Goal: Transaction & Acquisition: Purchase product/service

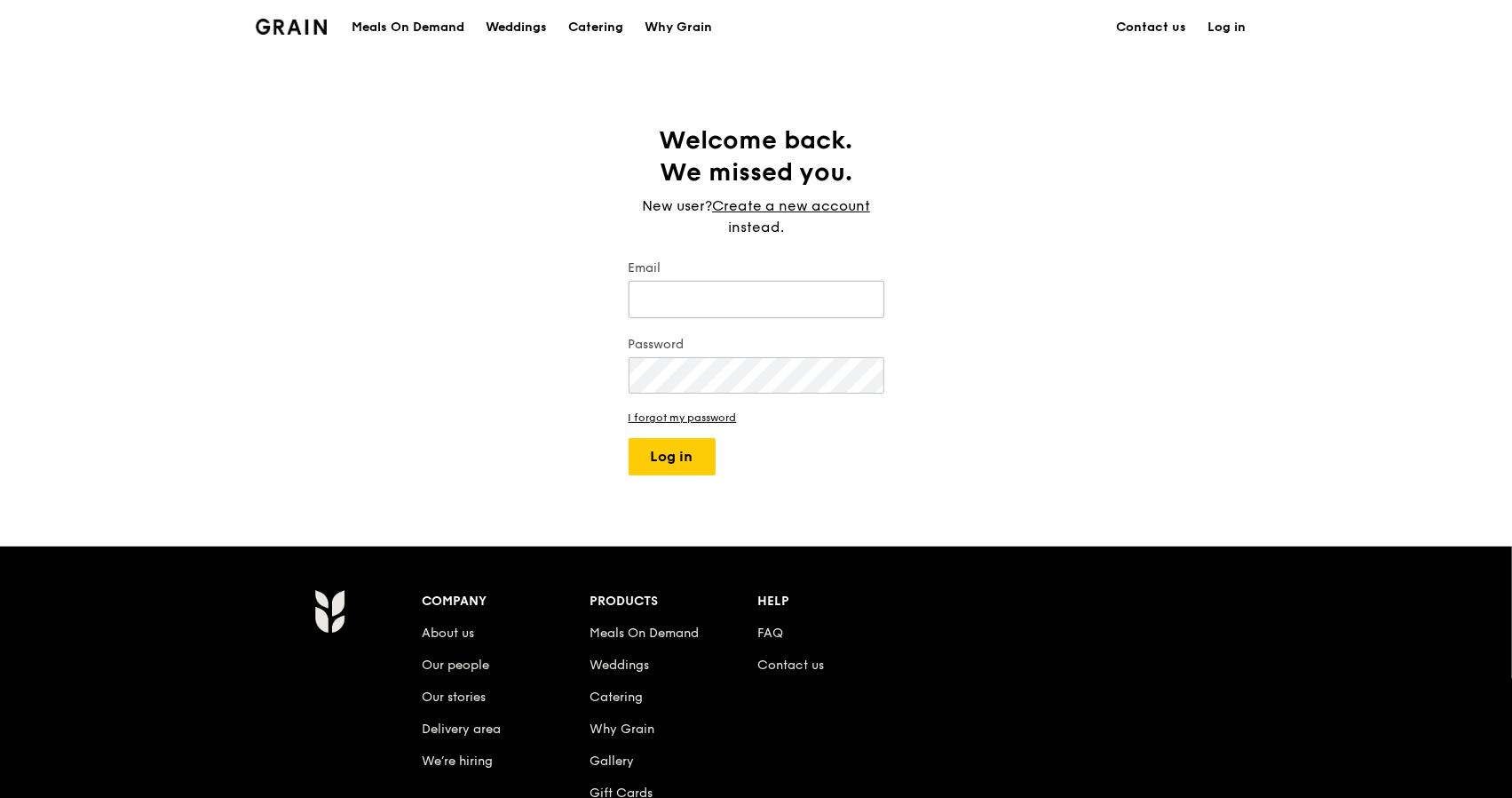
type input "esther.bless@gmail.com"
click at [668, 470] on button "Log in" at bounding box center [671, 457] width 87 height 37
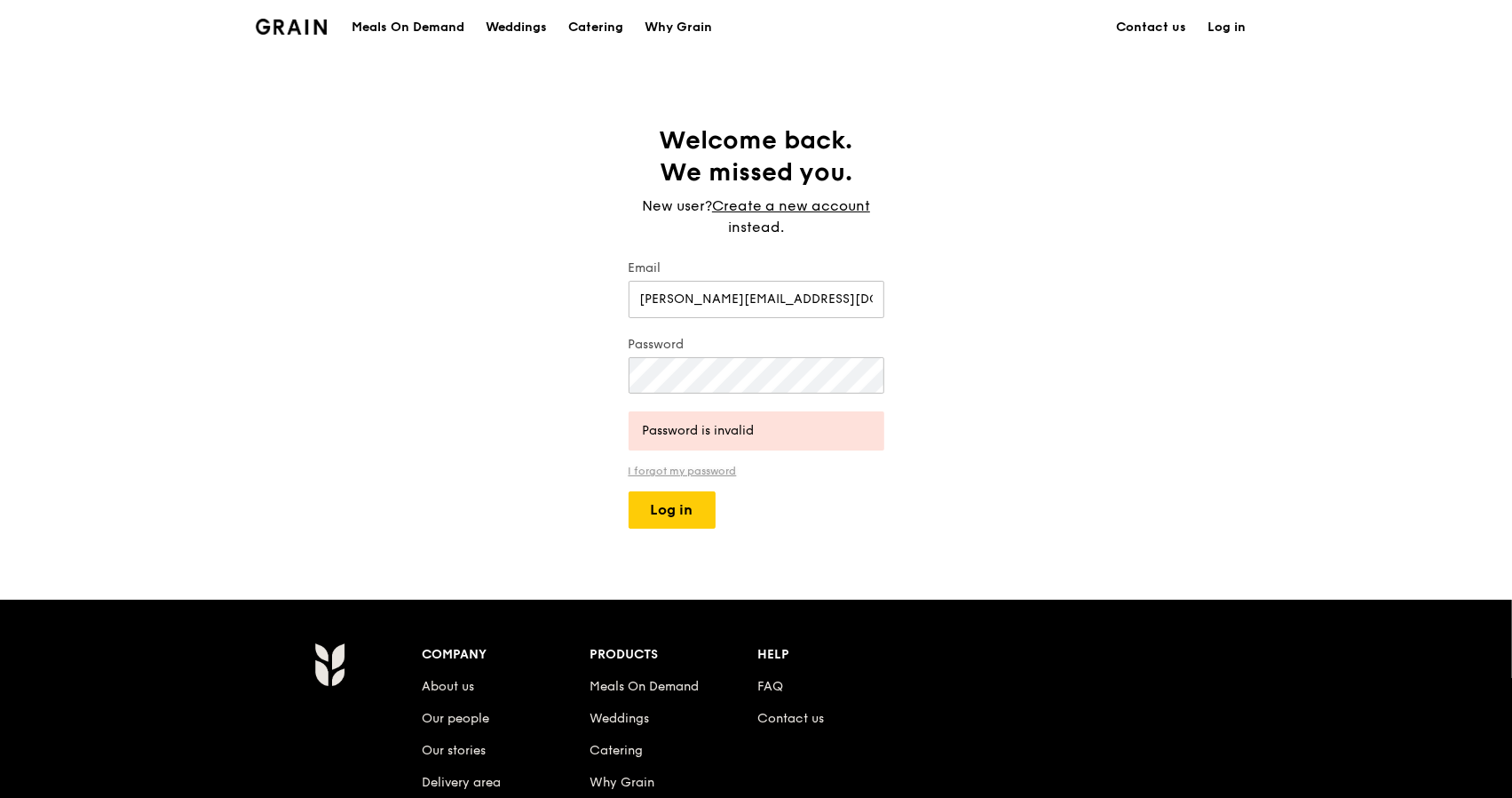
click at [702, 470] on link "I forgot my password" at bounding box center [756, 470] width 256 height 13
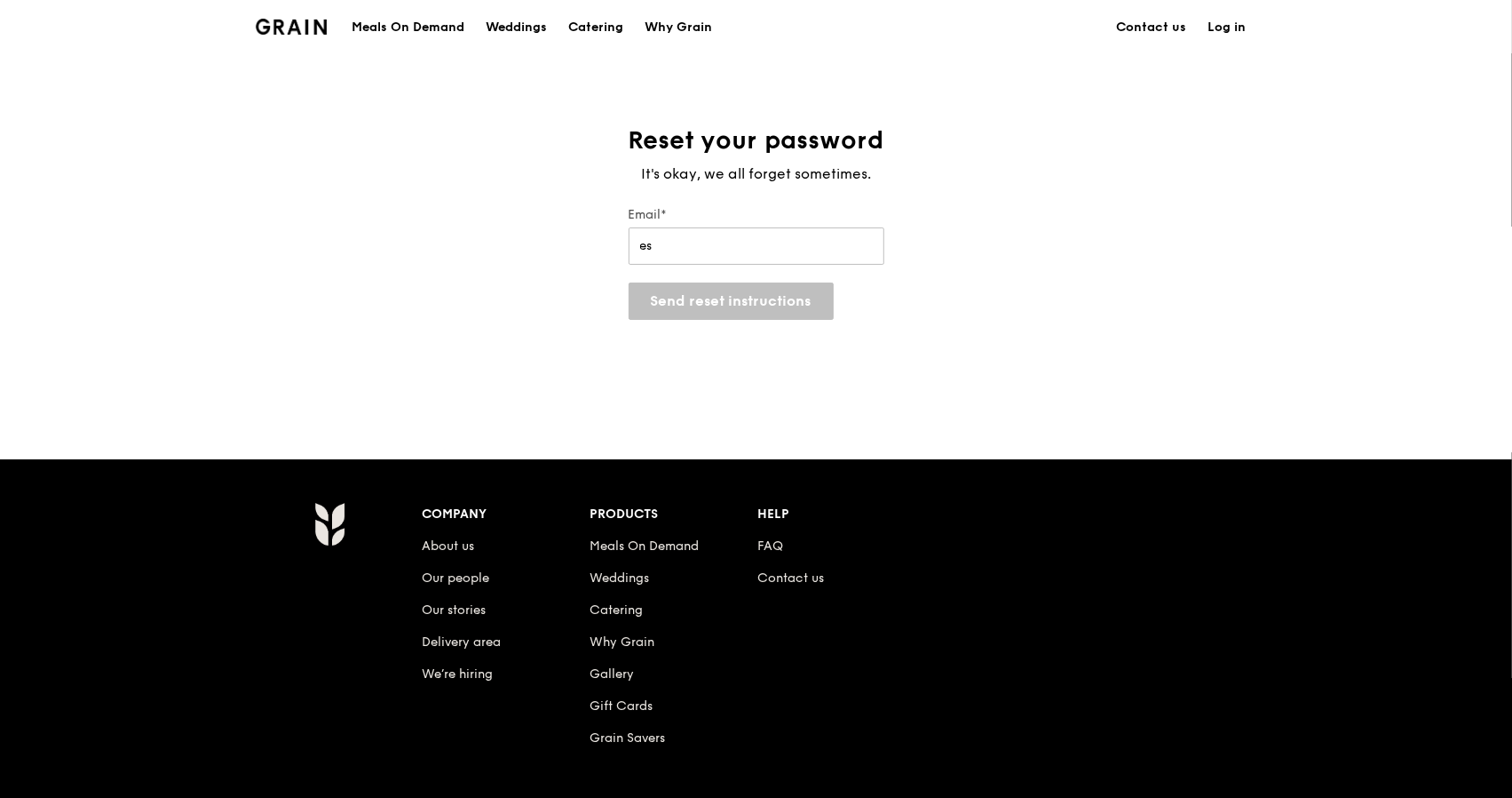
type input "esther.bless@gmail.com"
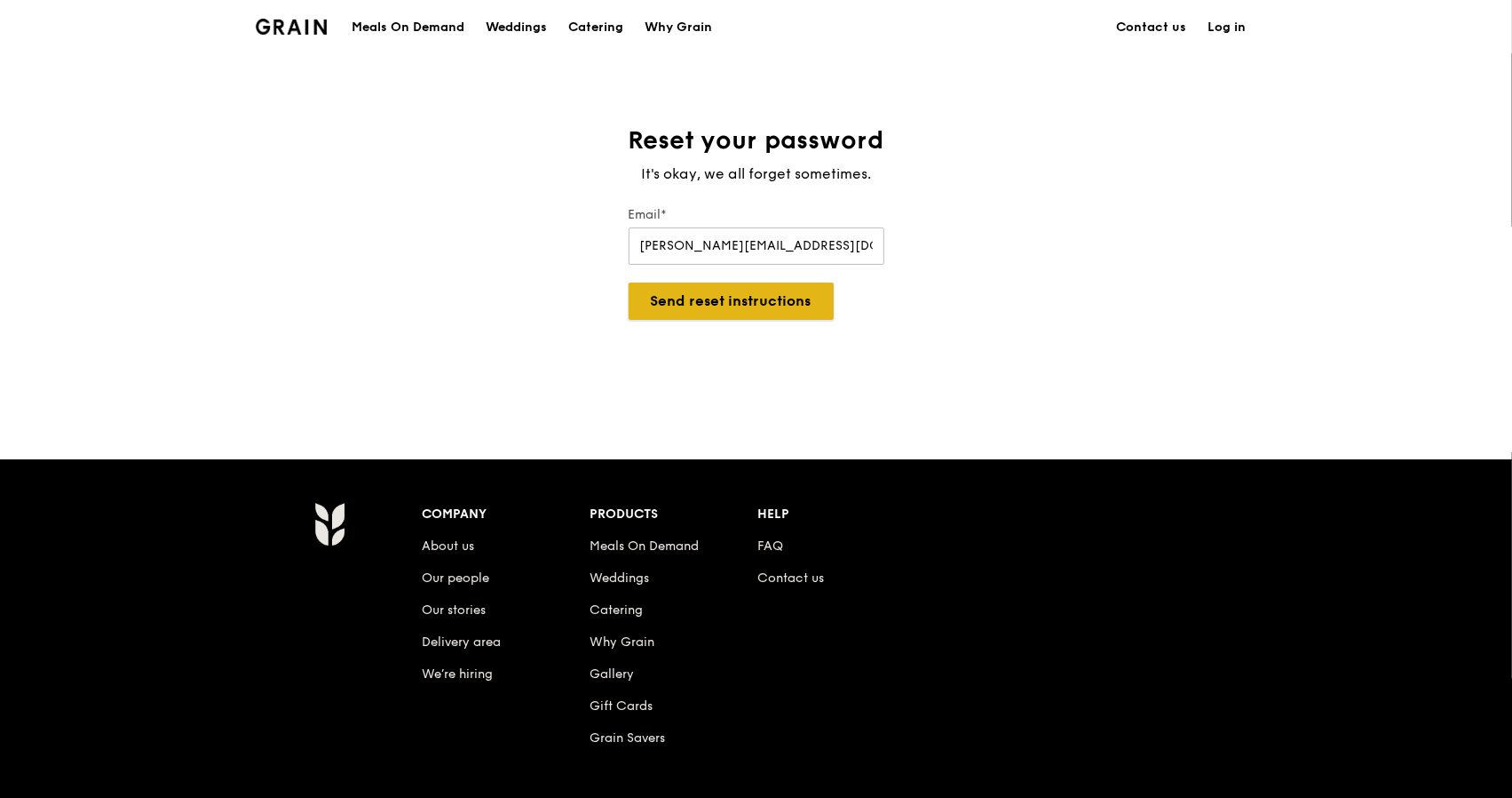
click at [735, 288] on button "Send reset instructions" at bounding box center [731, 301] width 205 height 37
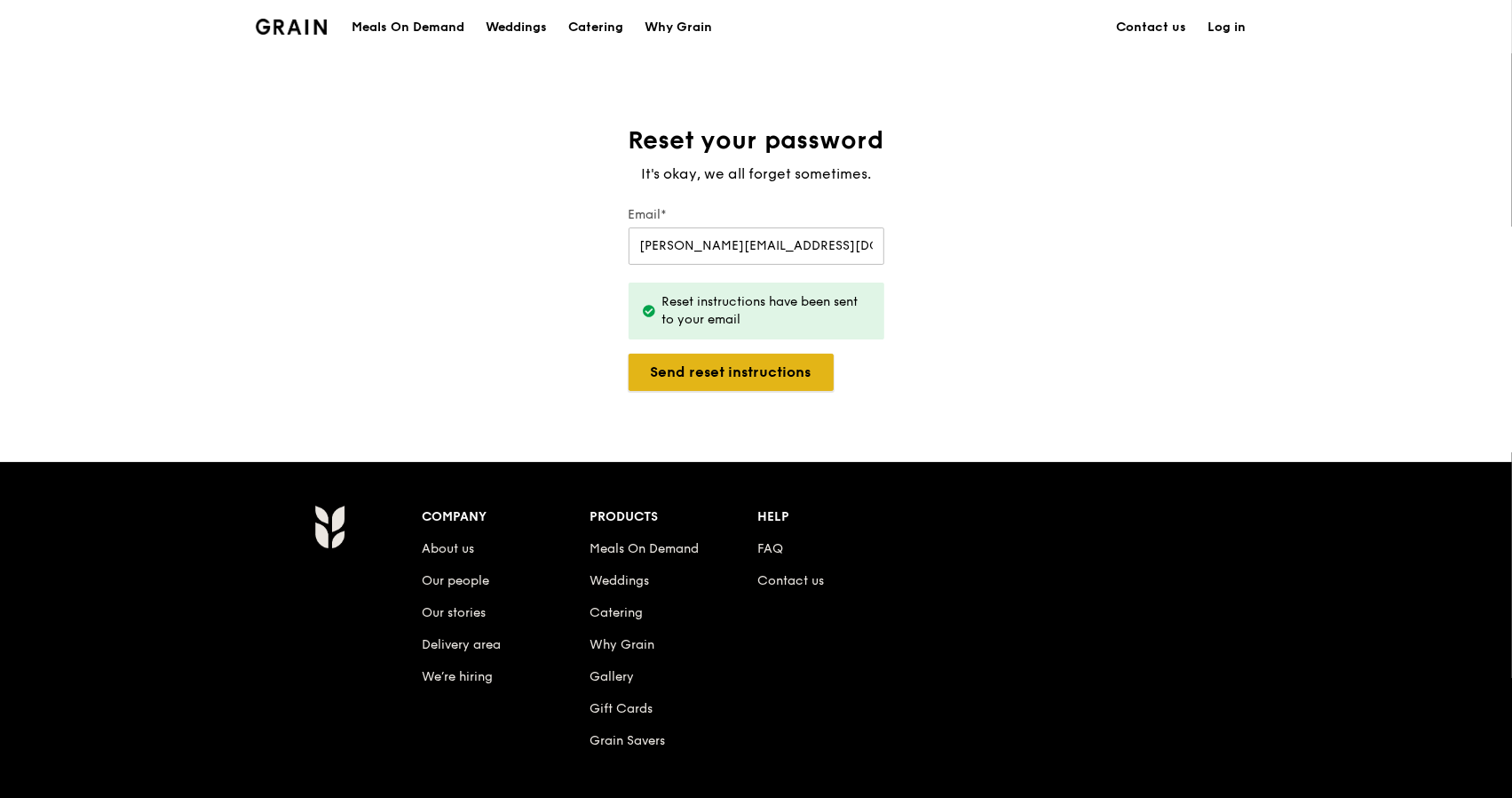
click at [775, 373] on button "Send reset instructions" at bounding box center [731, 373] width 205 height 37
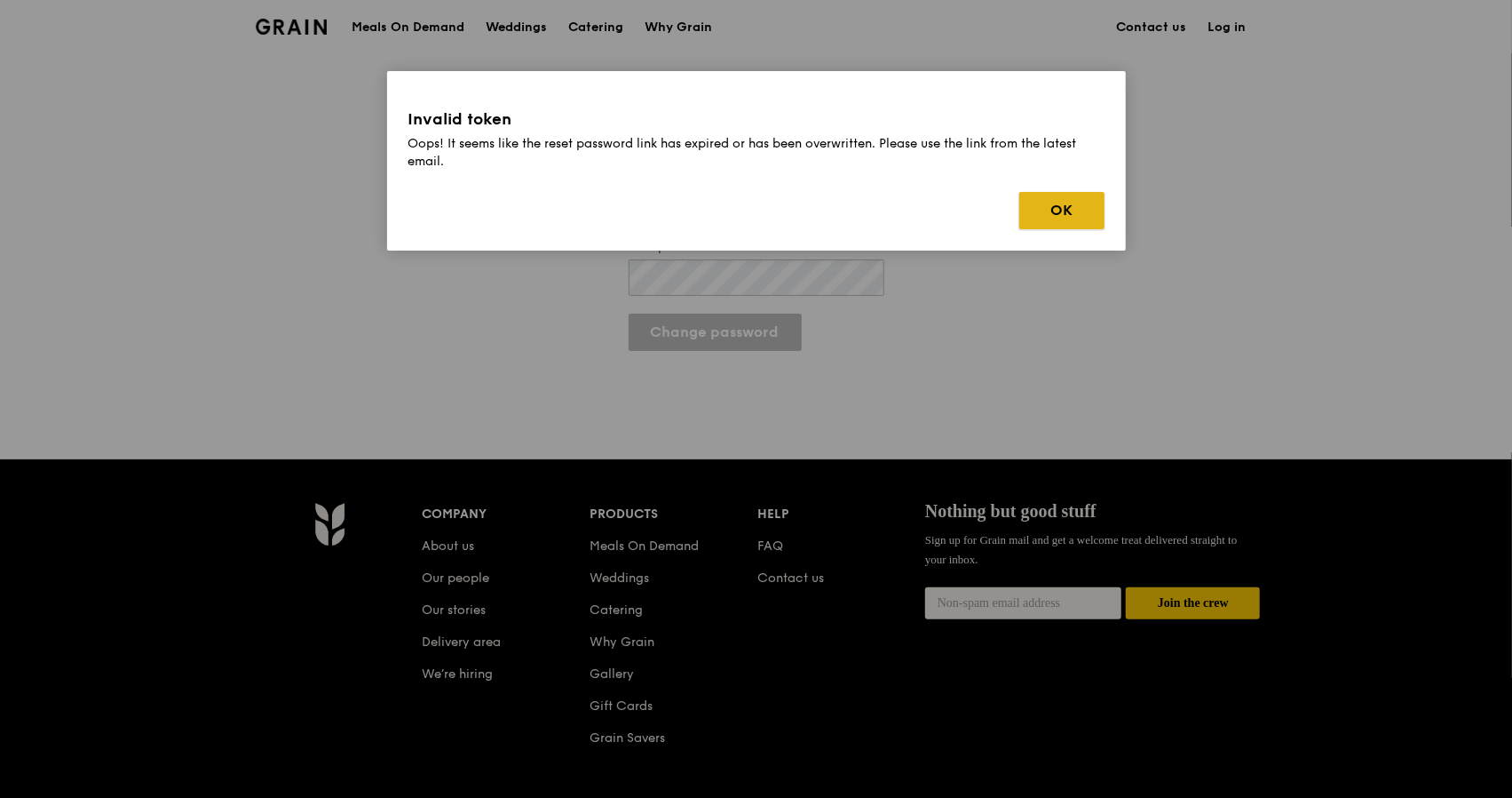
click at [1057, 208] on button "OK" at bounding box center [1061, 210] width 85 height 37
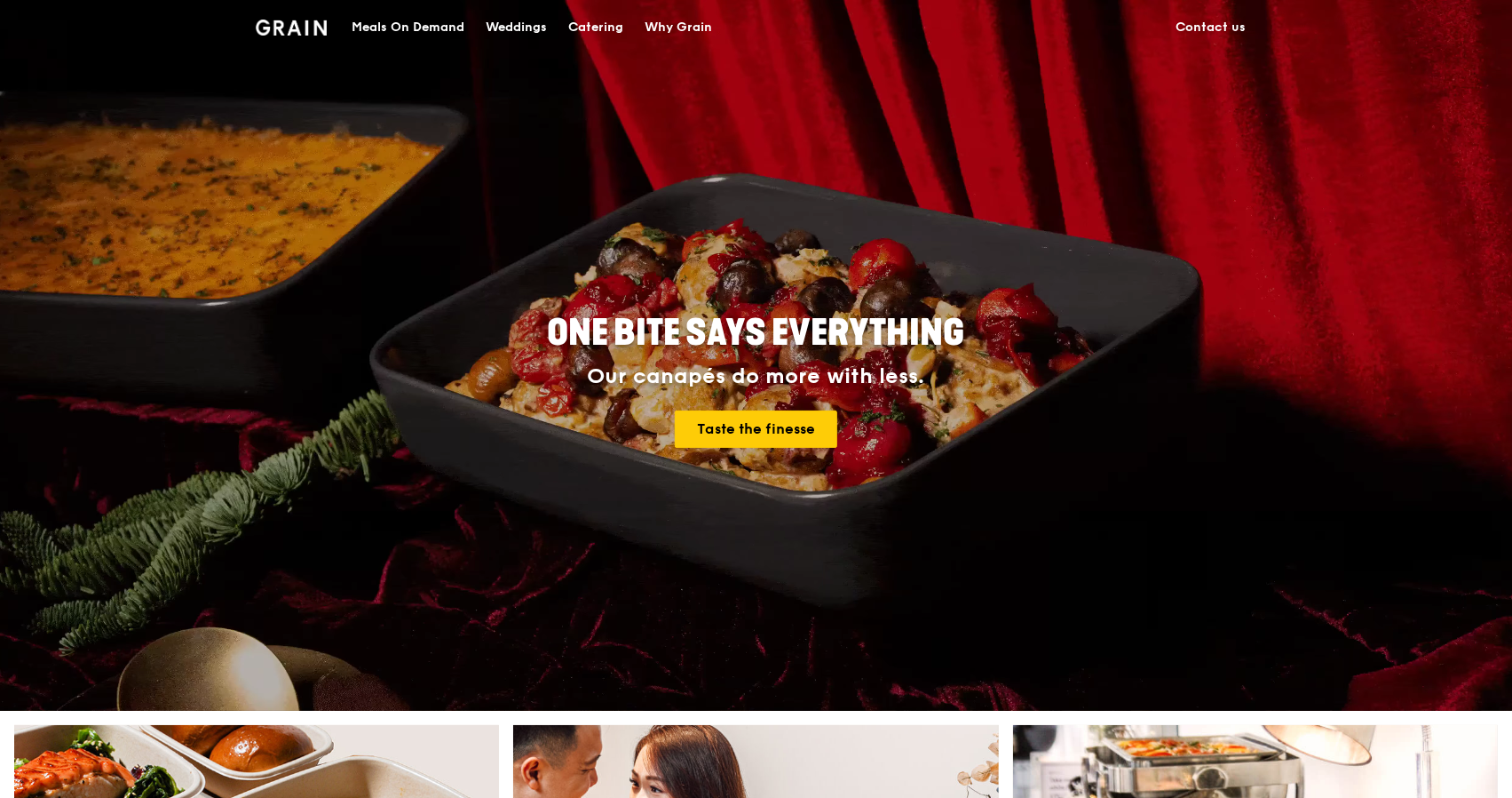
click at [433, 38] on div "Meals On Demand" at bounding box center [408, 27] width 112 height 54
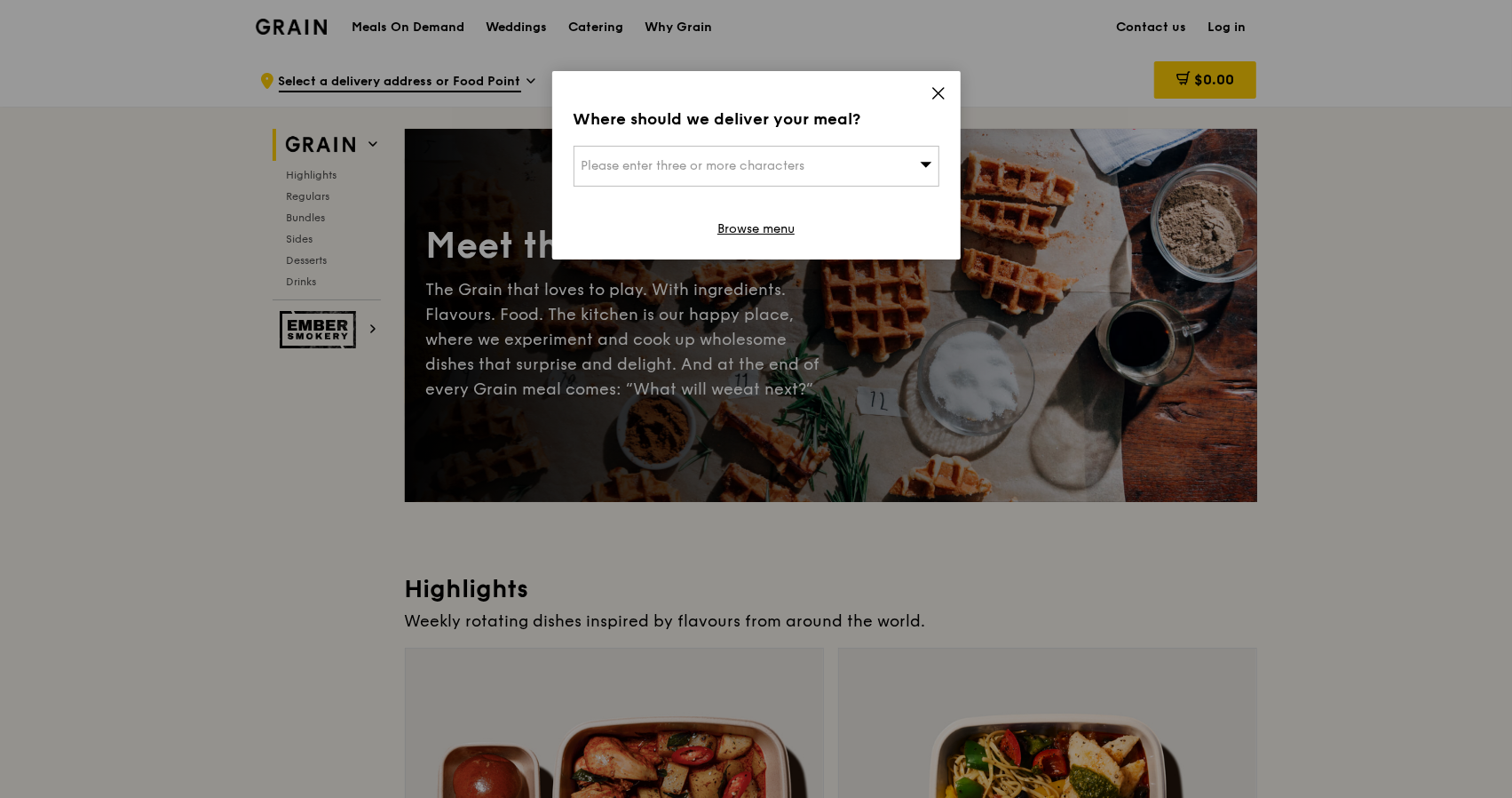
click at [601, 151] on div "Please enter three or more characters" at bounding box center [756, 166] width 366 height 41
type input "1"
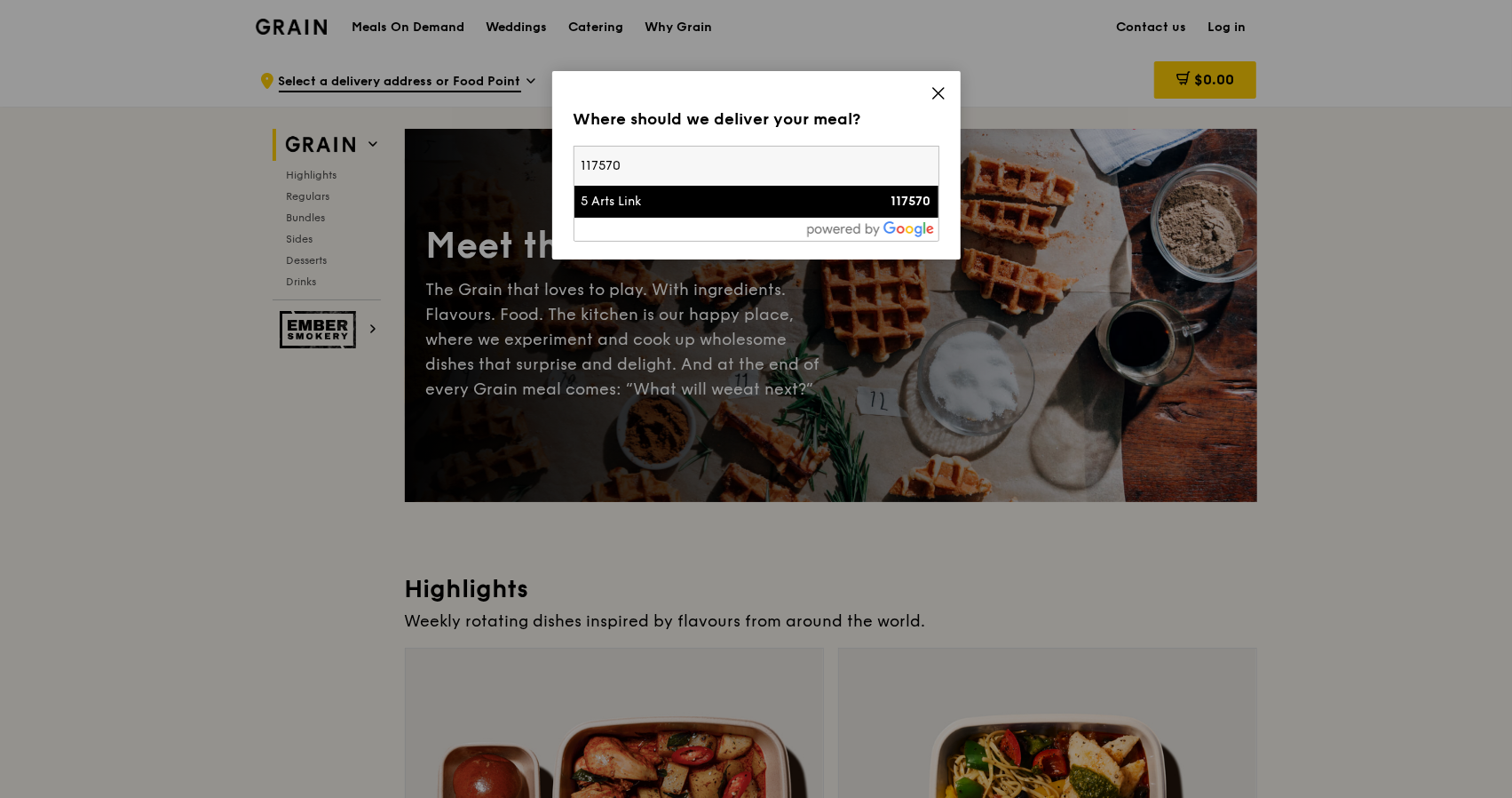
type input "117570"
click at [876, 205] on div "117570" at bounding box center [887, 201] width 88 height 18
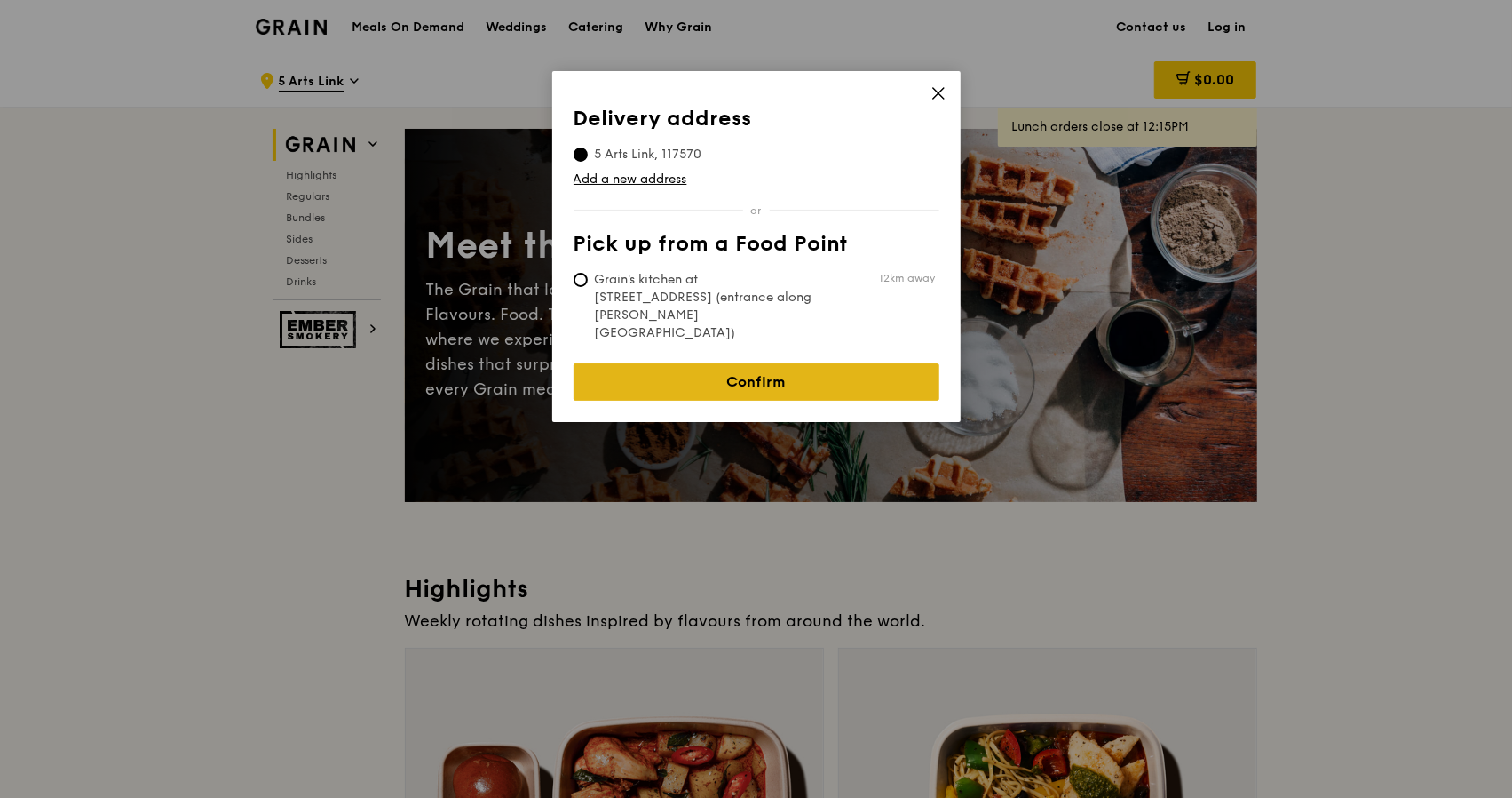
click at [748, 364] on link "Confirm" at bounding box center [756, 382] width 366 height 37
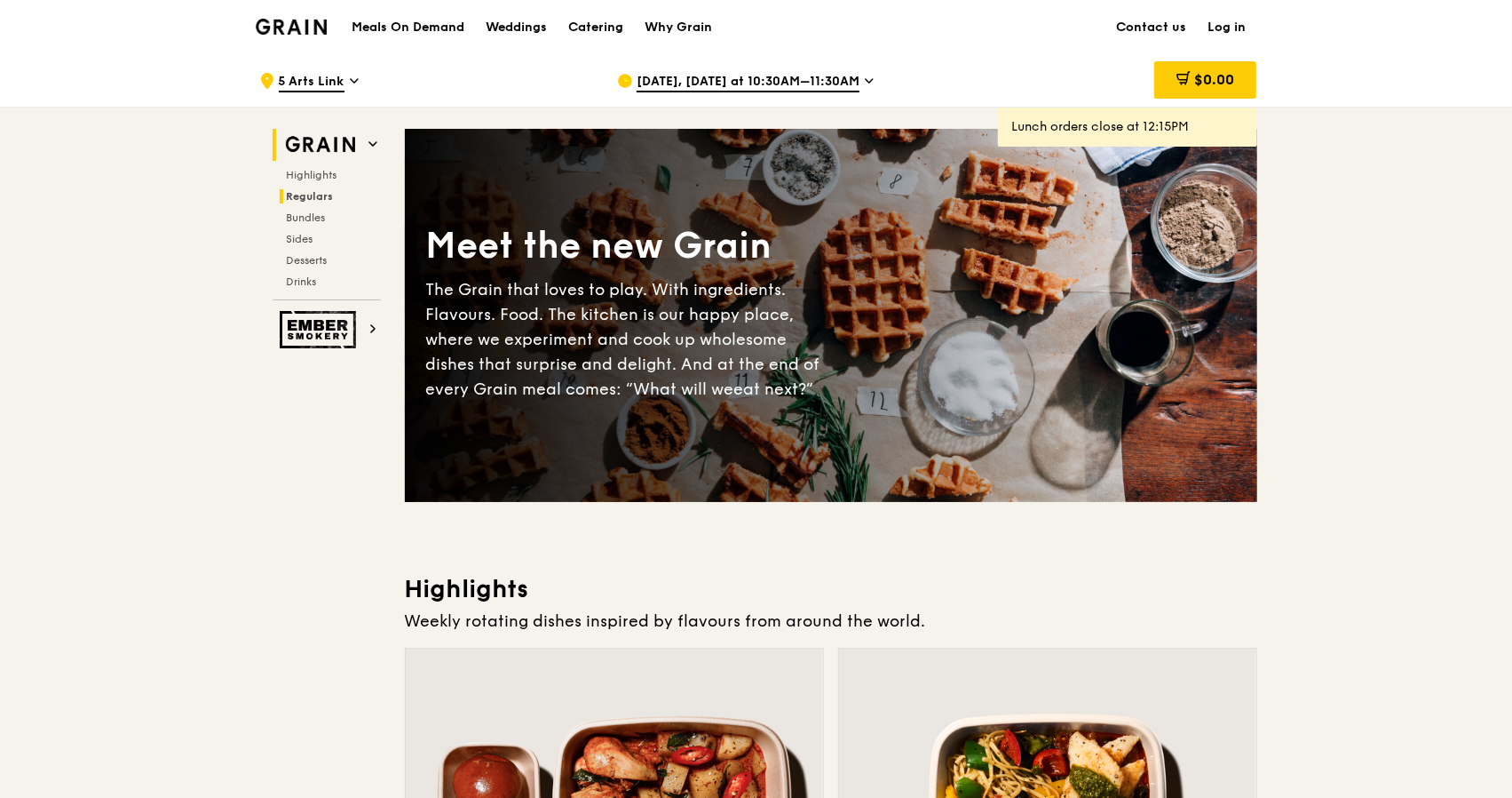
click at [289, 191] on span "Regulars" at bounding box center [310, 196] width 47 height 13
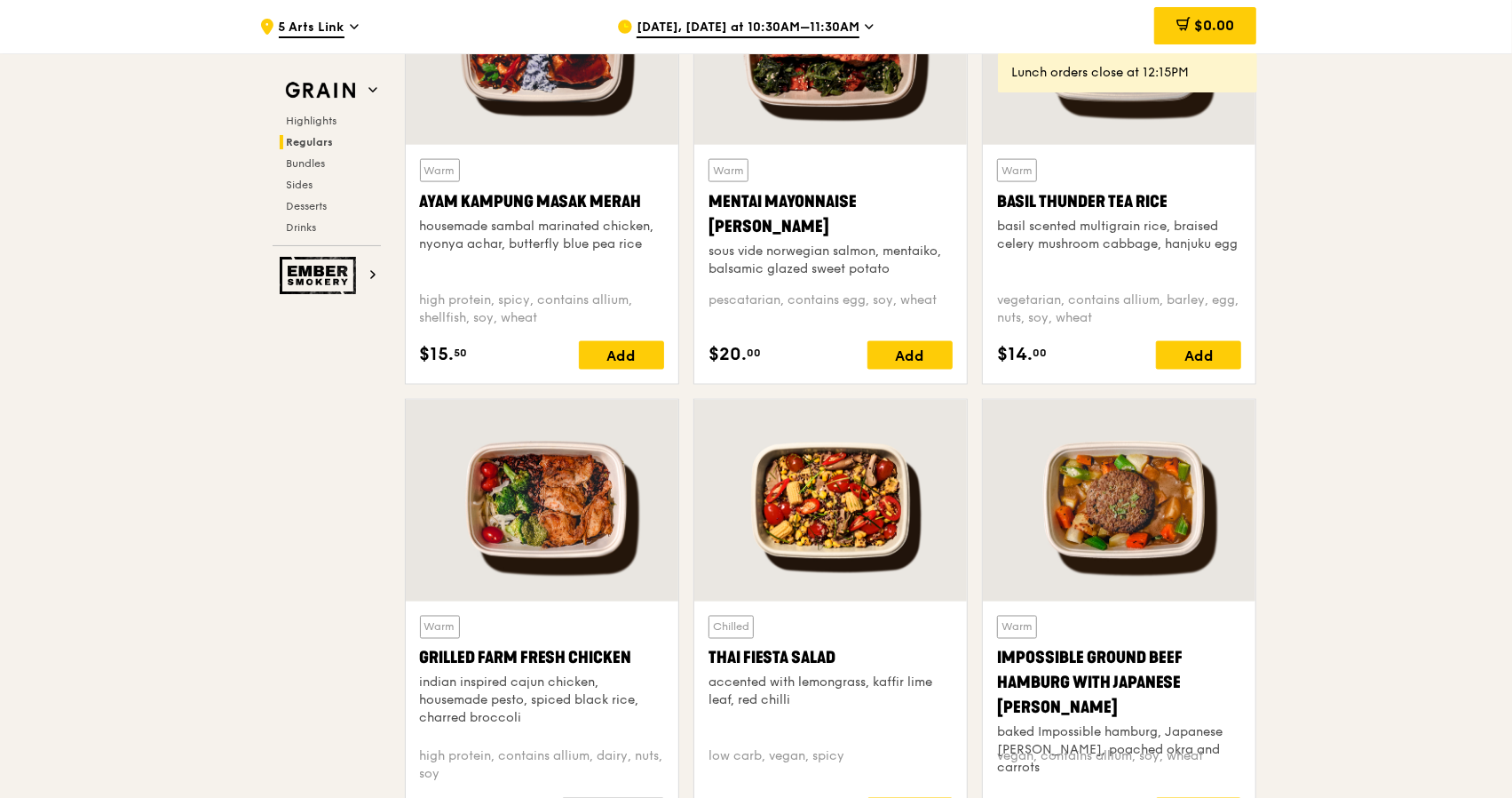
scroll to position [1523, 0]
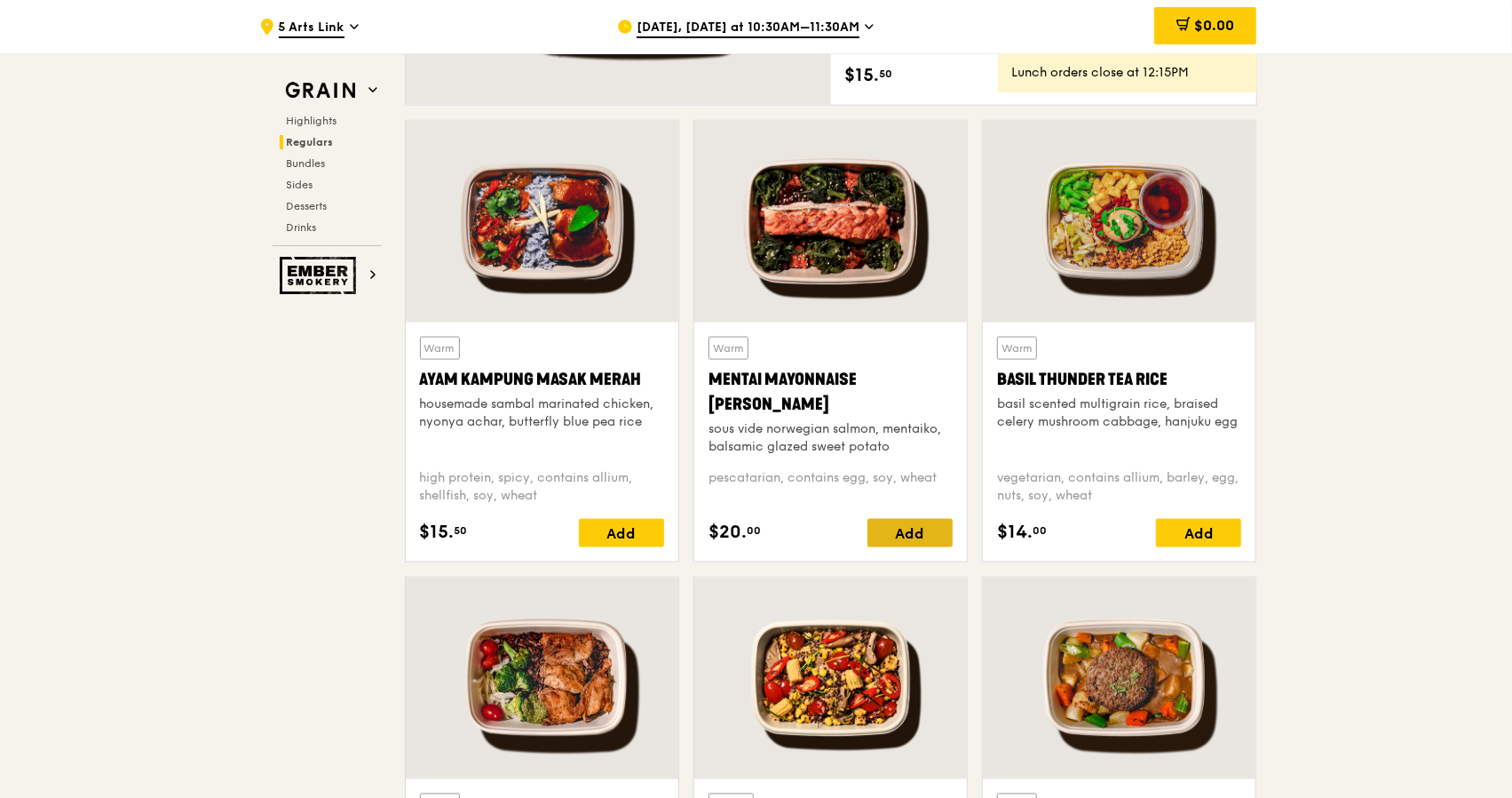
click at [896, 532] on div "Add" at bounding box center [909, 532] width 85 height 28
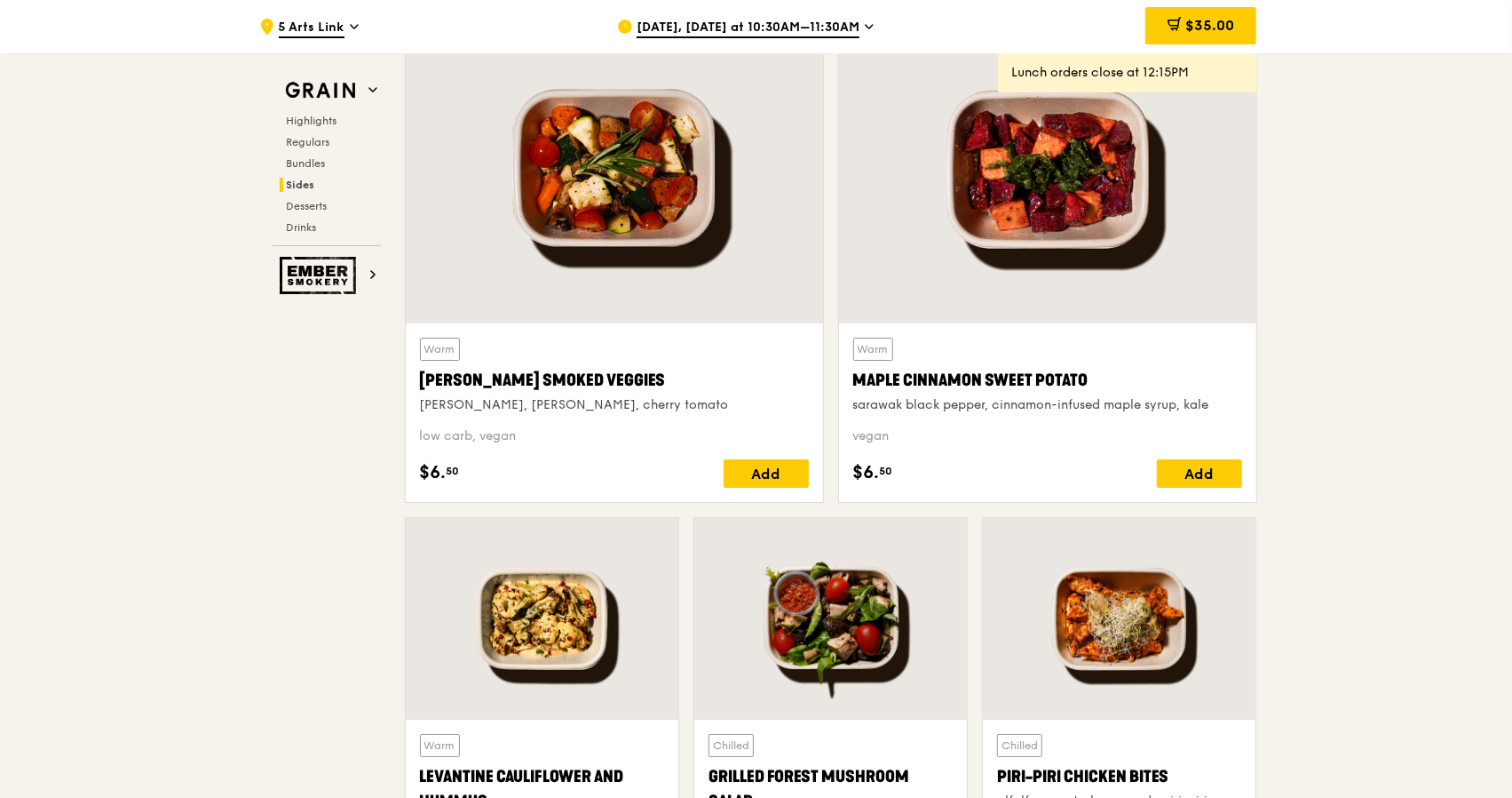
scroll to position [4353, 0]
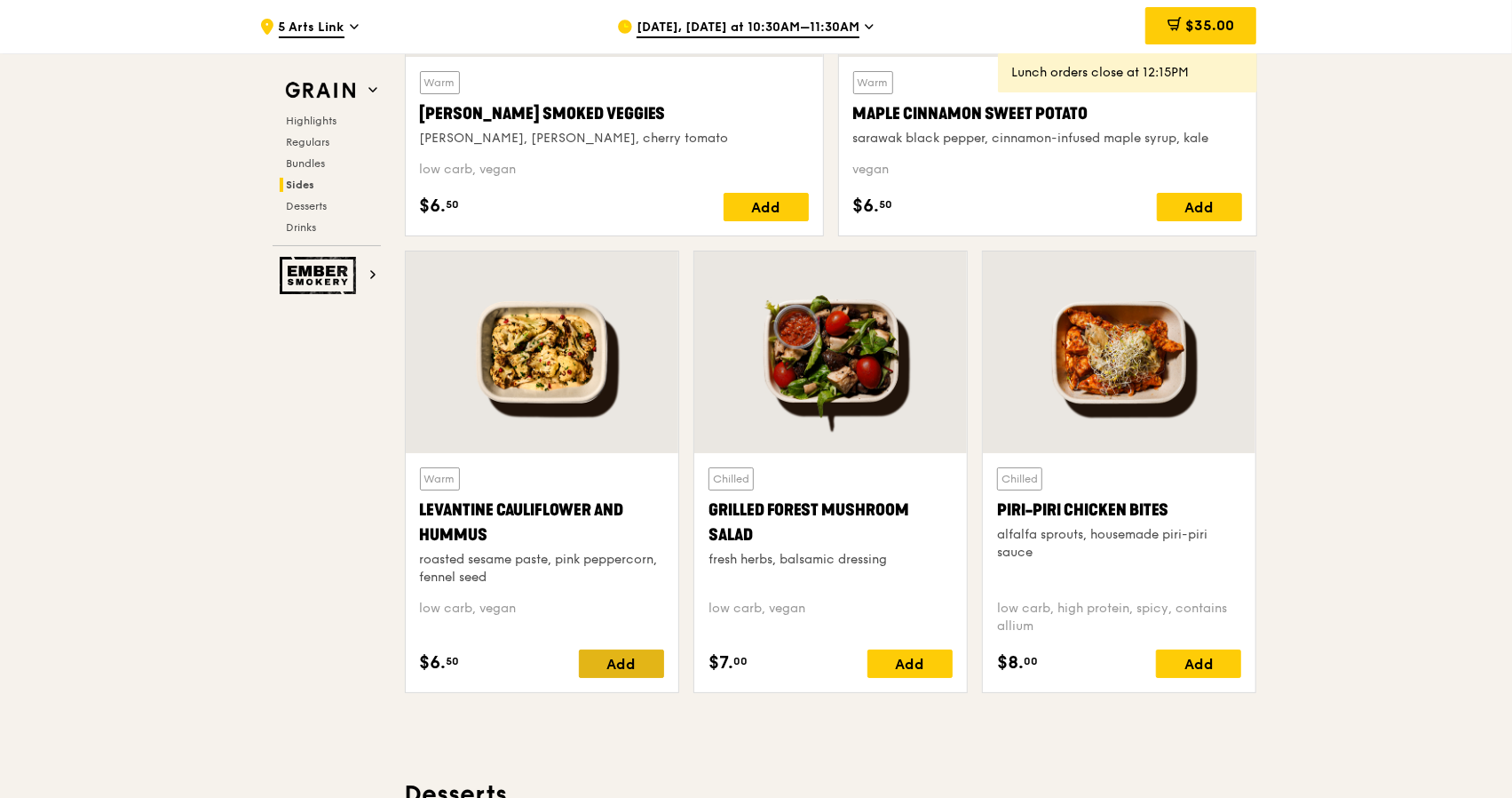
click at [628, 653] on div "Add" at bounding box center [621, 663] width 85 height 28
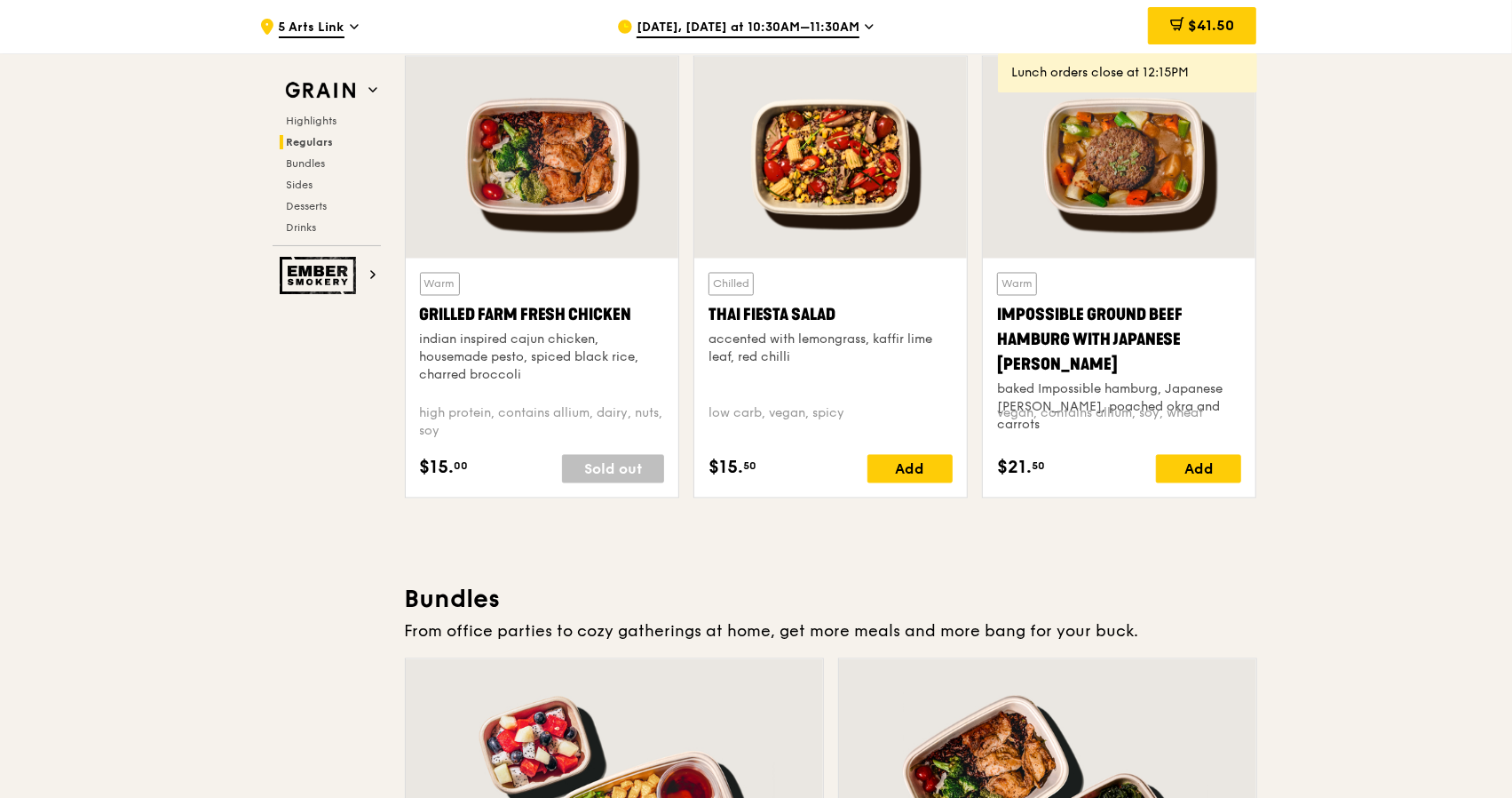
scroll to position [1599, 0]
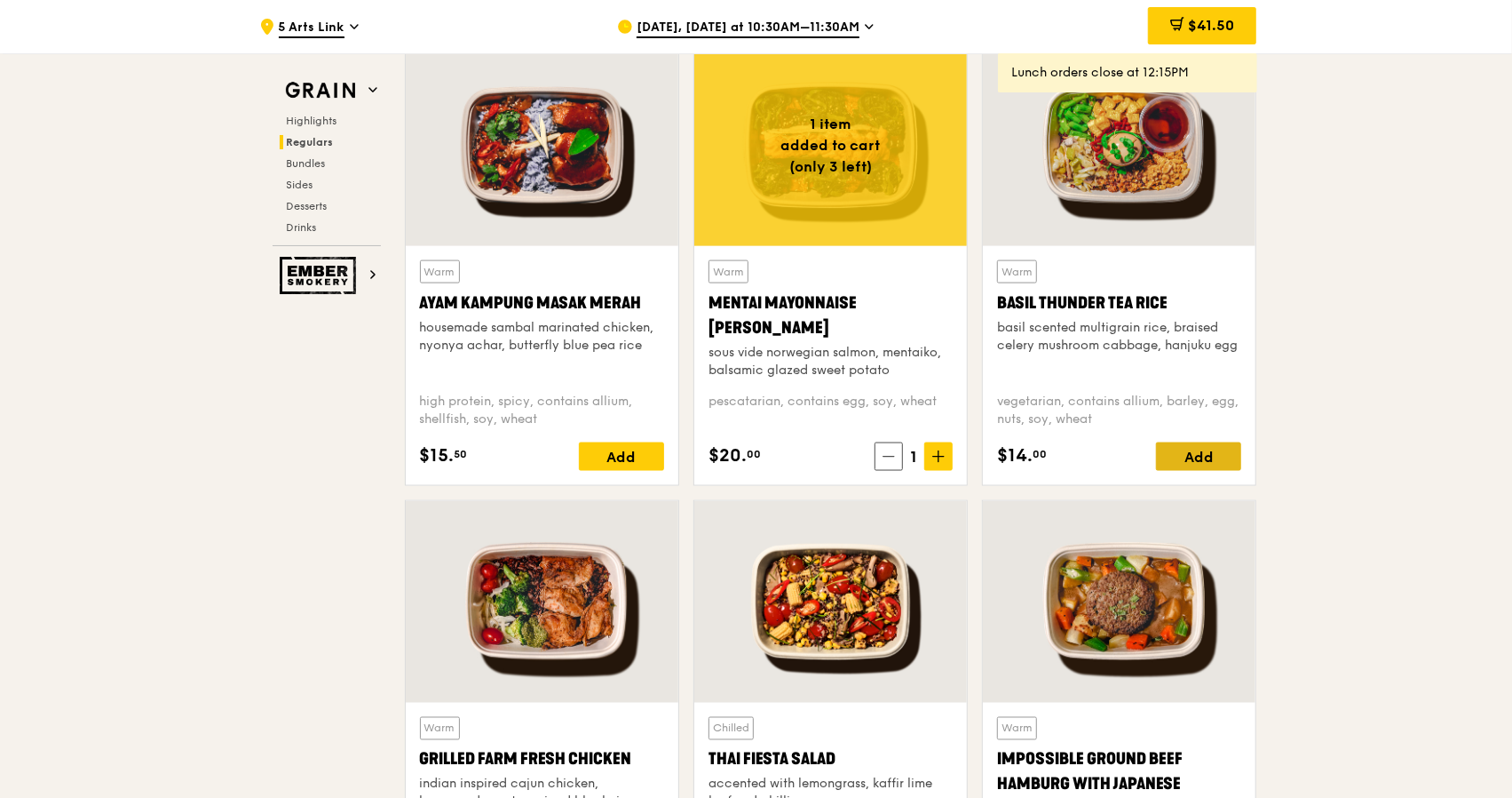
click at [1178, 449] on div "Add" at bounding box center [1198, 456] width 85 height 28
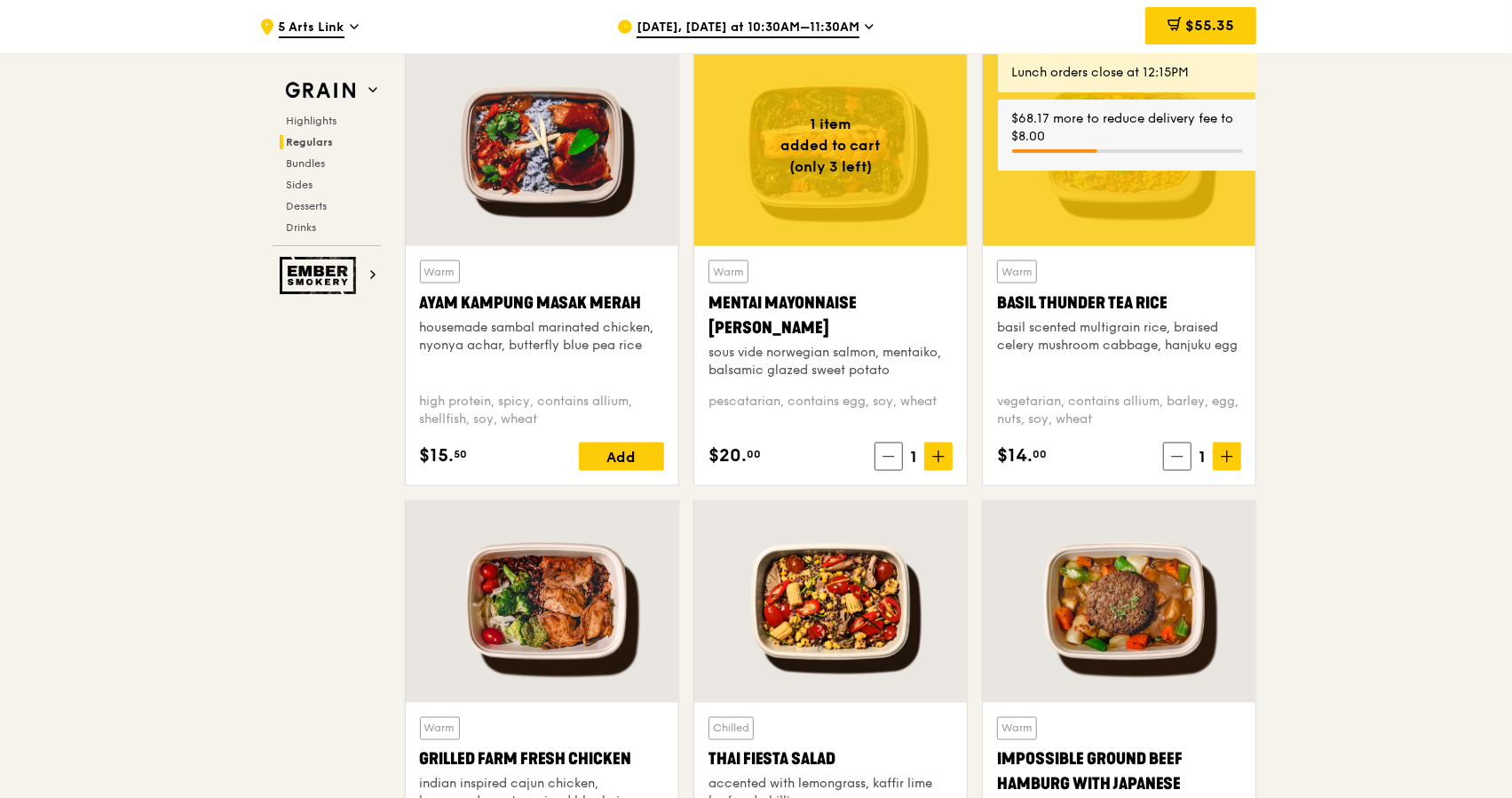
click at [1223, 458] on icon at bounding box center [1227, 457] width 13 height 13
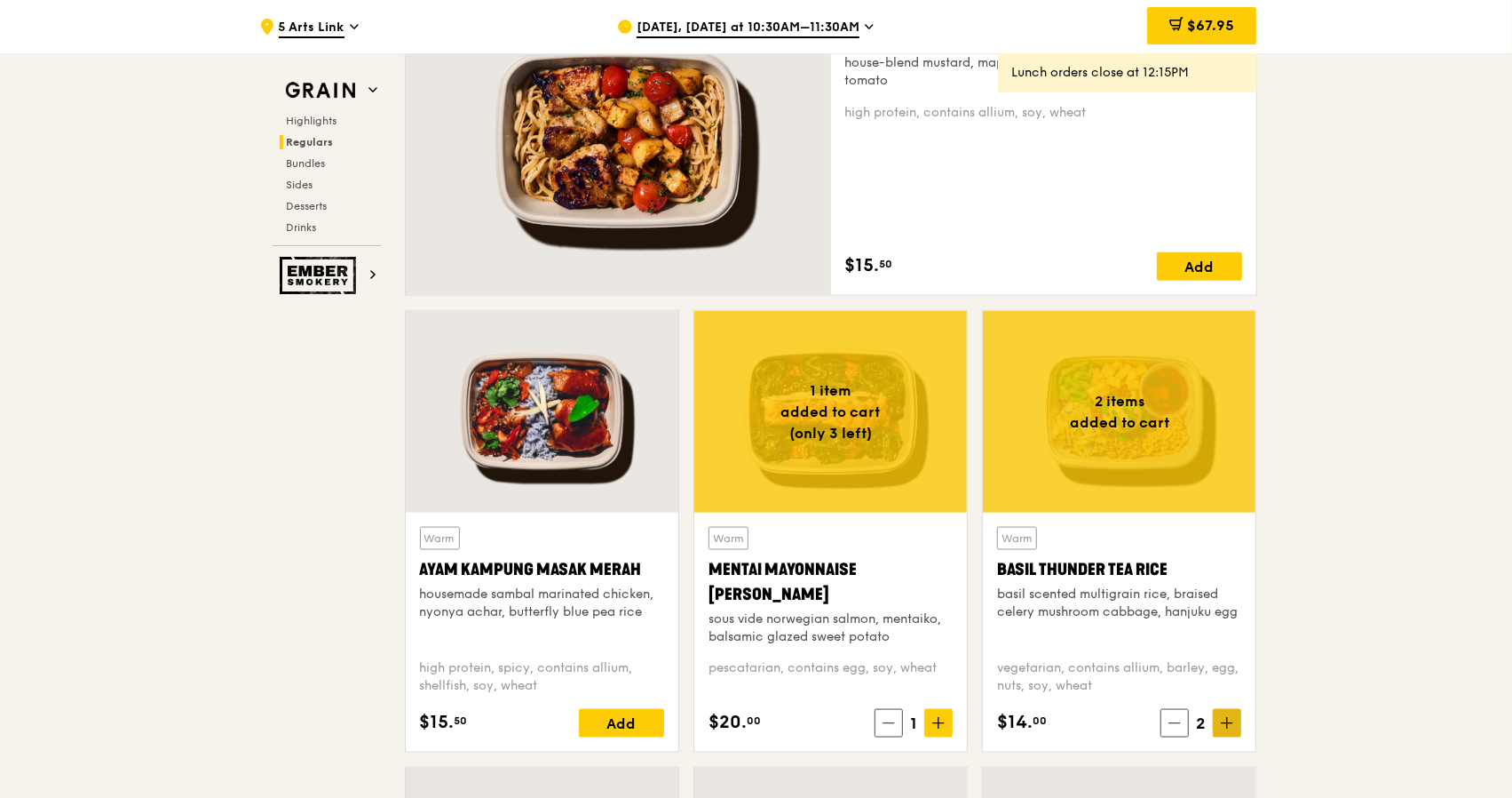
scroll to position [1244, 0]
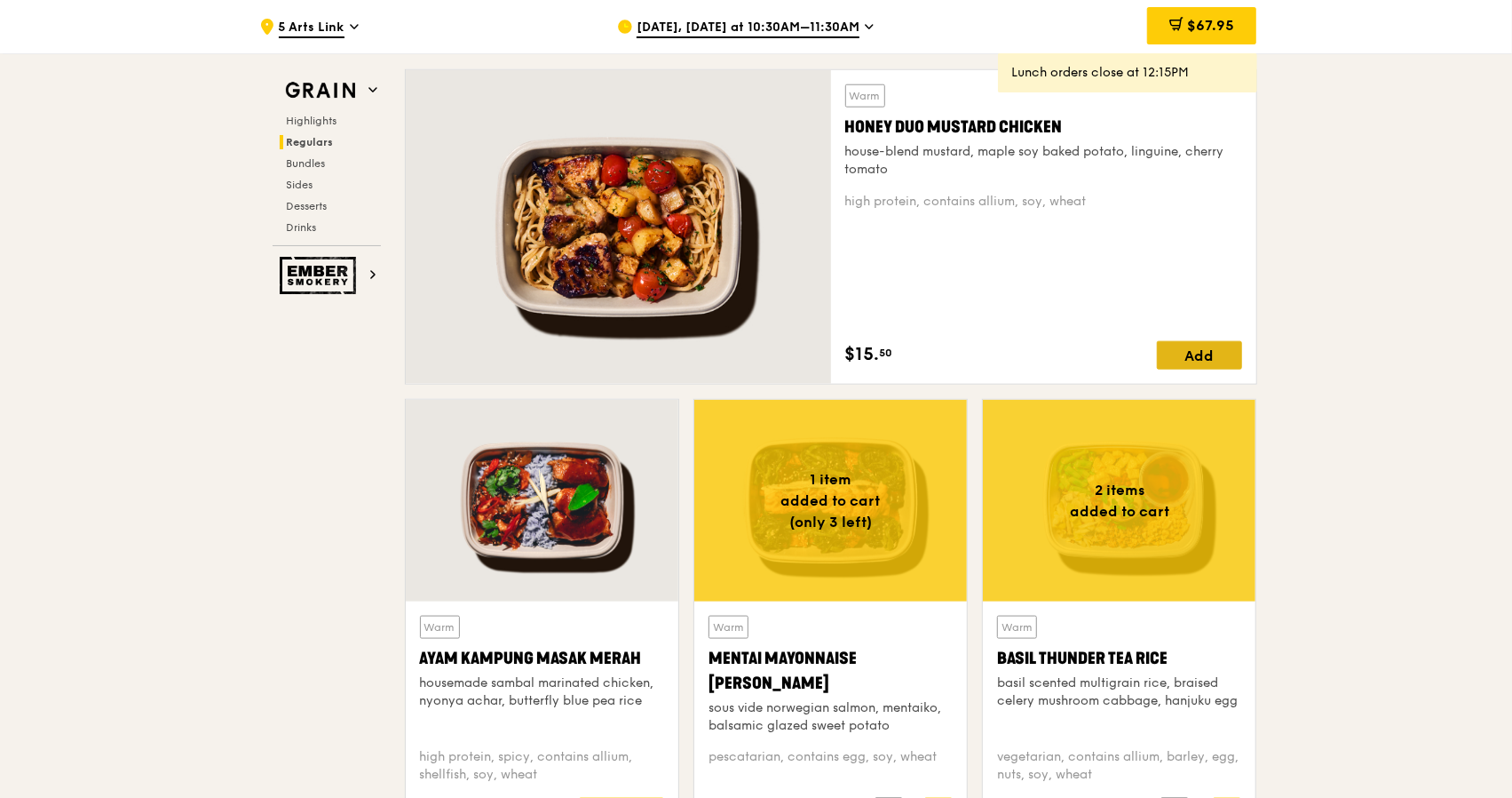
click at [1214, 354] on div "Add" at bounding box center [1199, 355] width 85 height 28
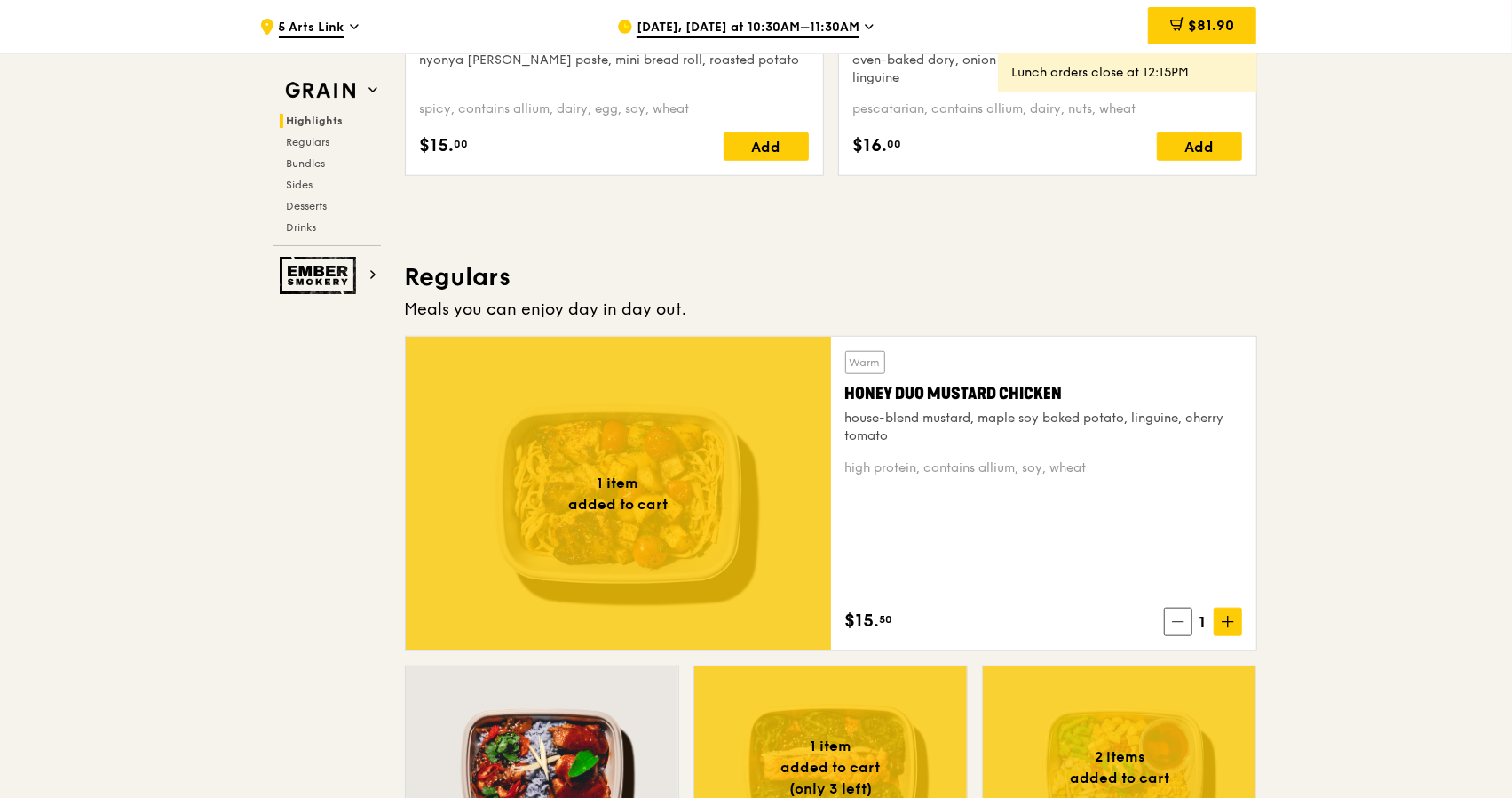
scroll to position [1155, 0]
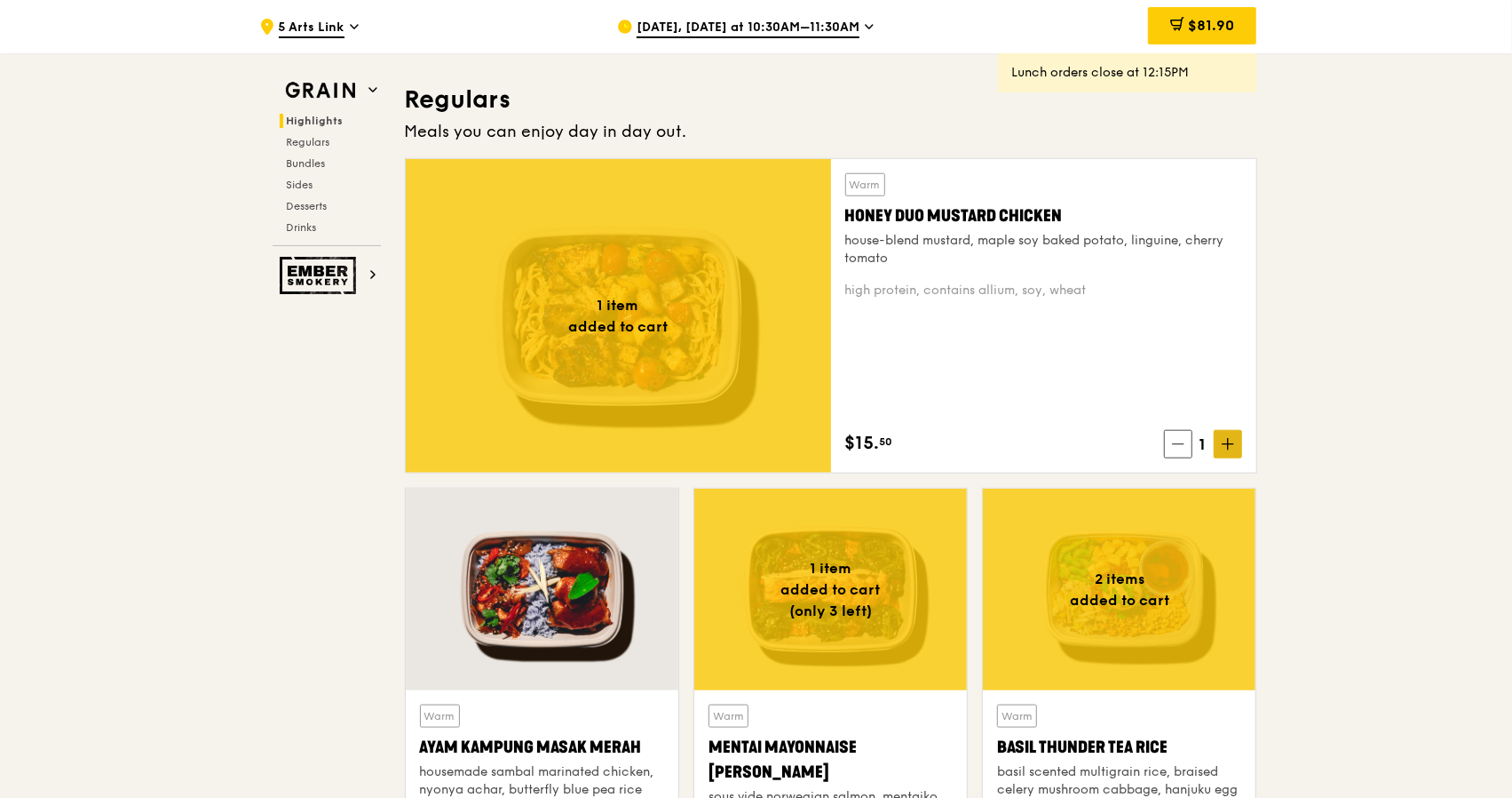
click at [1232, 444] on icon at bounding box center [1227, 444] width 11 height 0
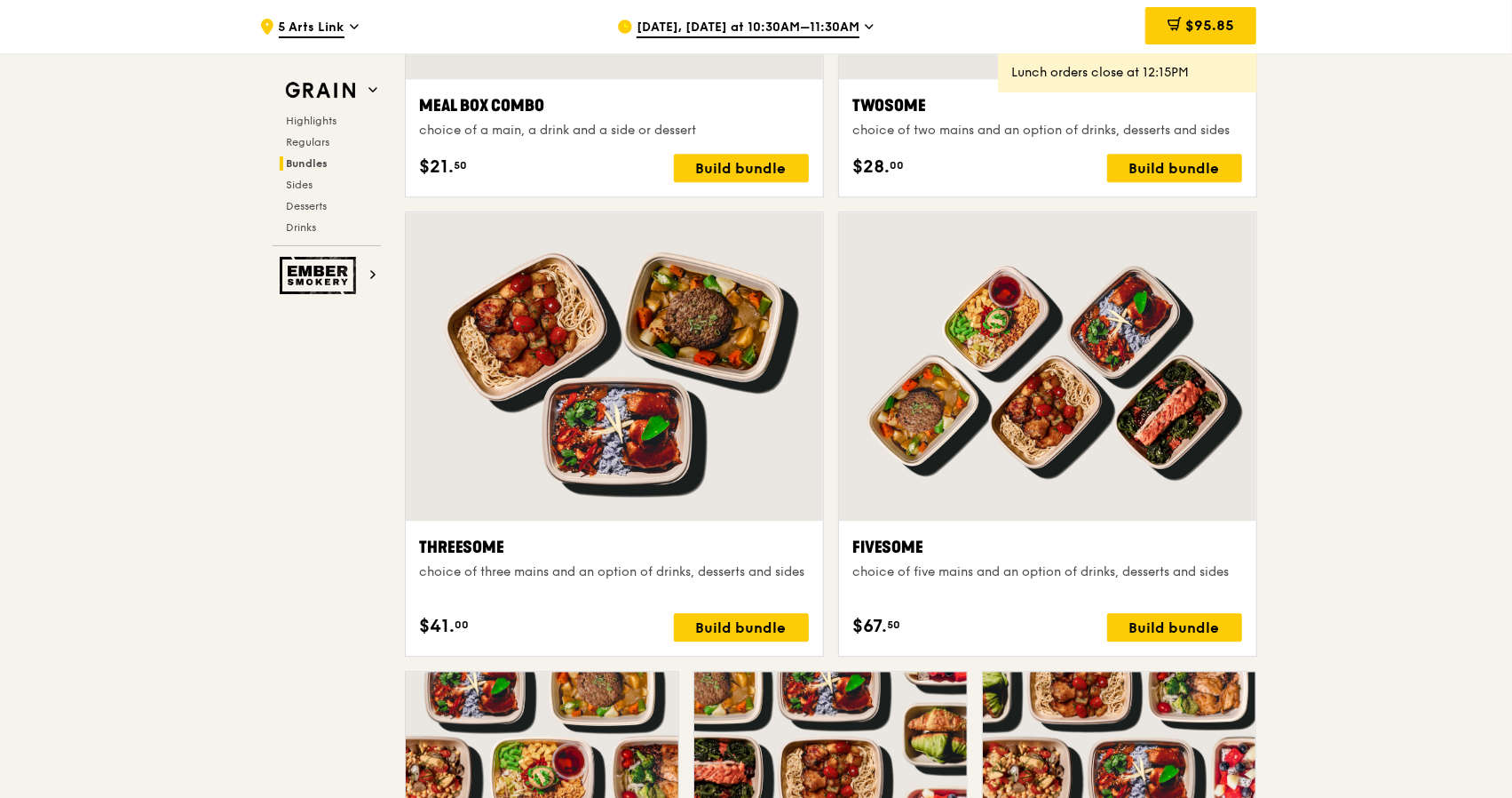
scroll to position [3287, 0]
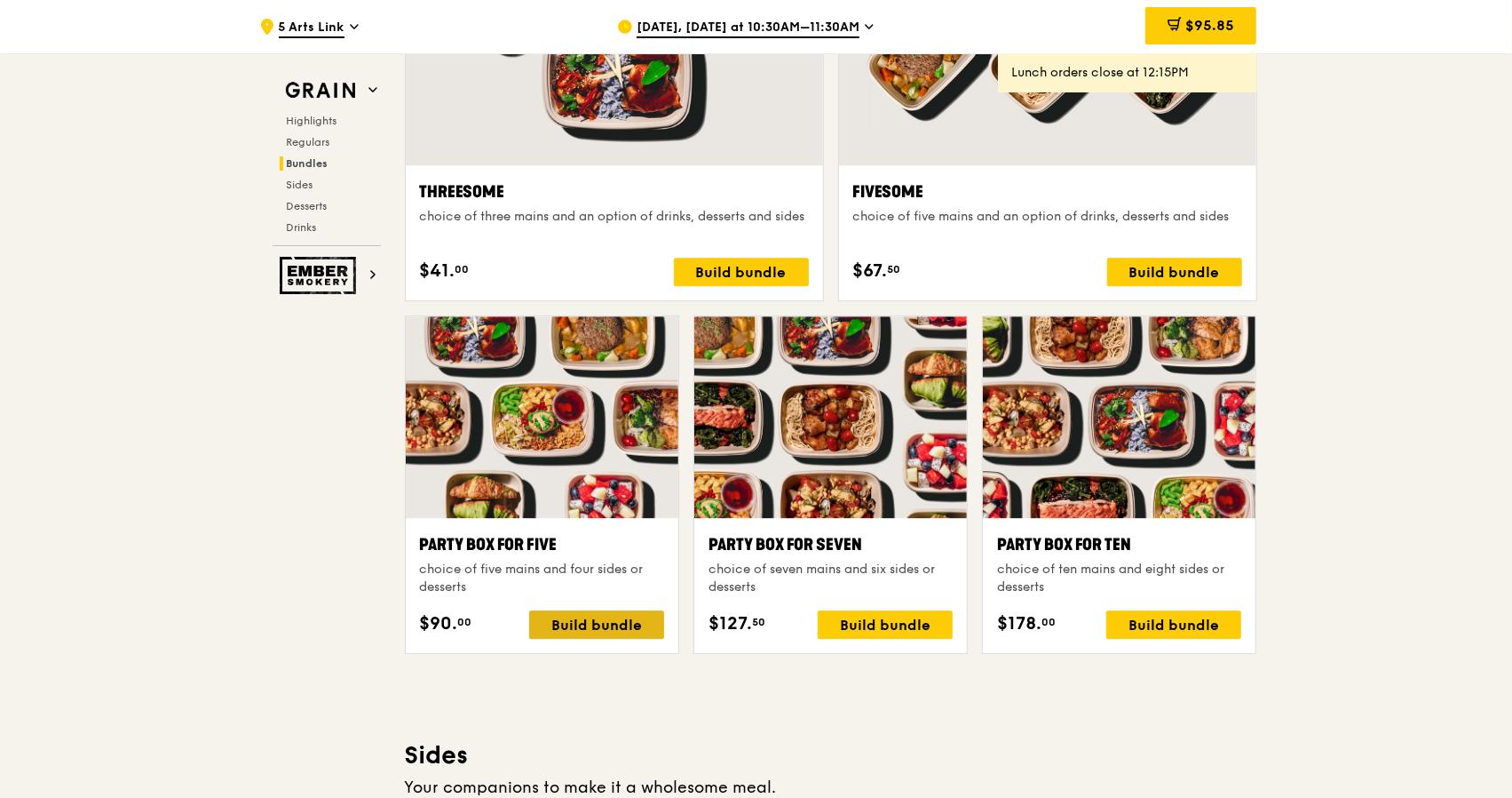
click at [611, 621] on div "Build bundle" at bounding box center [596, 624] width 135 height 28
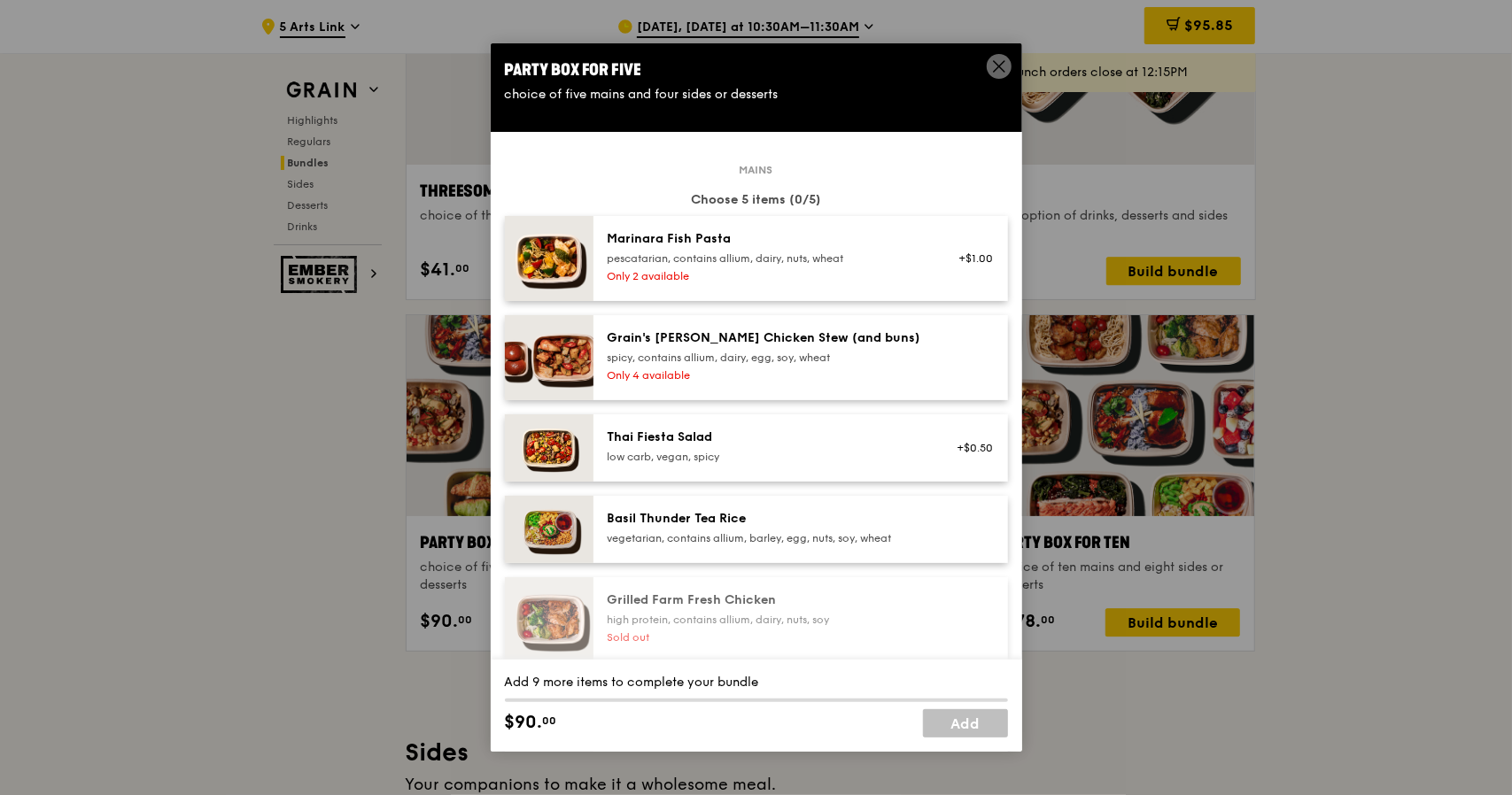
click at [997, 75] on span at bounding box center [998, 69] width 16 height 19
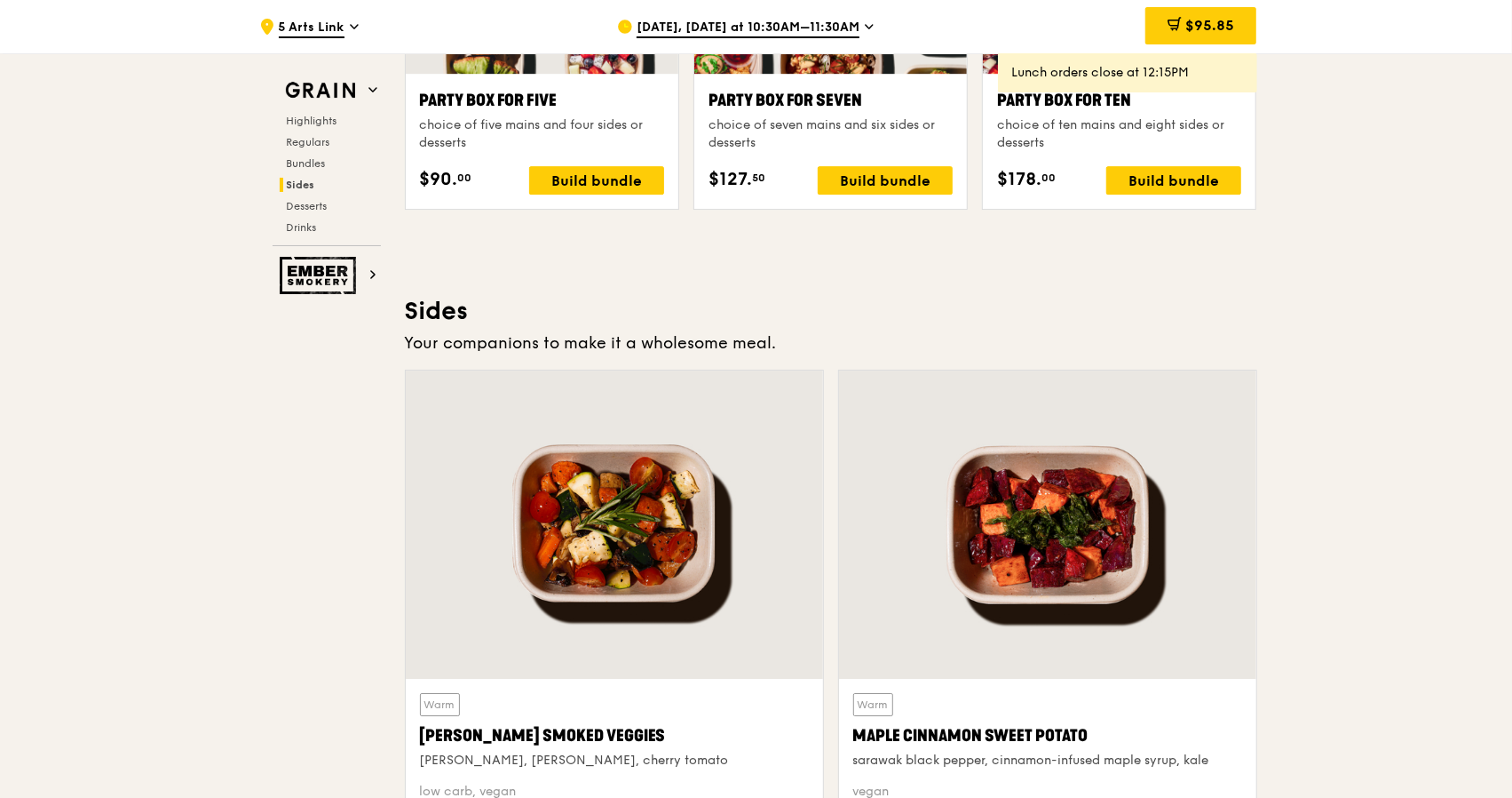
scroll to position [4264, 0]
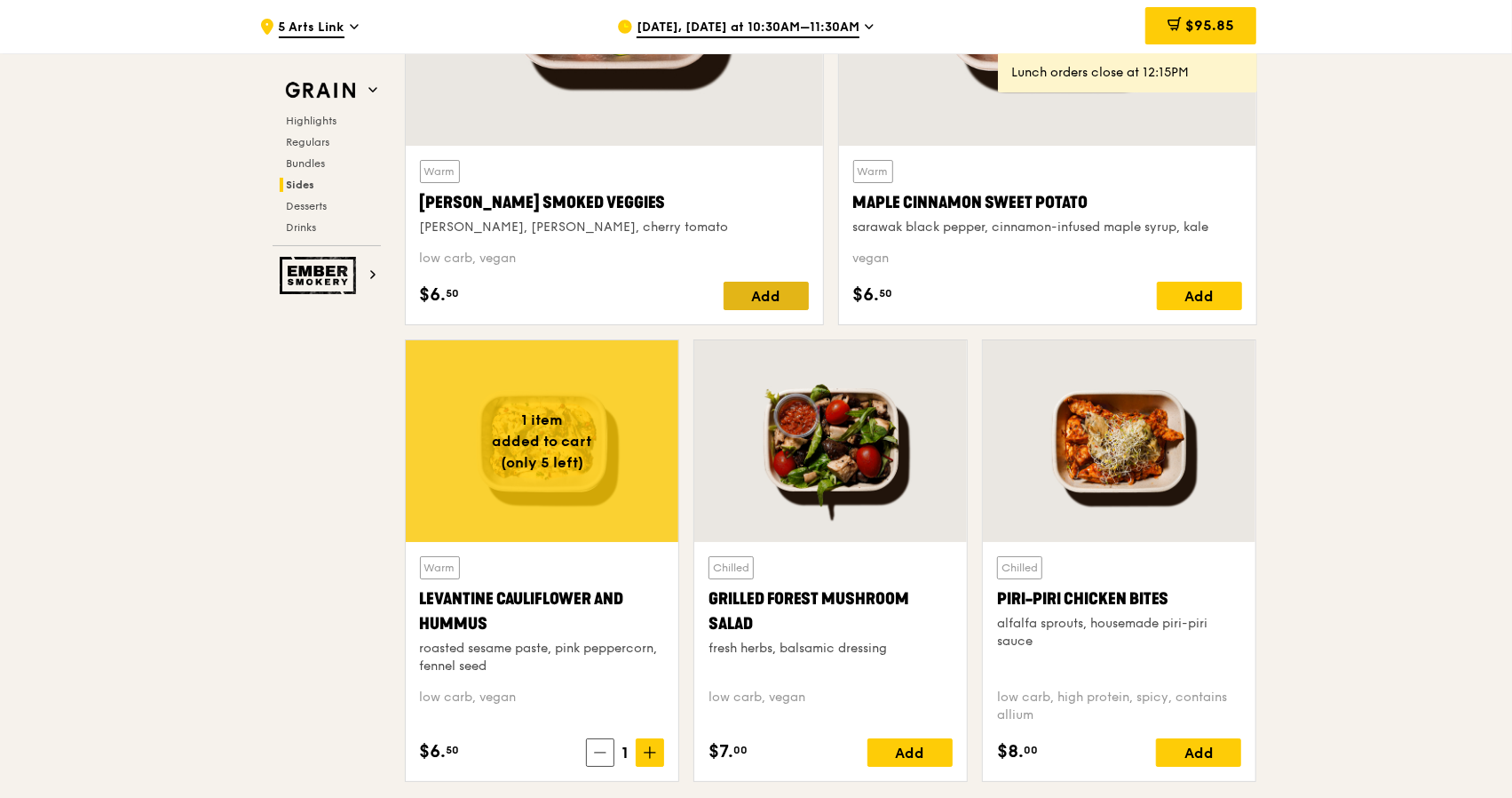
click at [783, 299] on div "Add" at bounding box center [765, 295] width 85 height 28
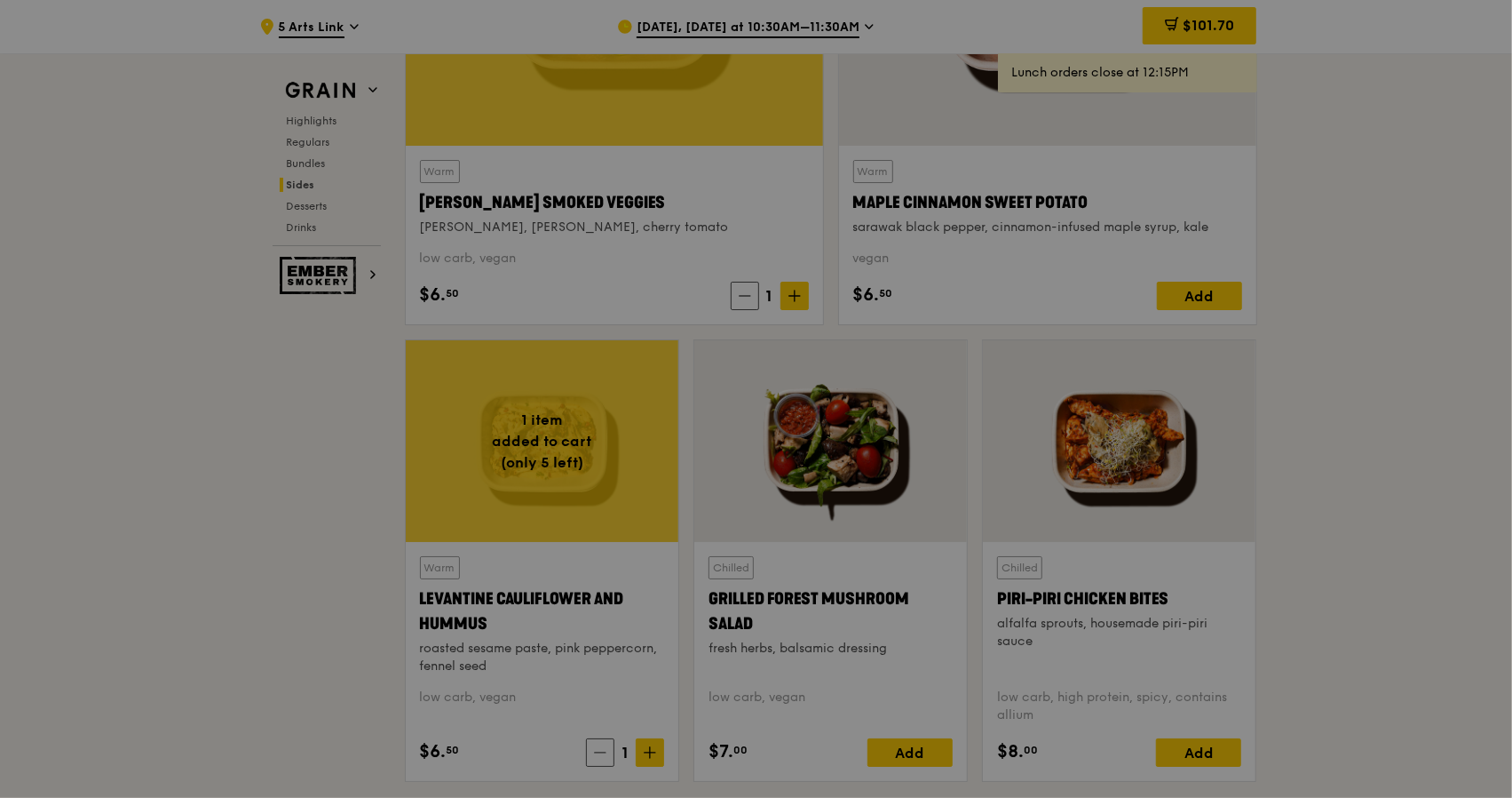
click at [745, 290] on div at bounding box center [756, 399] width 1512 height 798
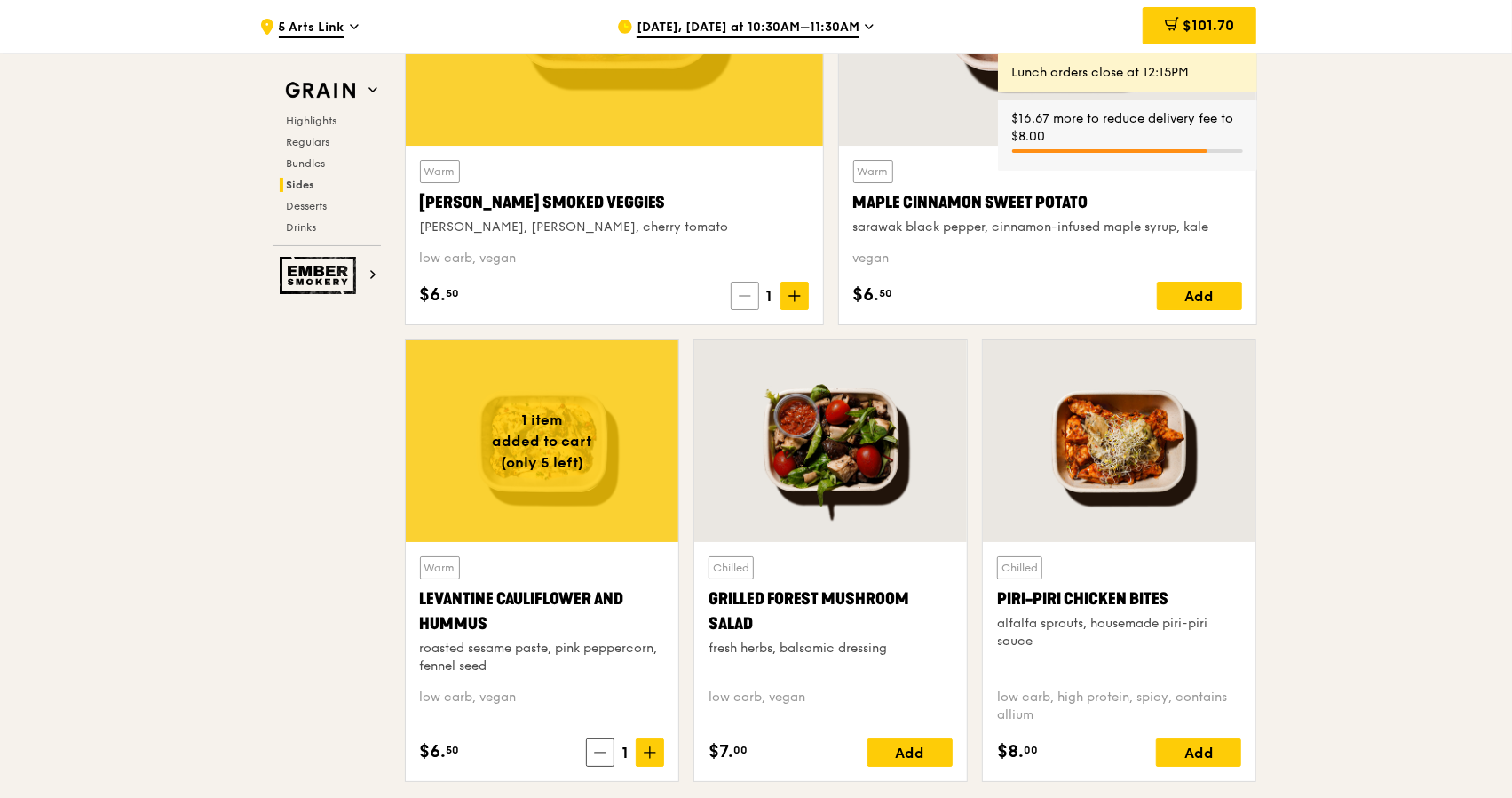
click at [745, 294] on icon at bounding box center [745, 295] width 13 height 13
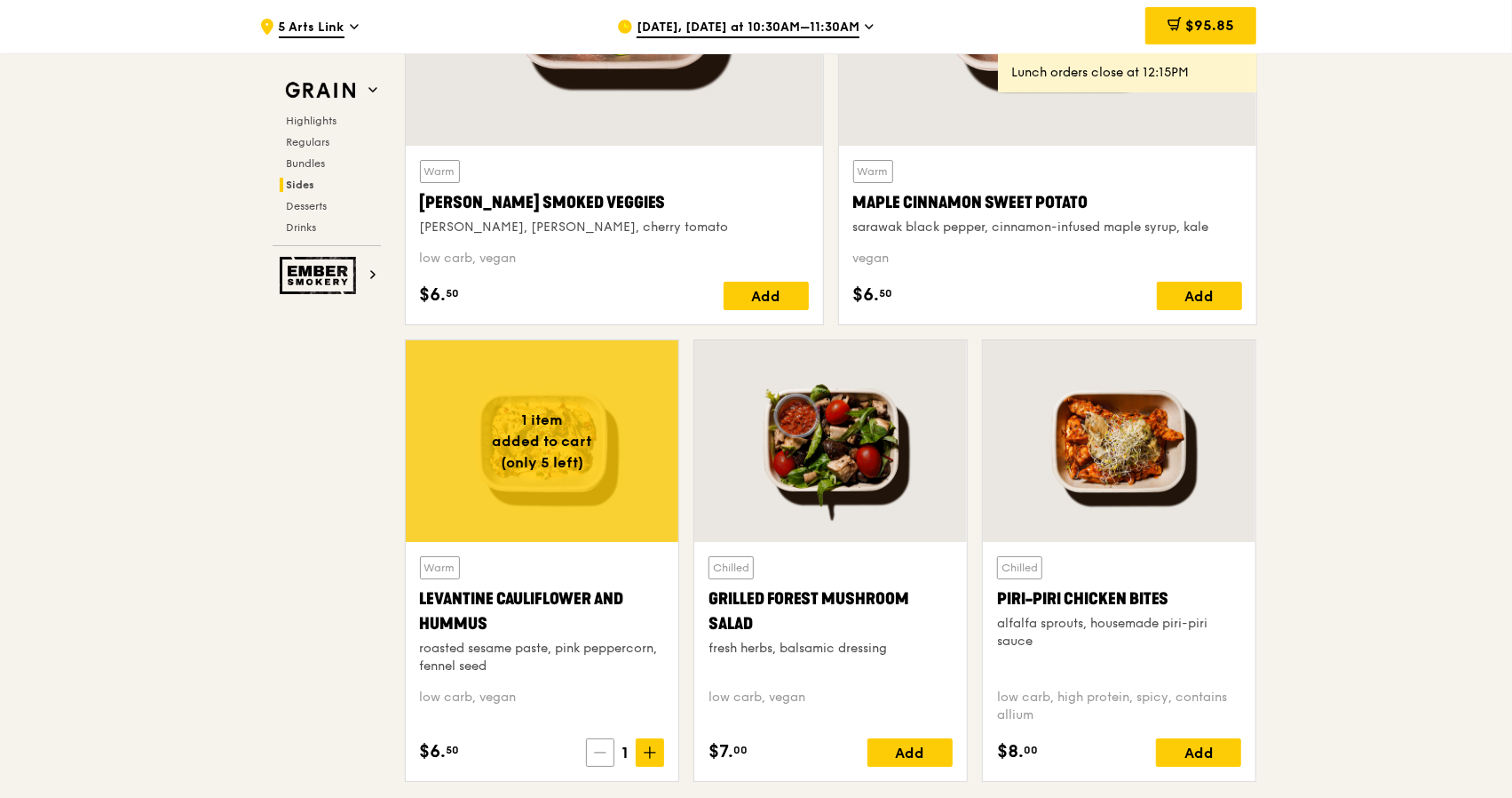
click at [606, 746] on icon at bounding box center [600, 752] width 13 height 13
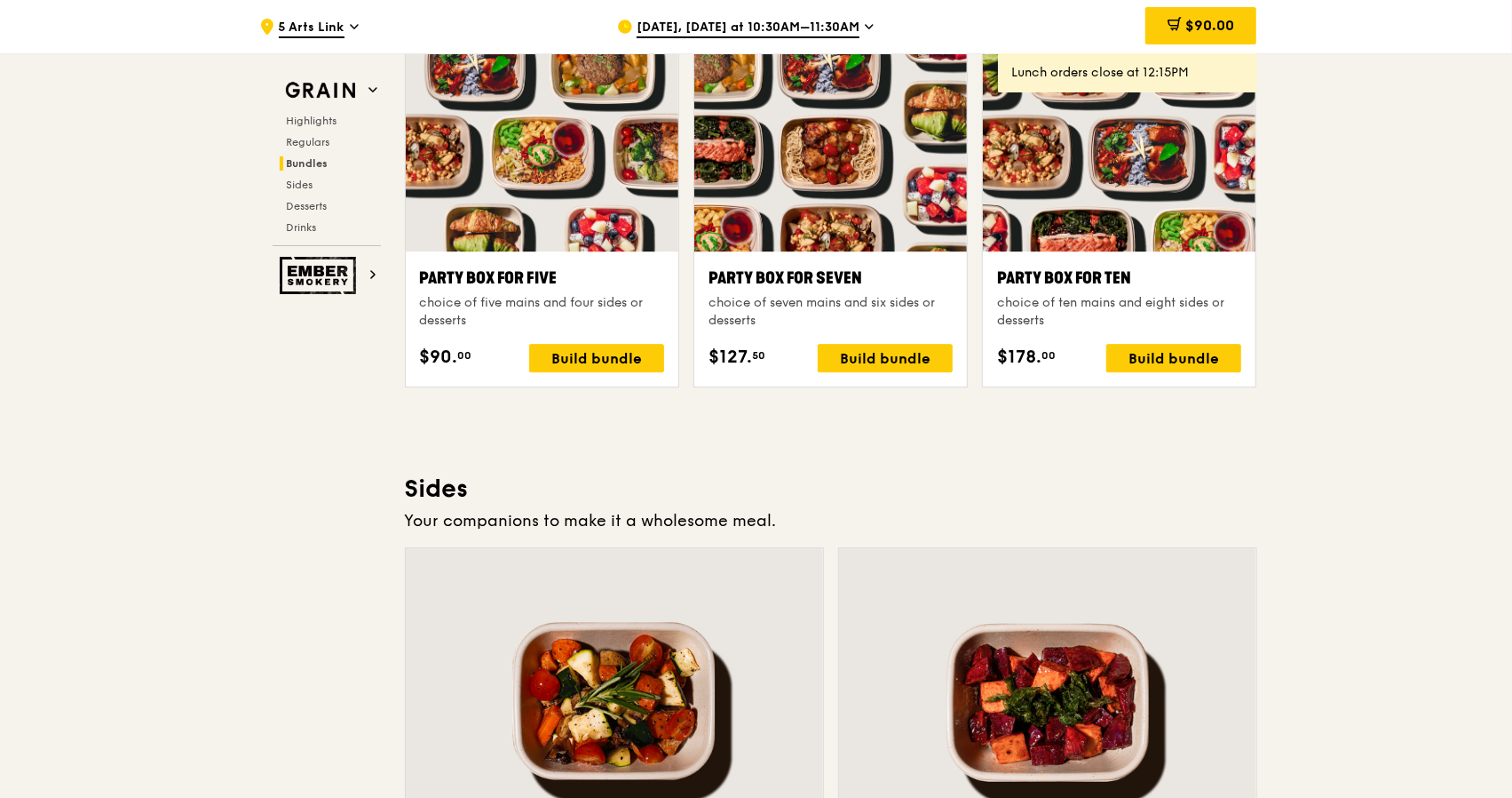
scroll to position [3820, 0]
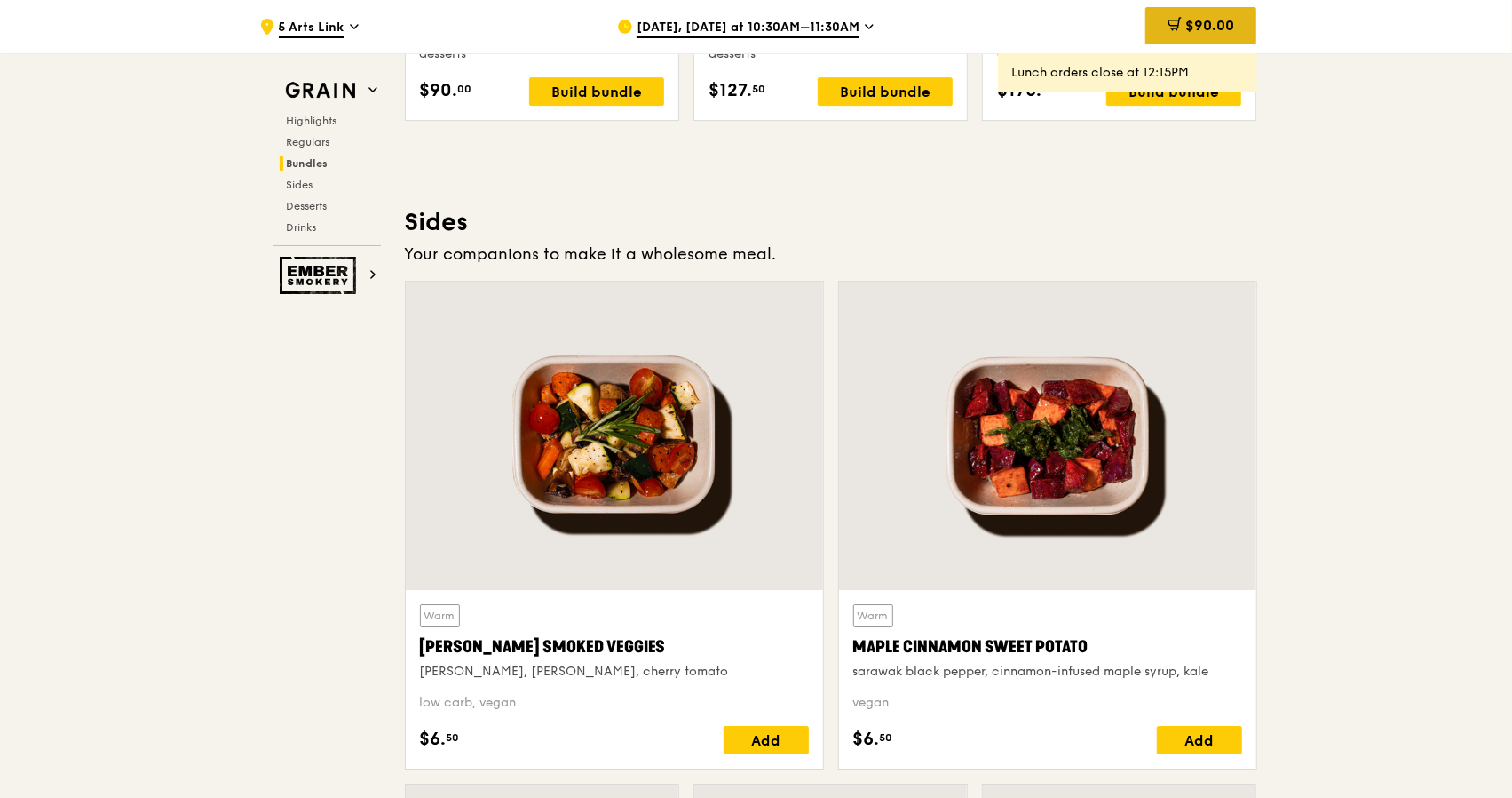
click at [1191, 17] on span "$90.00" at bounding box center [1210, 24] width 49 height 17
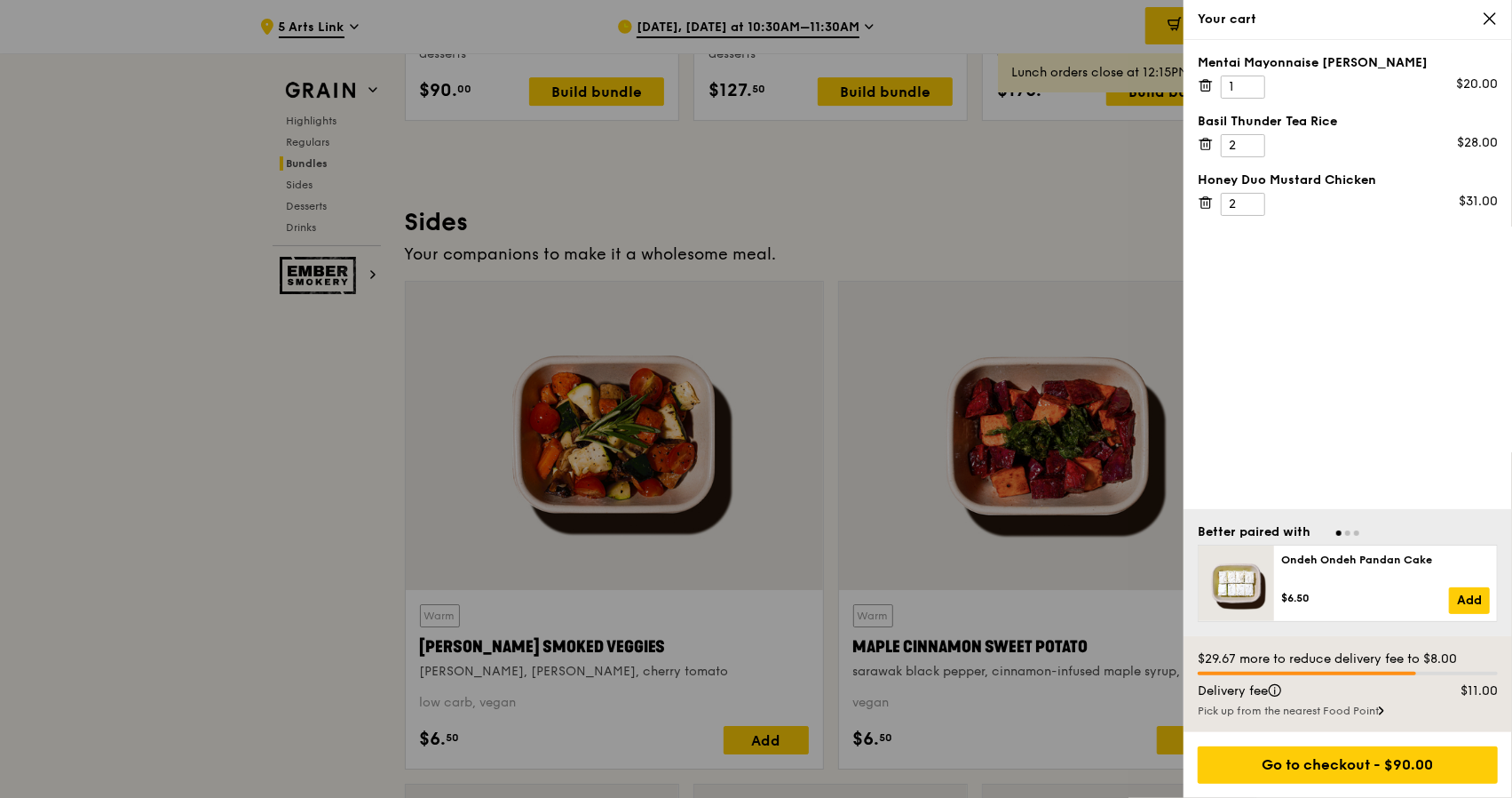
click at [1205, 86] on icon at bounding box center [1205, 85] width 16 height 16
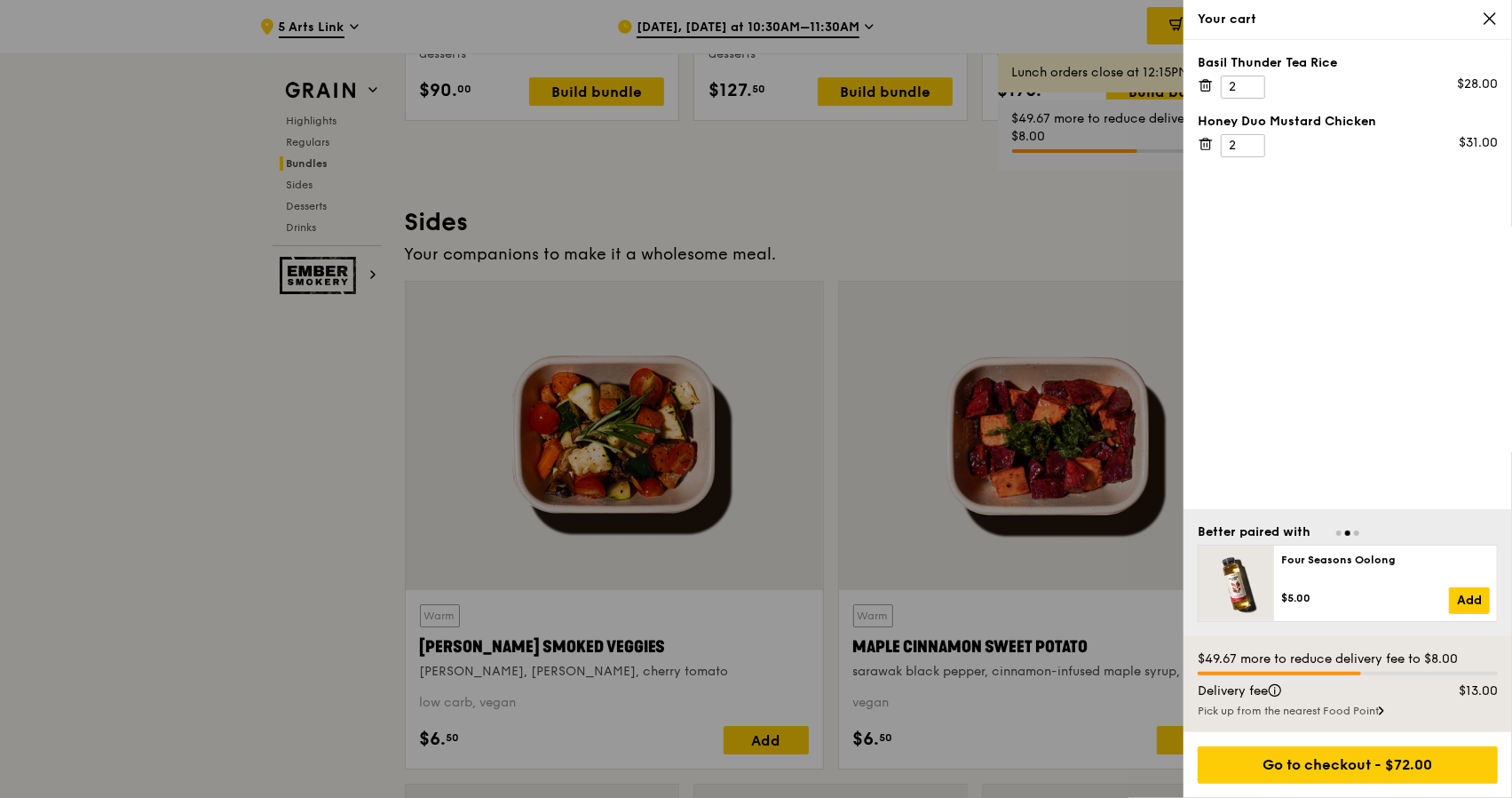
click at [1210, 145] on icon at bounding box center [1205, 145] width 9 height 9
click at [1204, 86] on icon at bounding box center [1205, 85] width 16 height 16
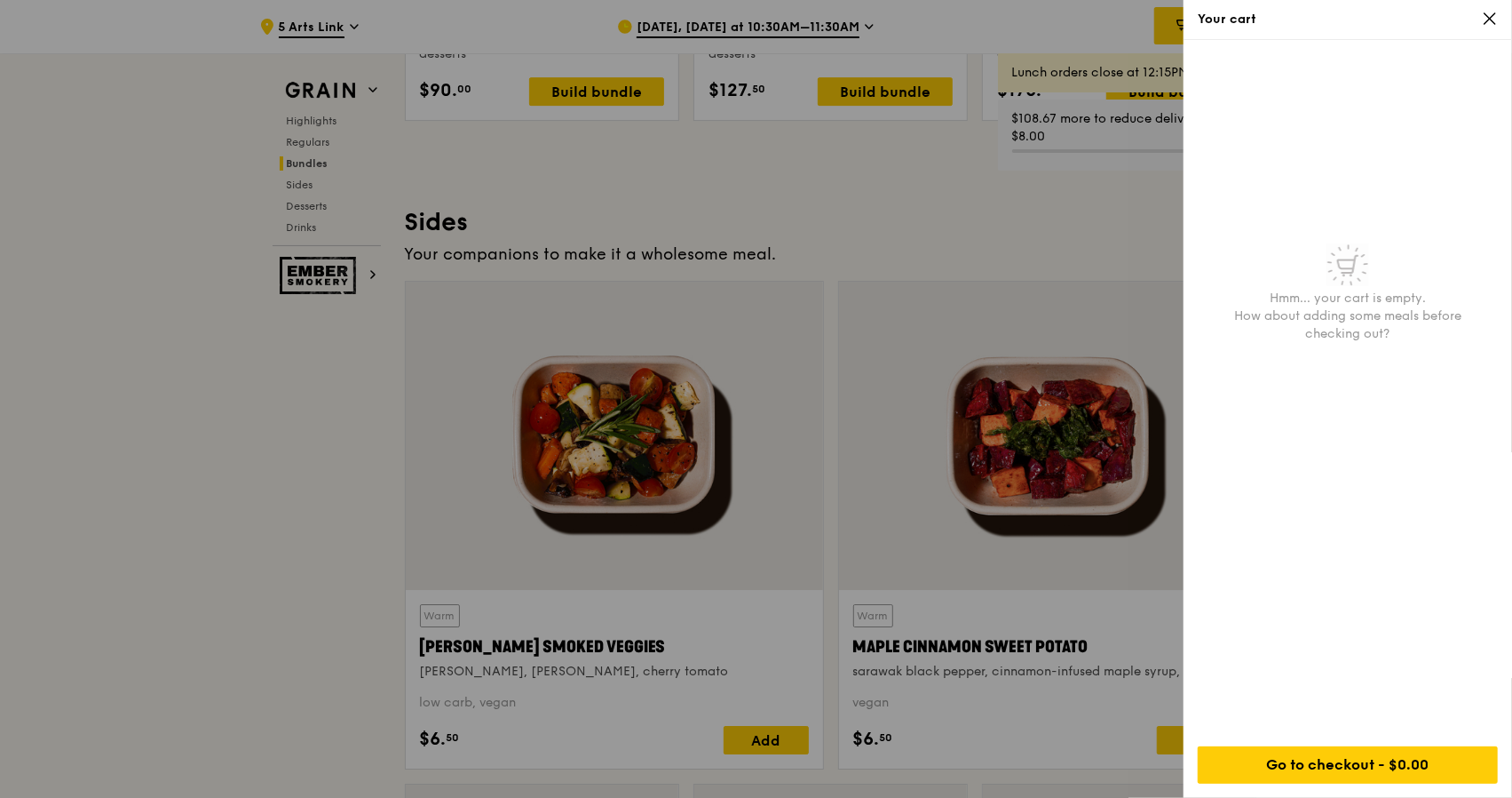
click at [1484, 15] on icon at bounding box center [1490, 19] width 16 height 16
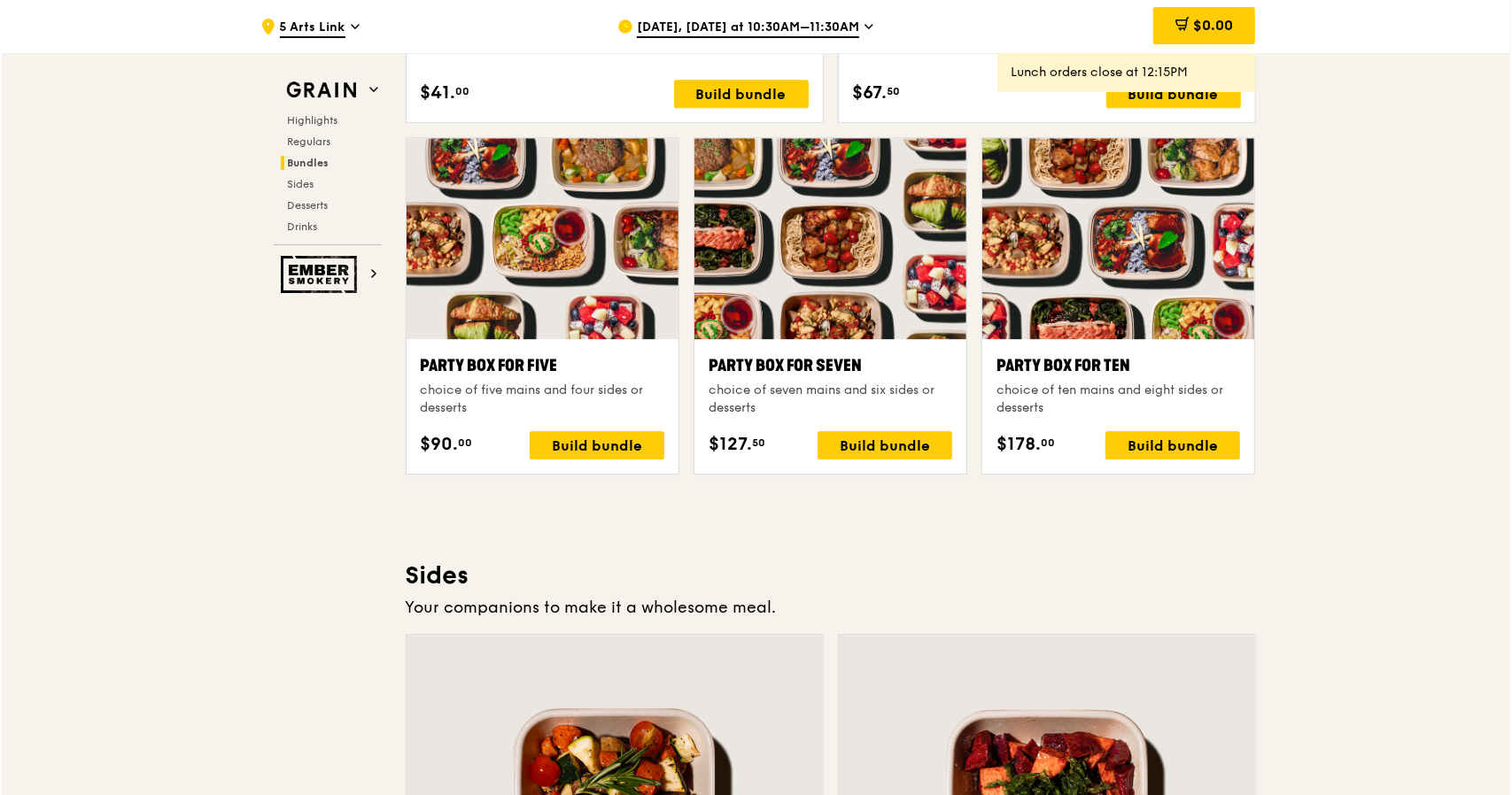
scroll to position [3363, 0]
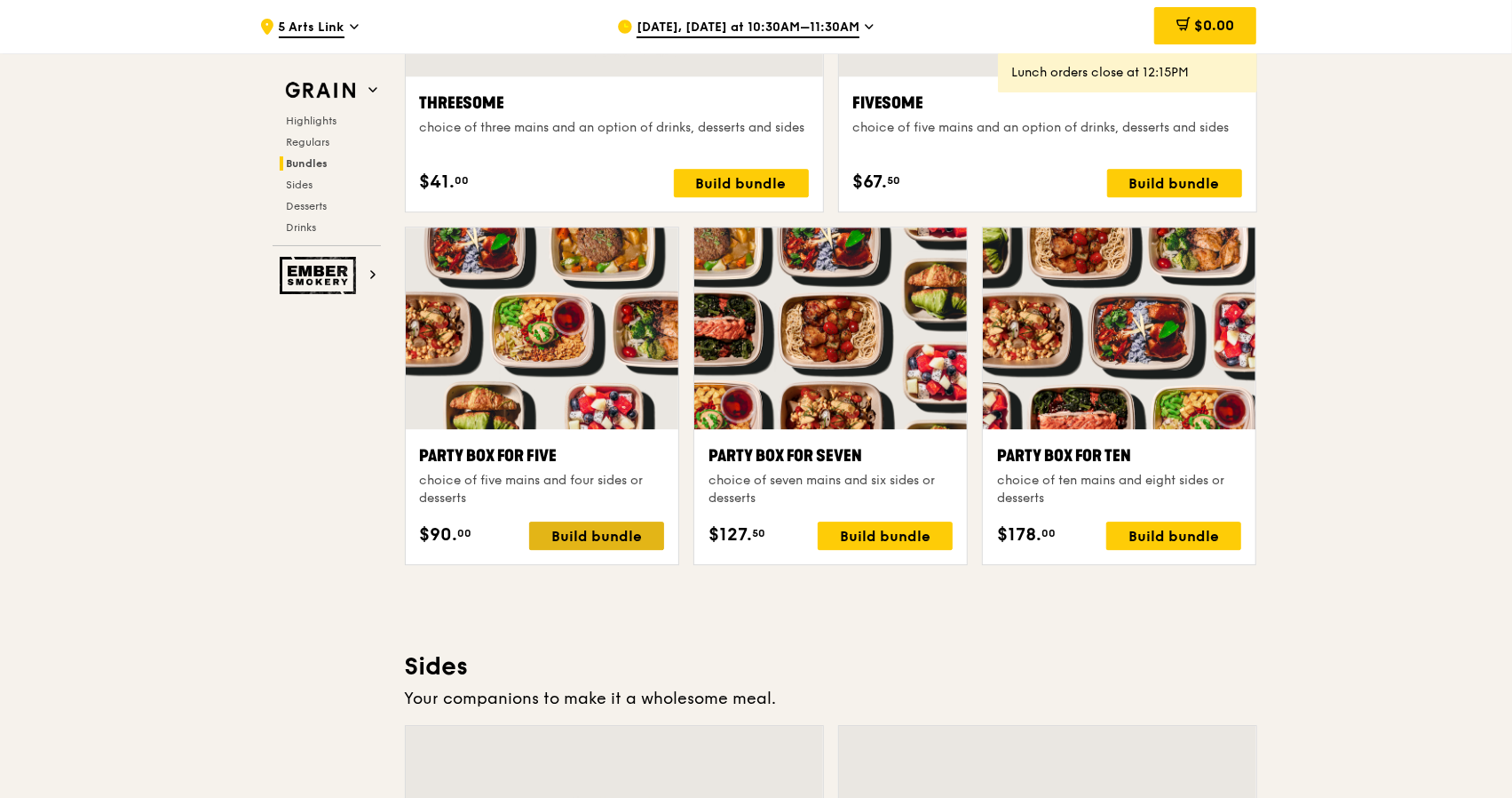
click at [555, 521] on div "Build bundle" at bounding box center [596, 535] width 135 height 28
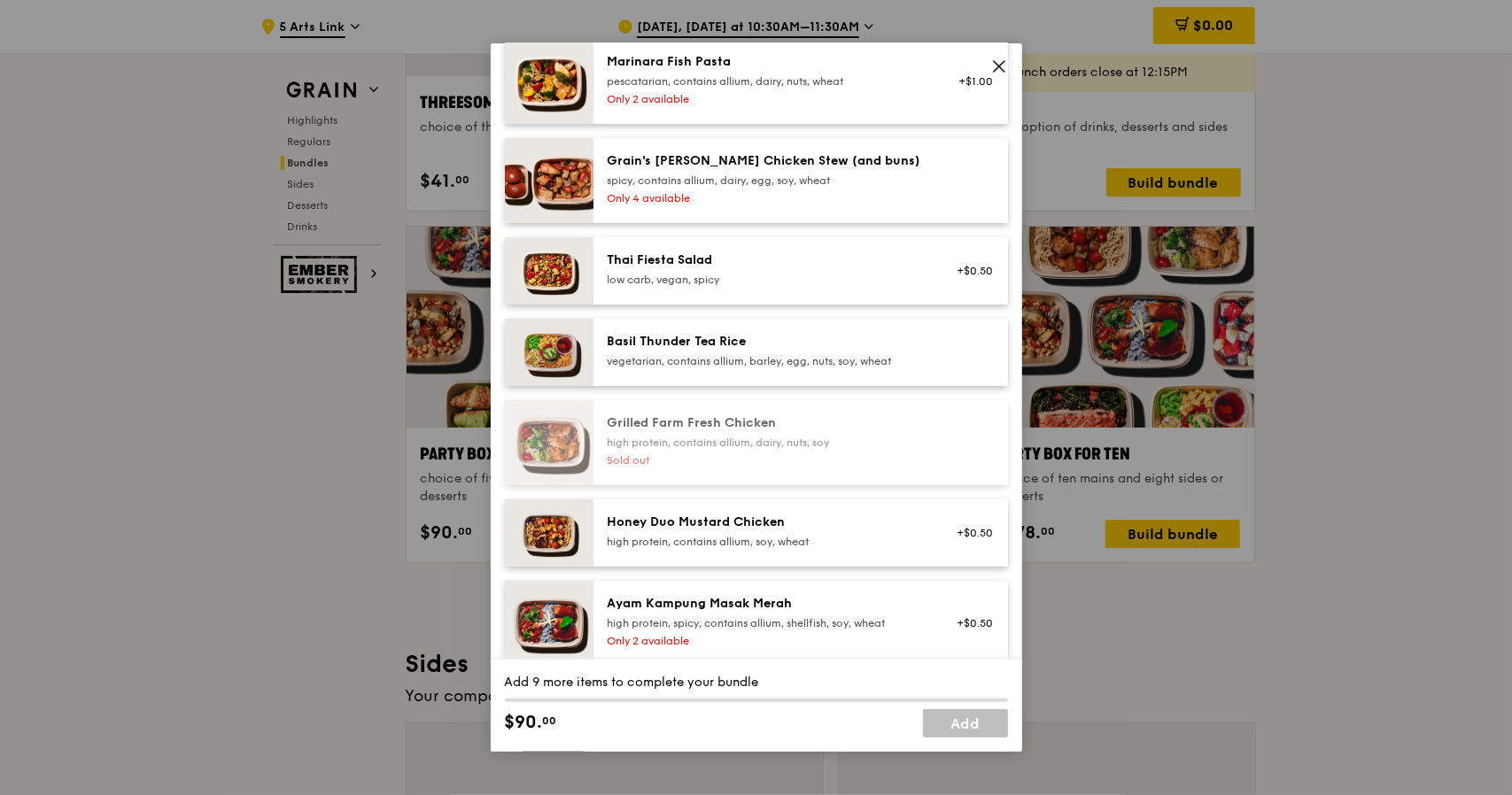
scroll to position [89, 0]
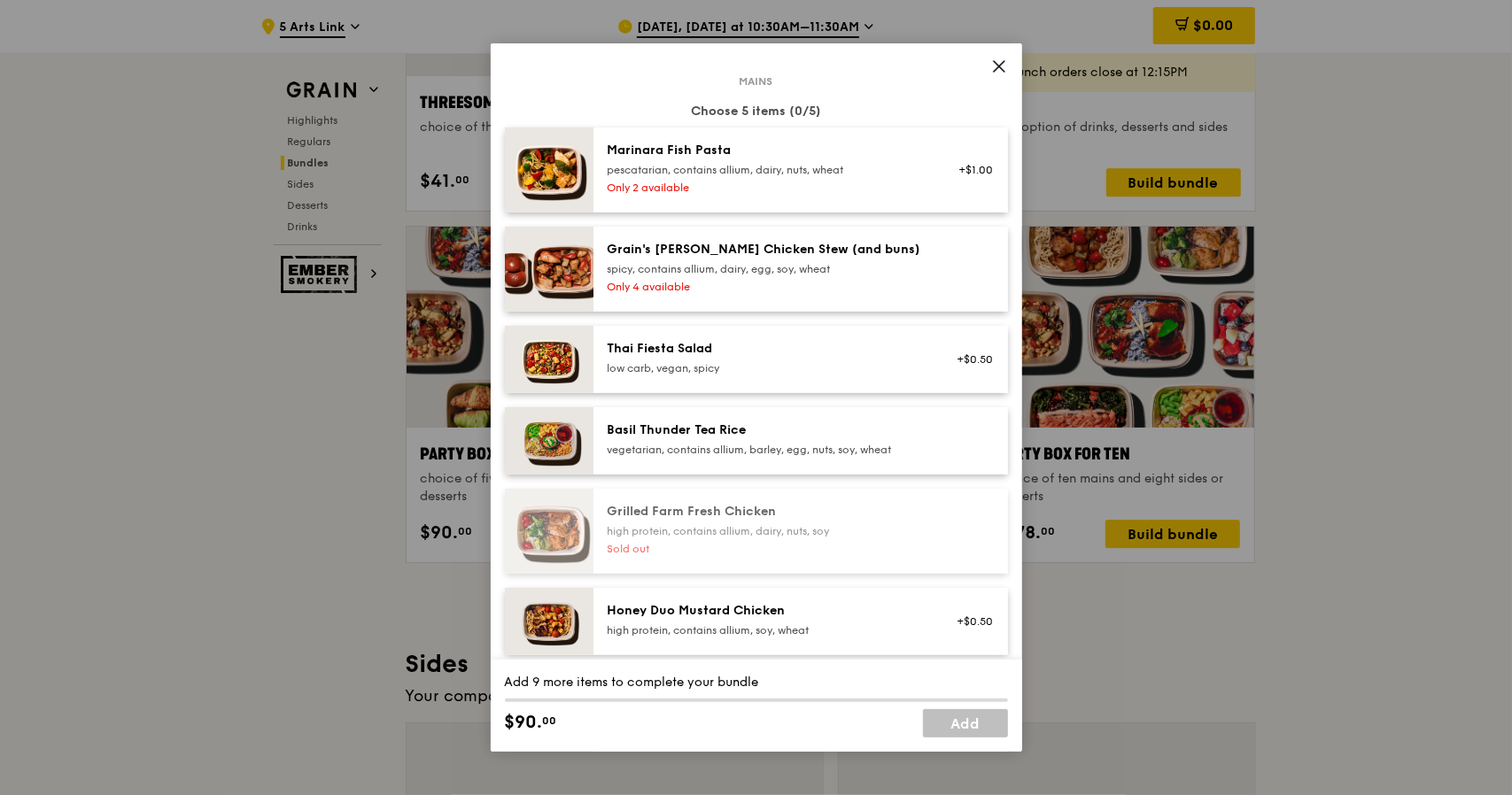
click at [936, 436] on div at bounding box center [970, 440] width 68 height 39
click at [504, 426] on div "1x" at bounding box center [504, 430] width 19 height 19
click at [796, 617] on div "Honey Duo Mustard Chicken" at bounding box center [766, 611] width 318 height 18
click at [503, 606] on div "1x" at bounding box center [504, 610] width 19 height 19
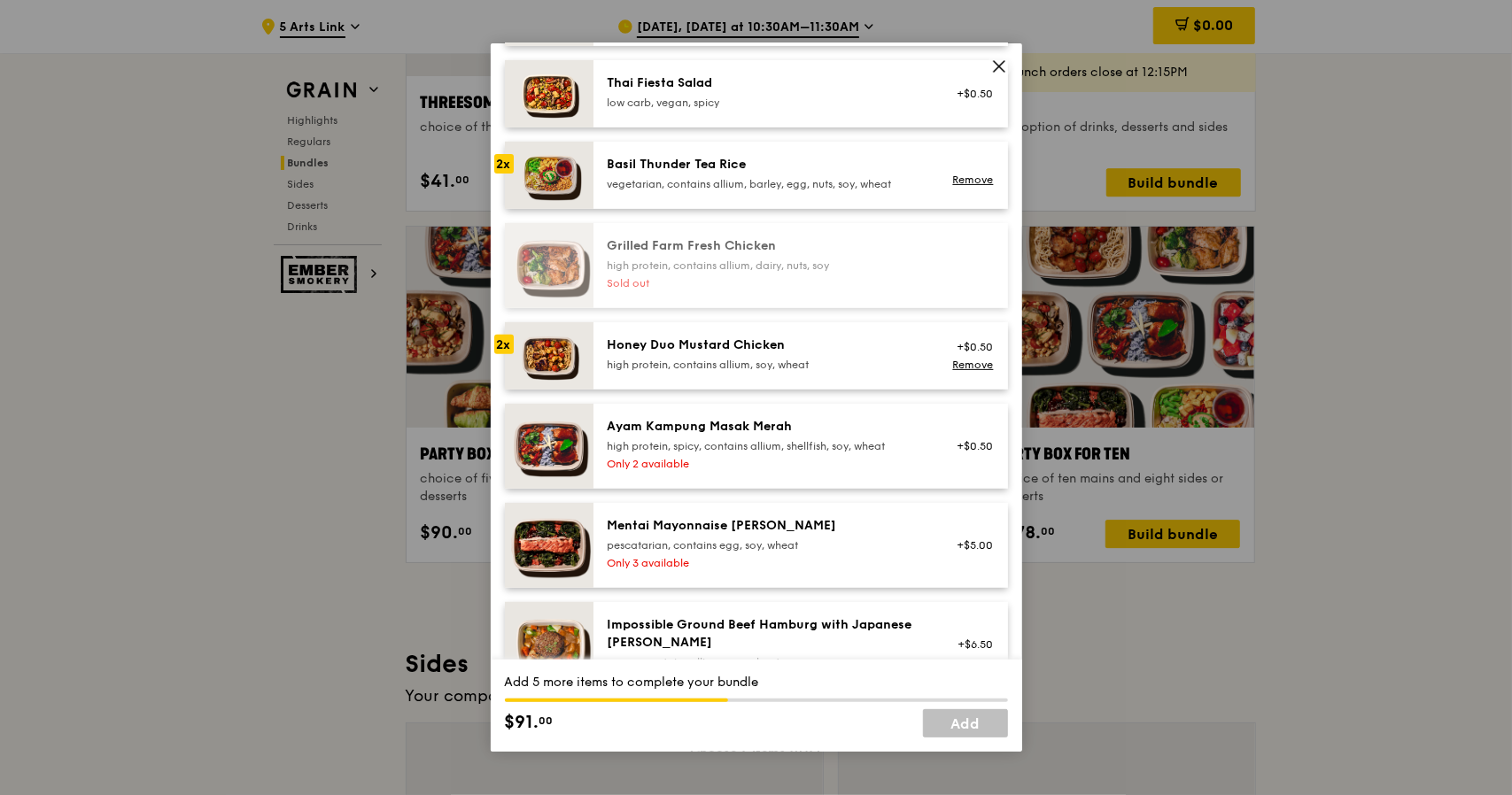
scroll to position [266, 0]
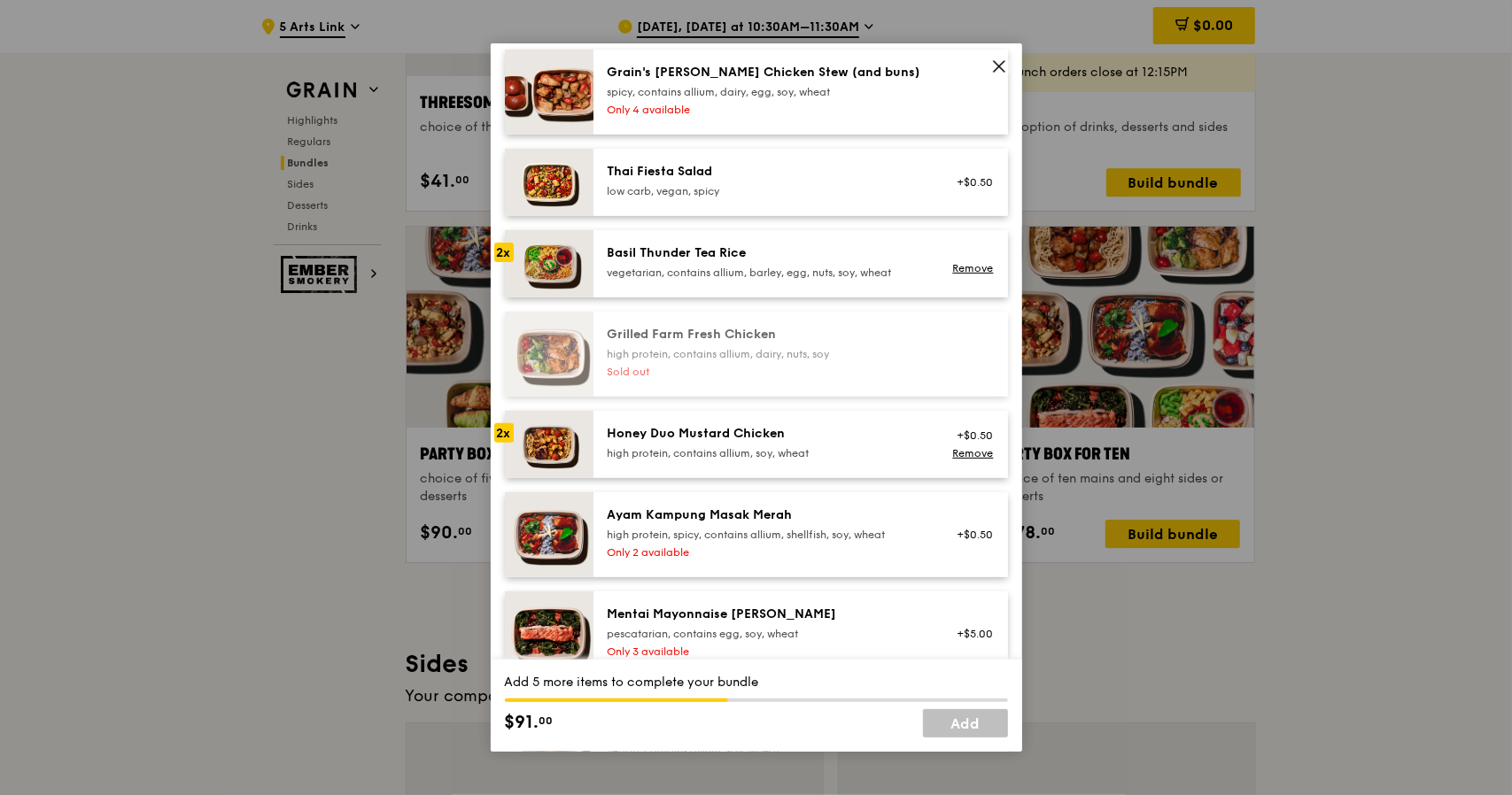
click at [748, 618] on div "Mentai Mayonnaise Aburi Salmon" at bounding box center [766, 614] width 318 height 18
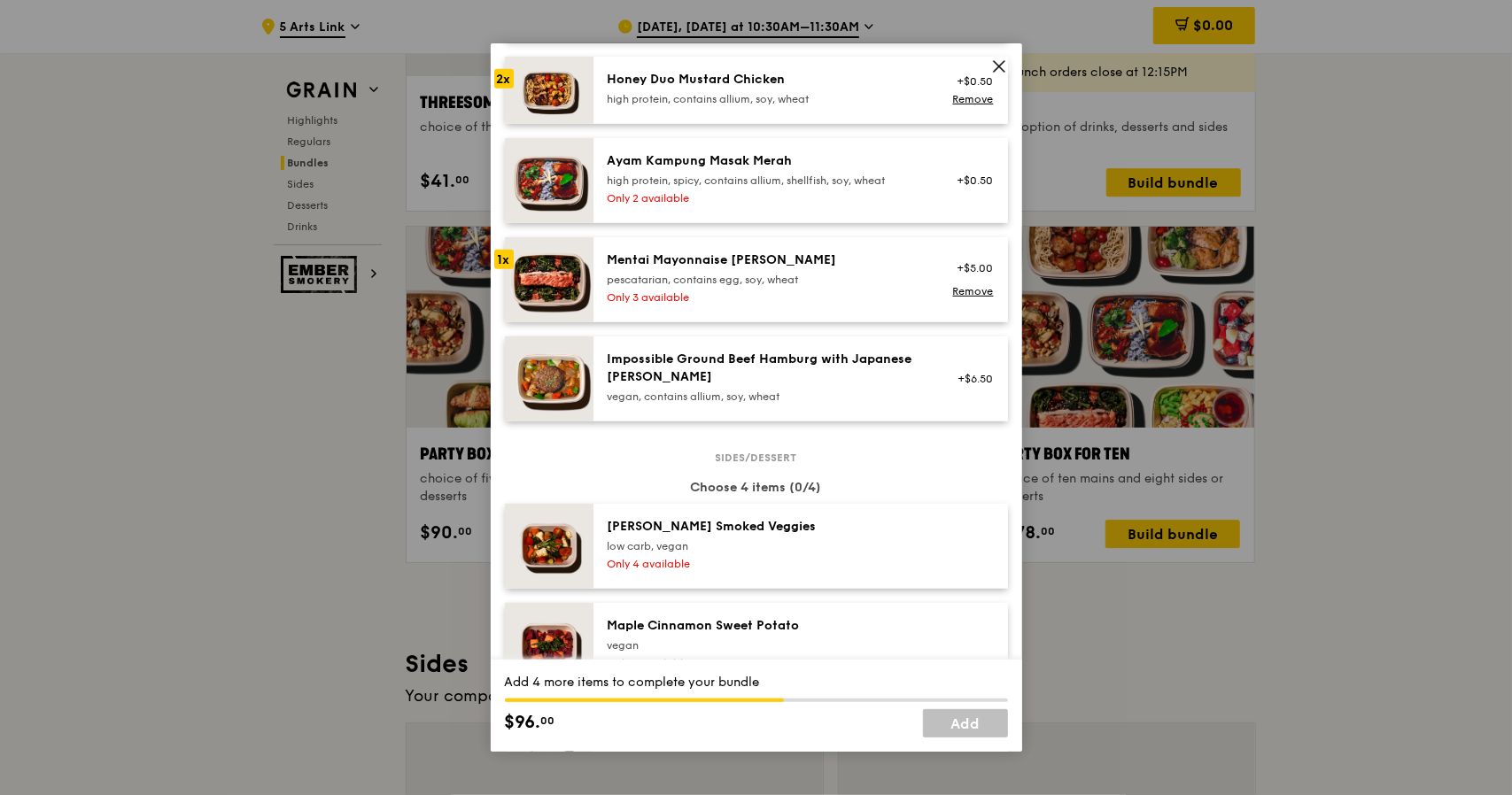
scroll to position [708, 0]
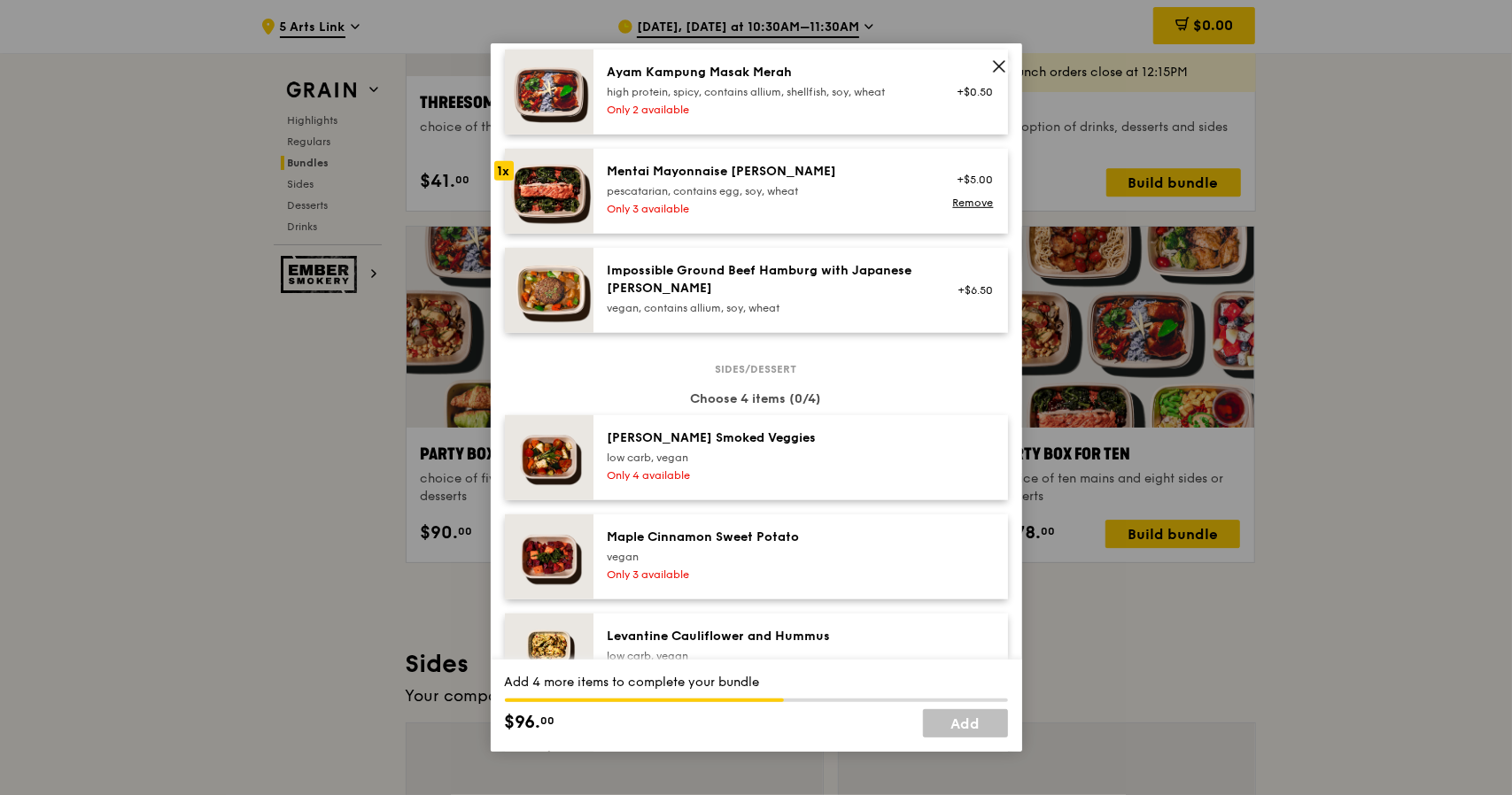
click at [740, 638] on div "Levantine Cauliflower and Hummus" at bounding box center [766, 636] width 318 height 18
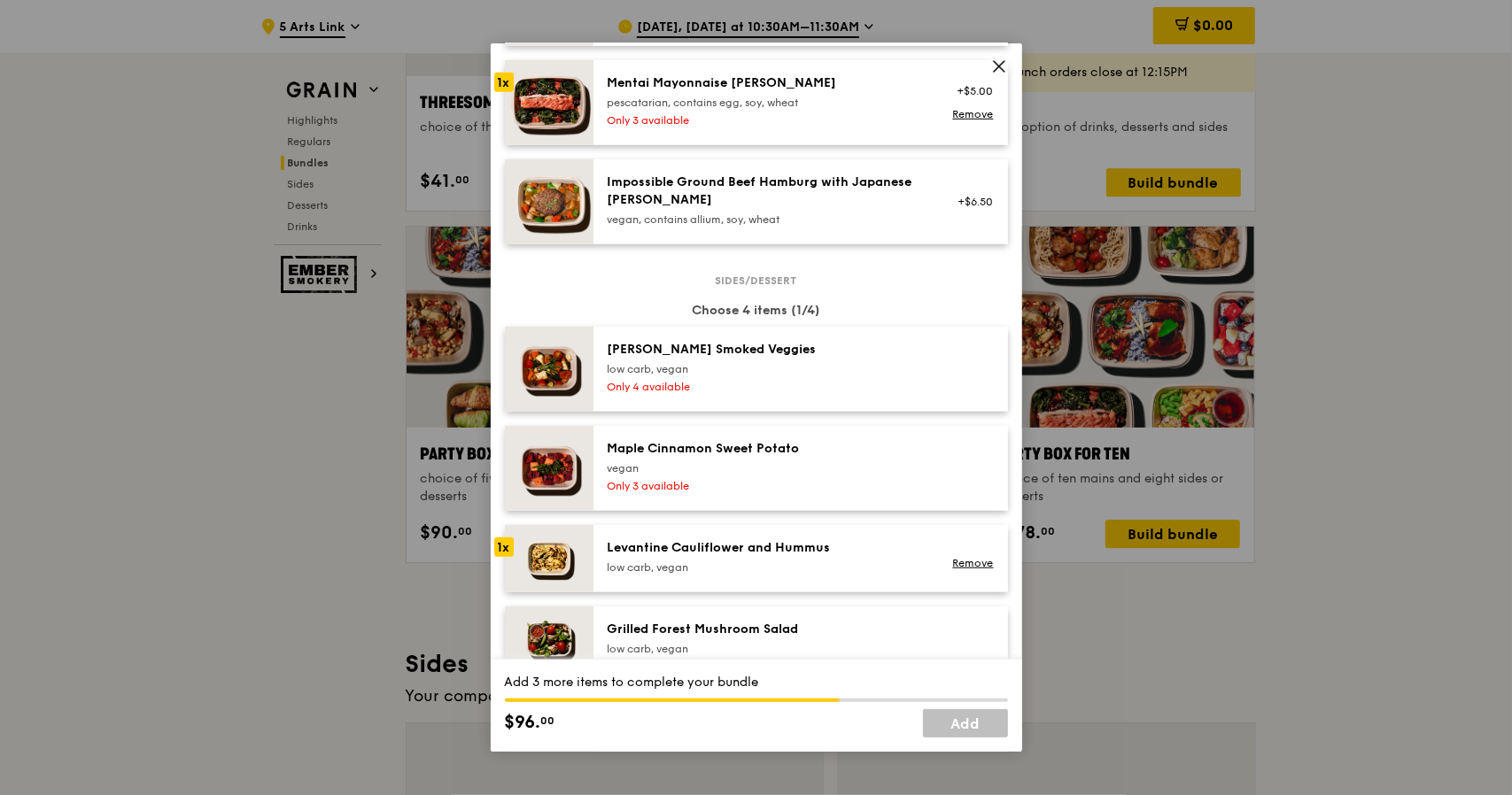
scroll to position [885, 0]
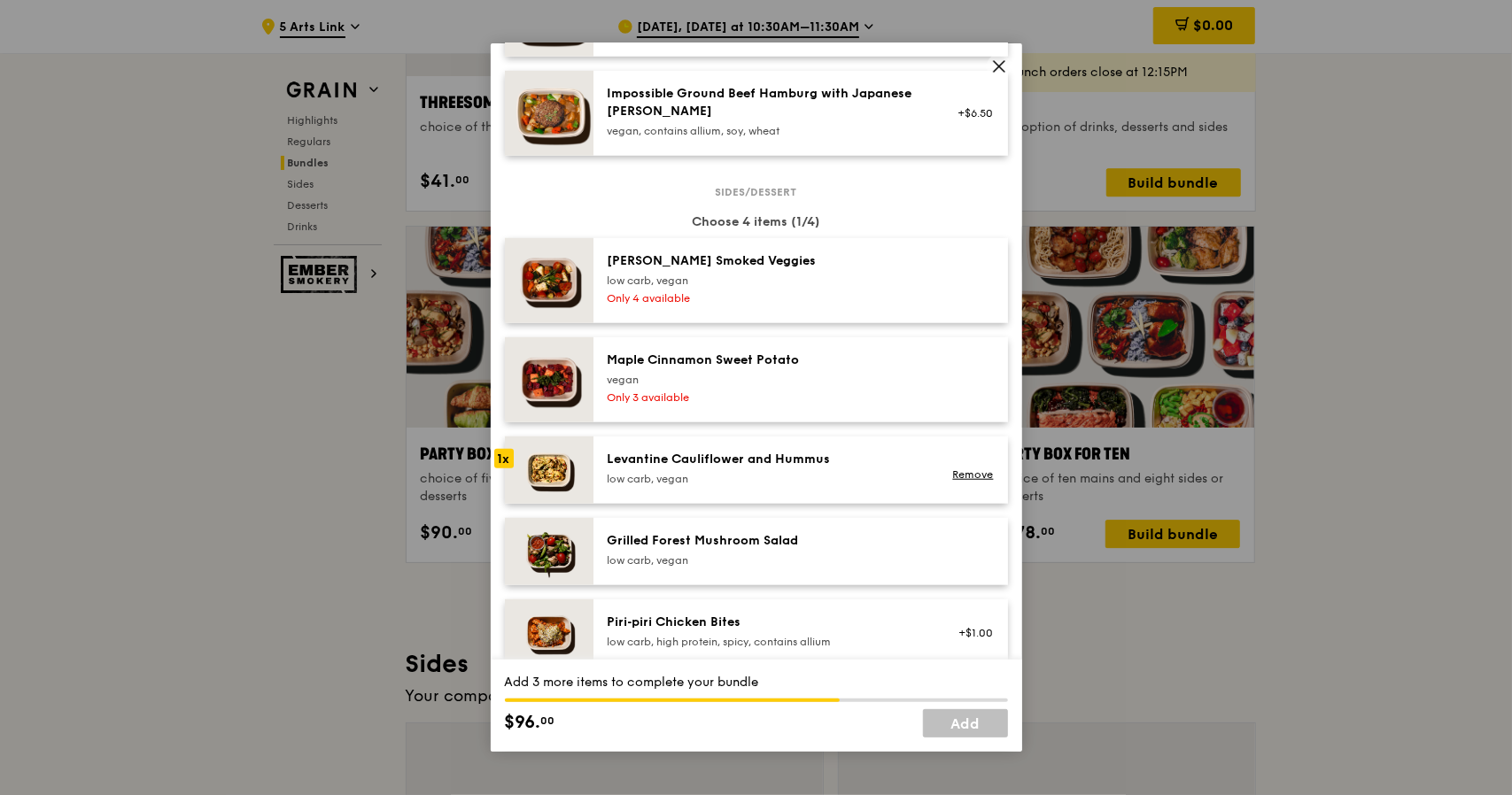
click at [738, 536] on div "Grilled Forest Mushroom Salad" at bounding box center [766, 541] width 318 height 18
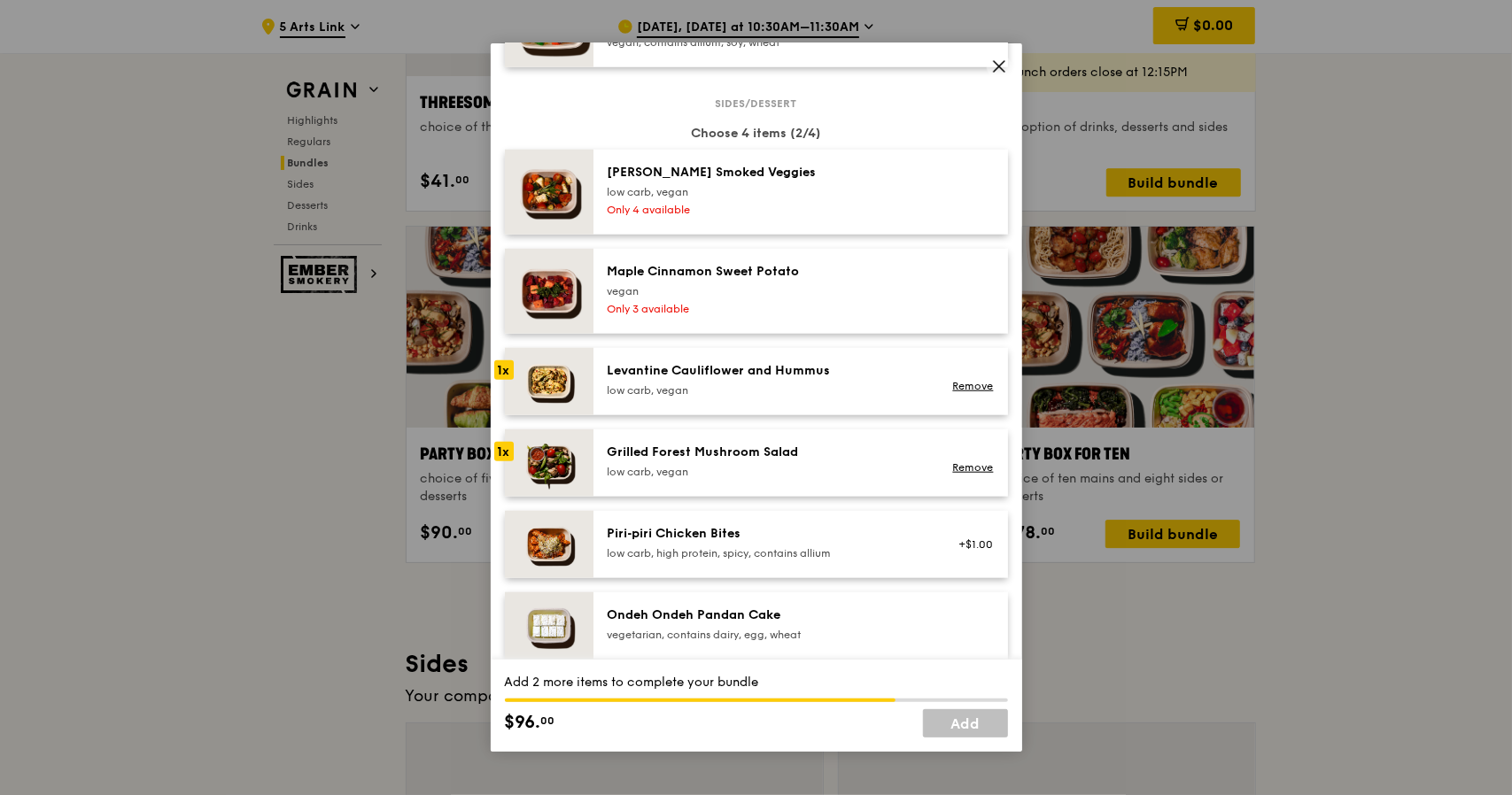
click at [723, 621] on div "Ondeh Ondeh Pandan Cake" at bounding box center [766, 615] width 318 height 18
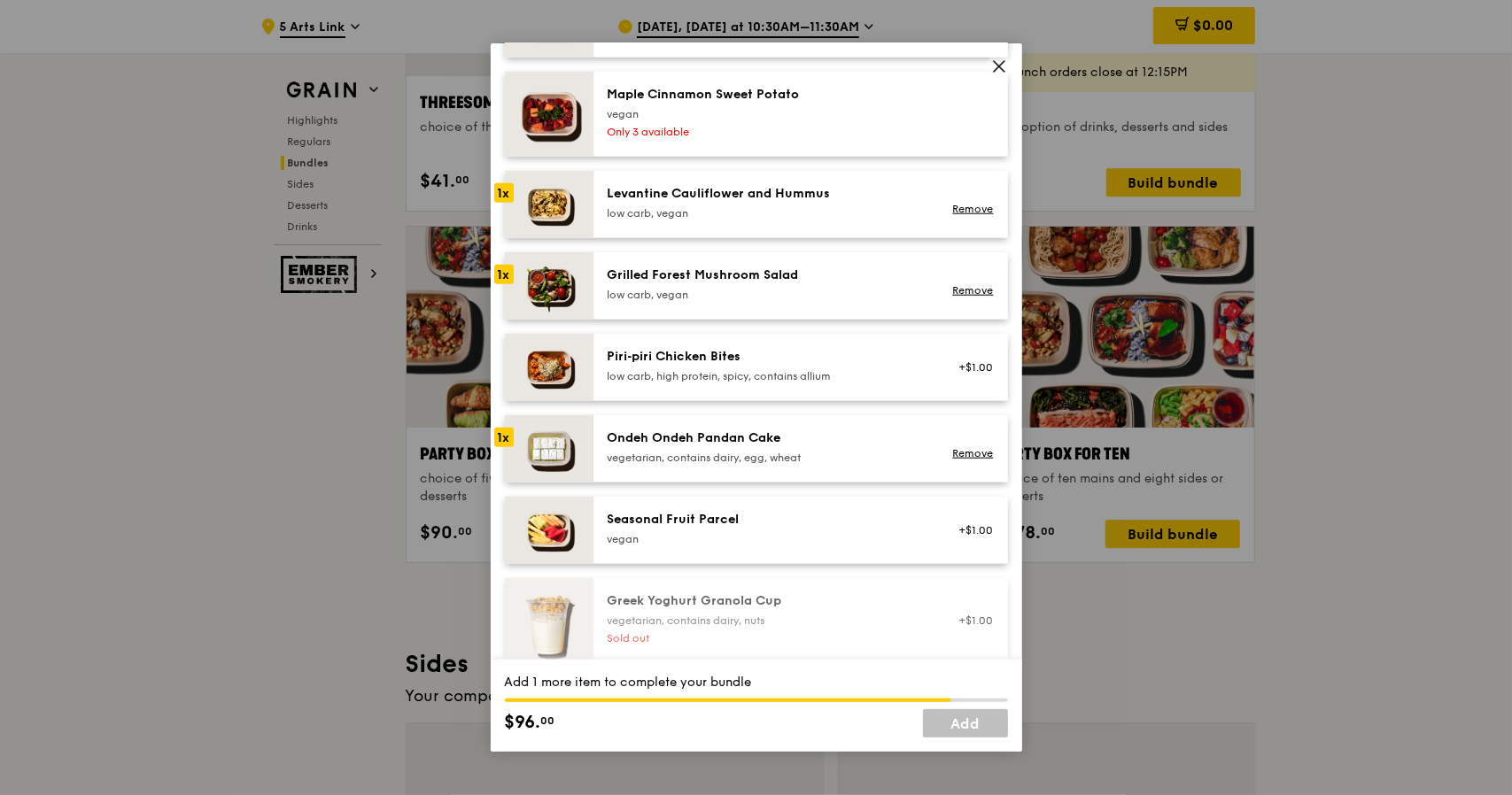
scroll to position [1062, 0]
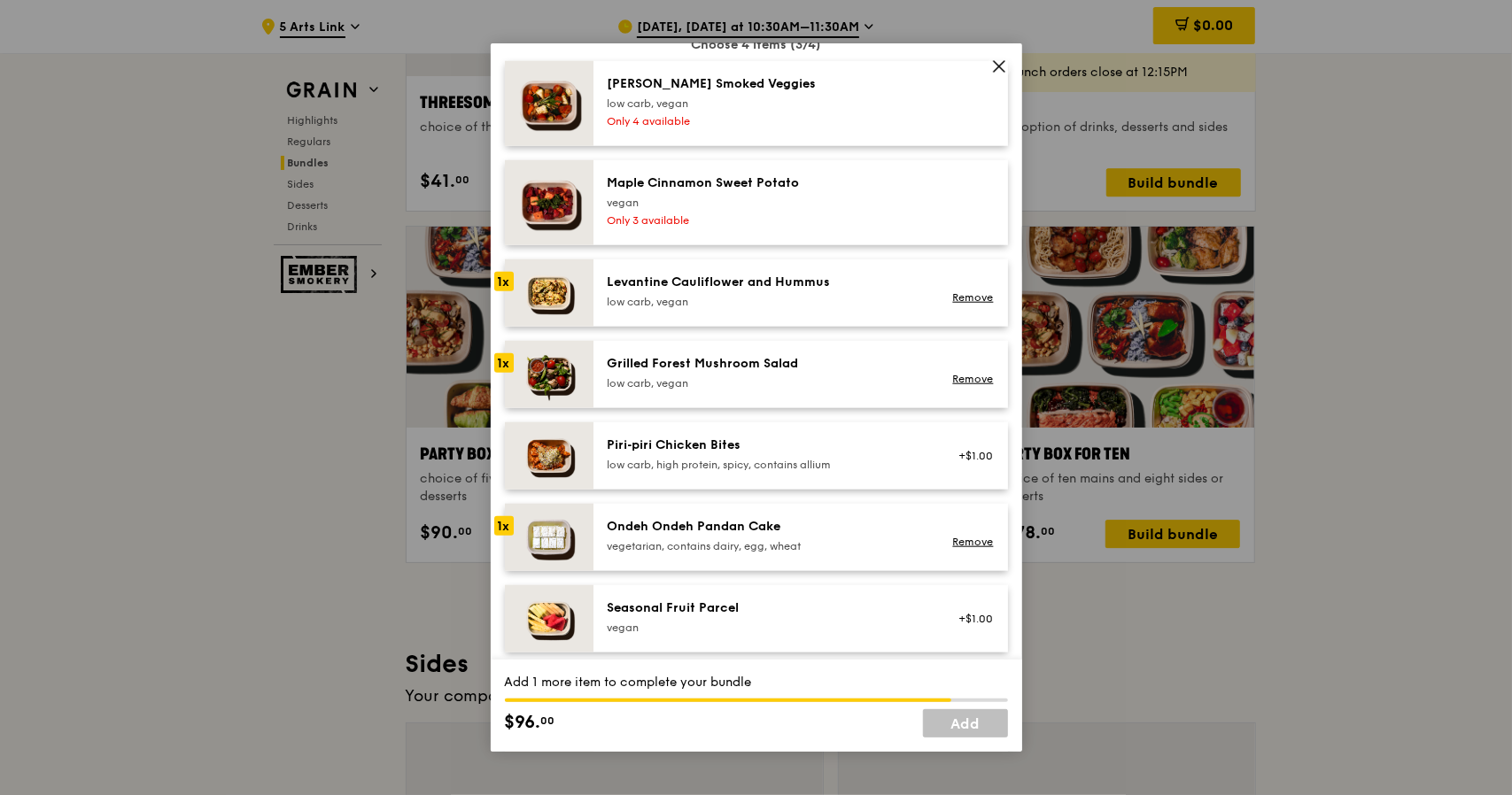
click at [691, 186] on div "Maple Cinnamon Sweet Potato" at bounding box center [766, 183] width 318 height 18
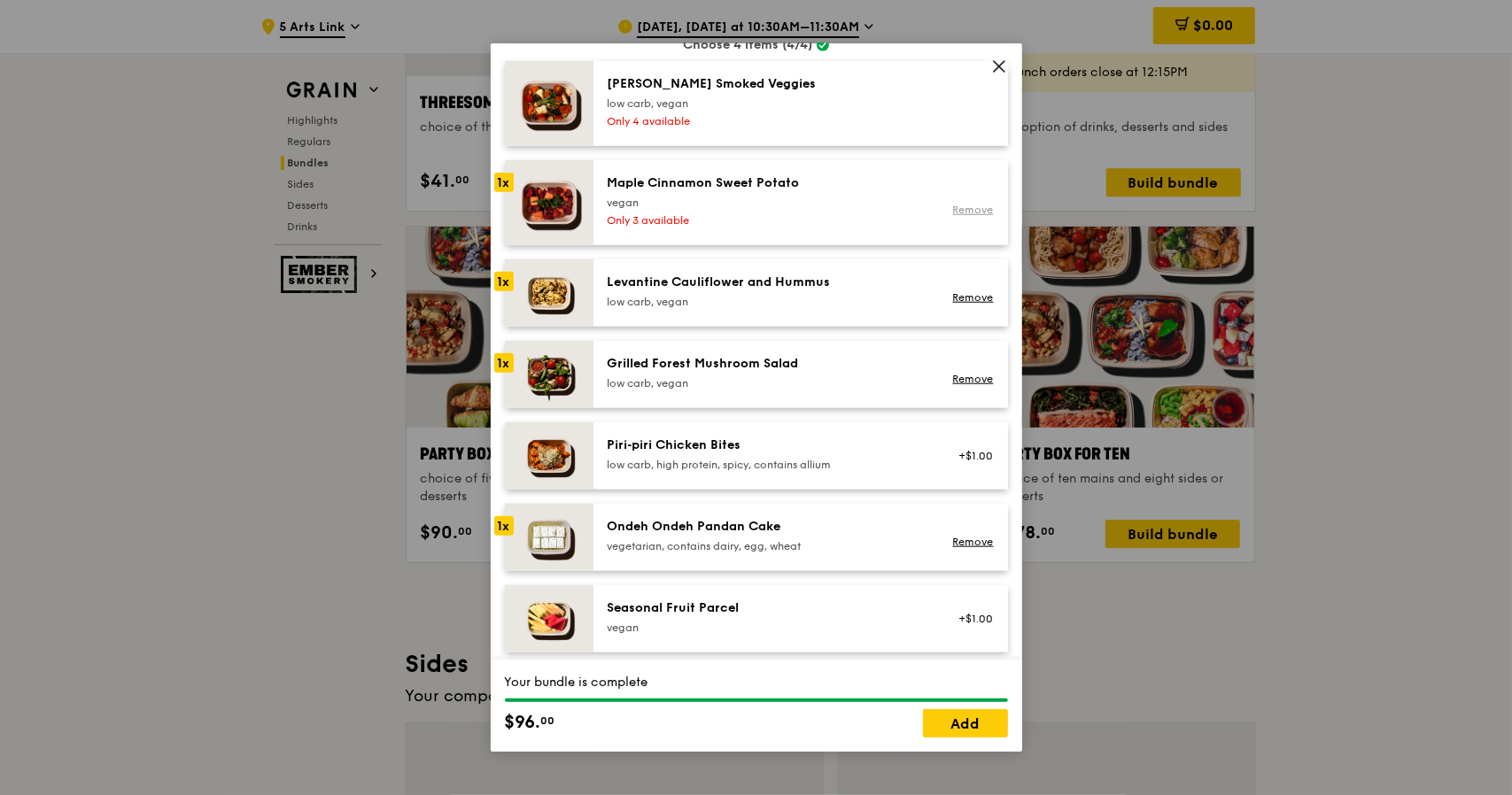
click at [967, 208] on link "Remove" at bounding box center [973, 209] width 41 height 13
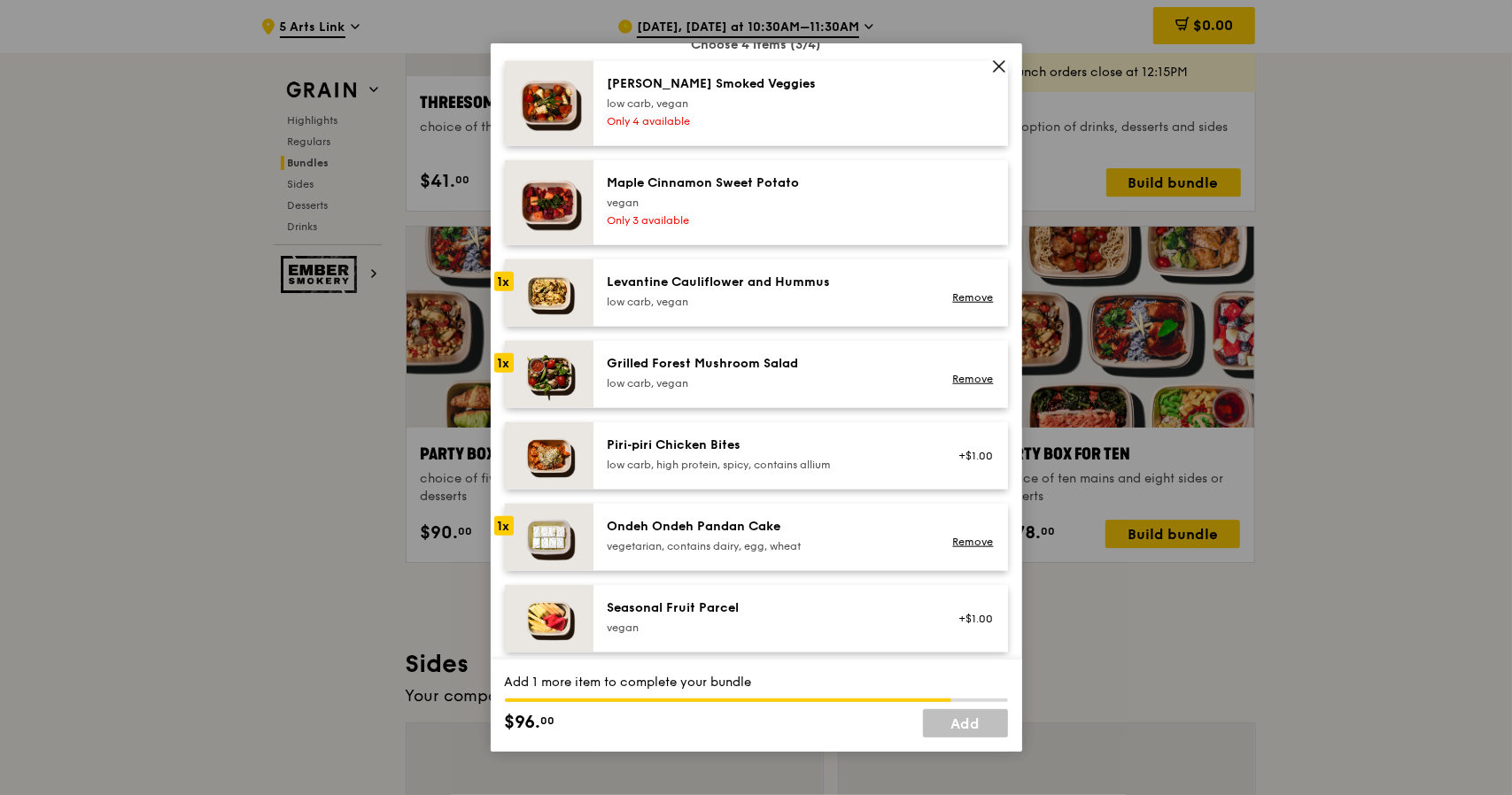
click at [717, 84] on div "Rosemary Smoked Veggies" at bounding box center [766, 84] width 318 height 18
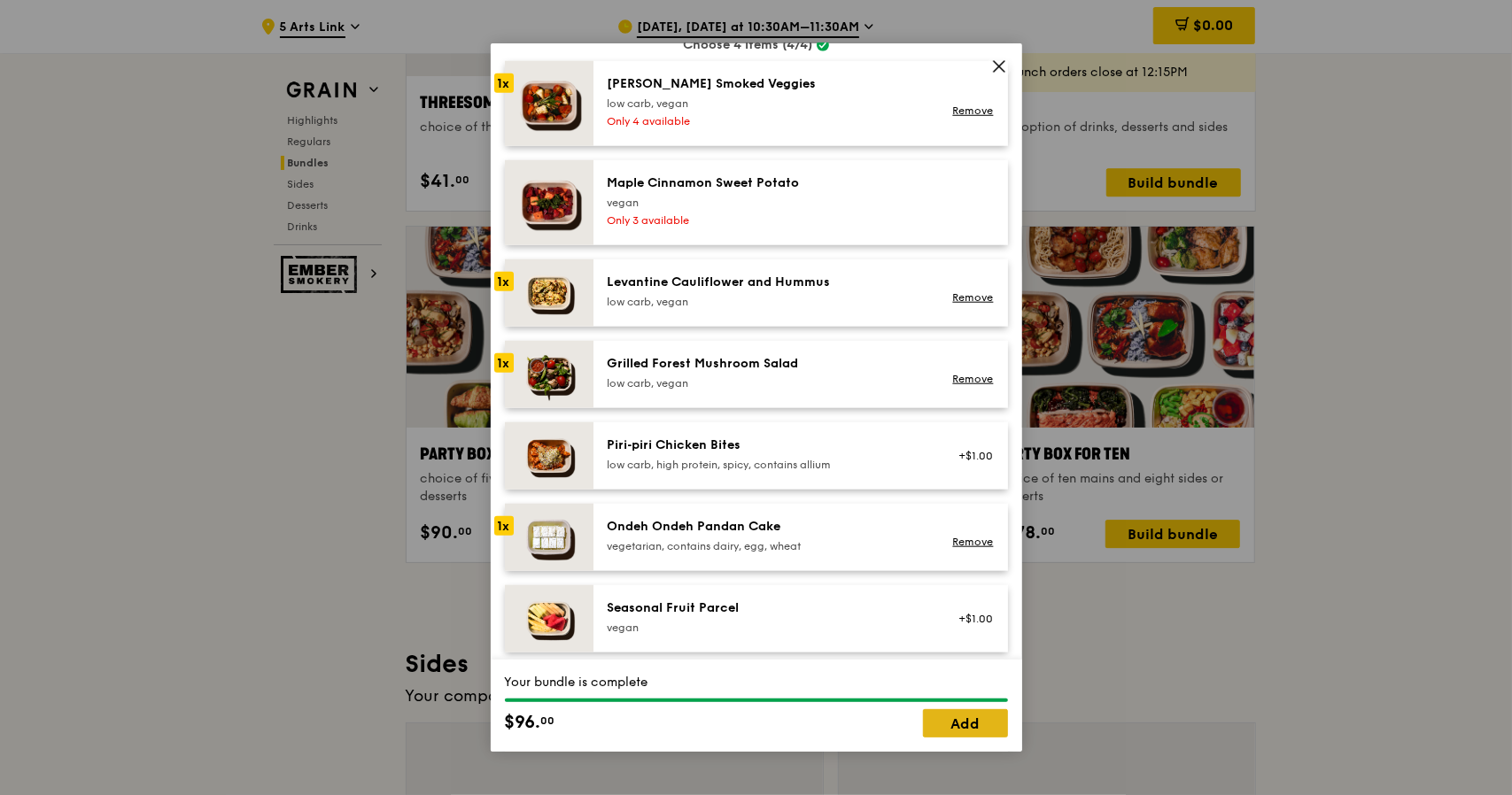
click at [958, 722] on link "Add" at bounding box center [965, 723] width 85 height 28
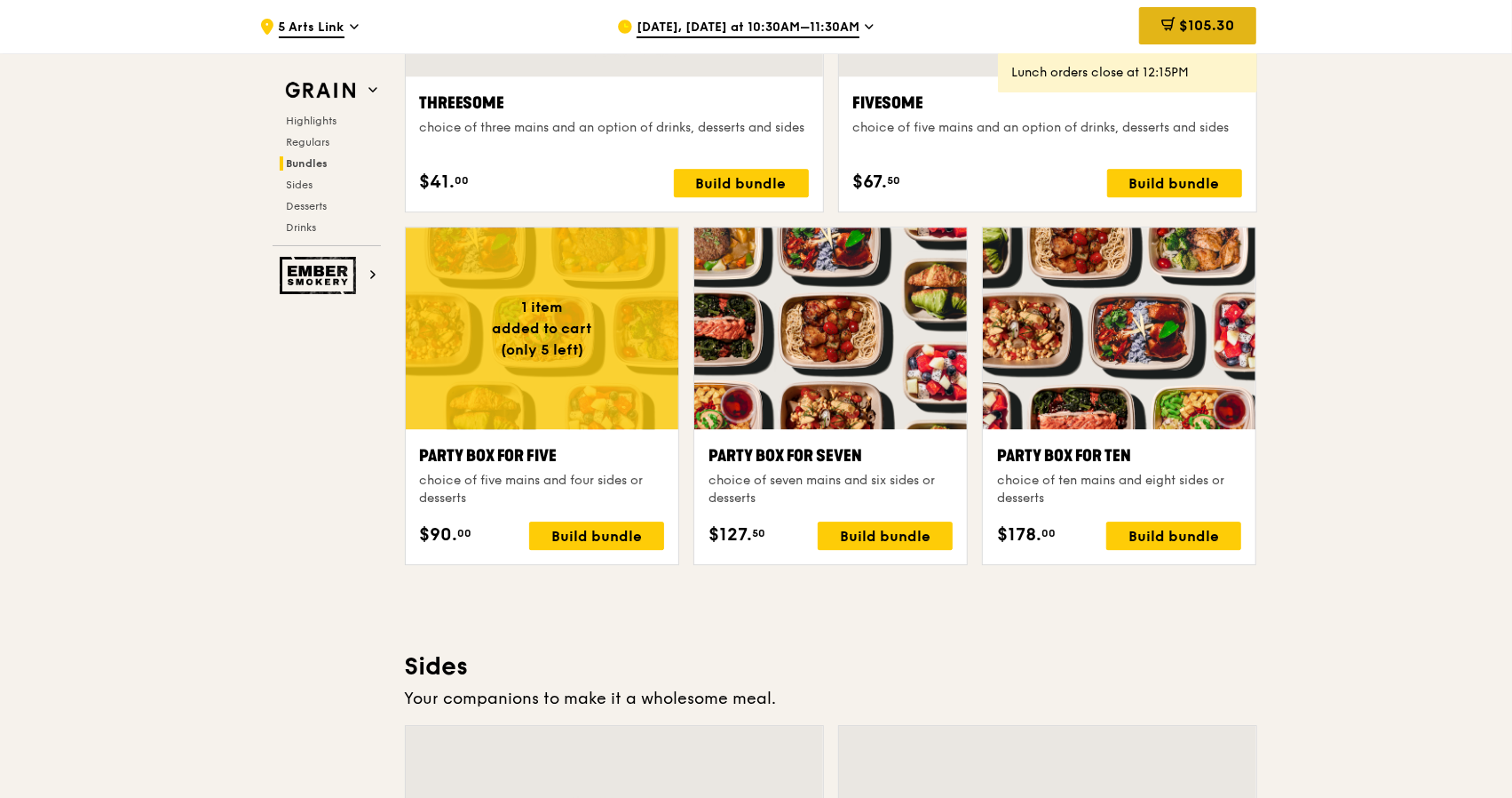
click at [1178, 15] on div "$105.30" at bounding box center [1197, 25] width 117 height 37
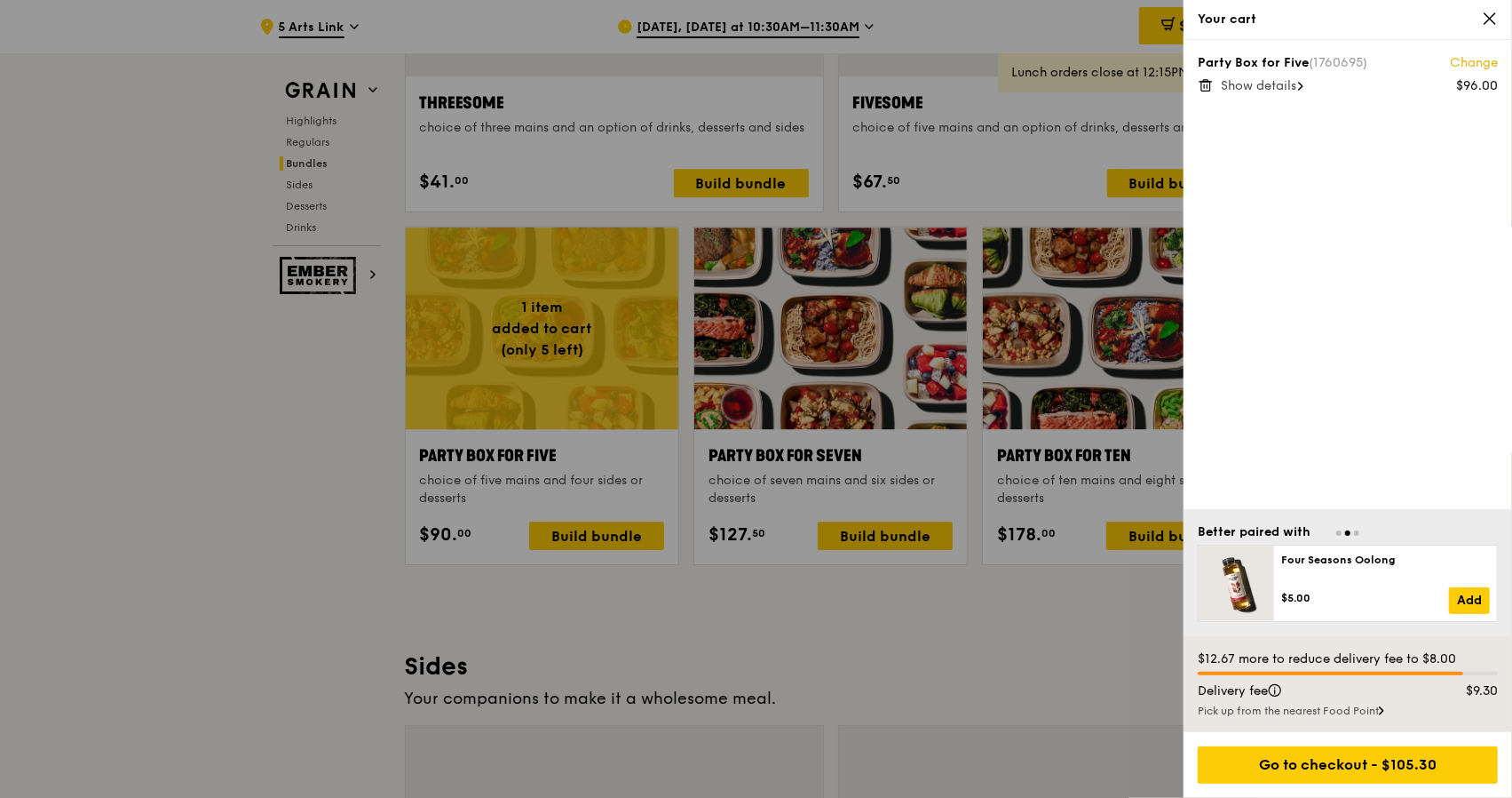
click at [1269, 82] on span "Show details" at bounding box center [1258, 85] width 75 height 15
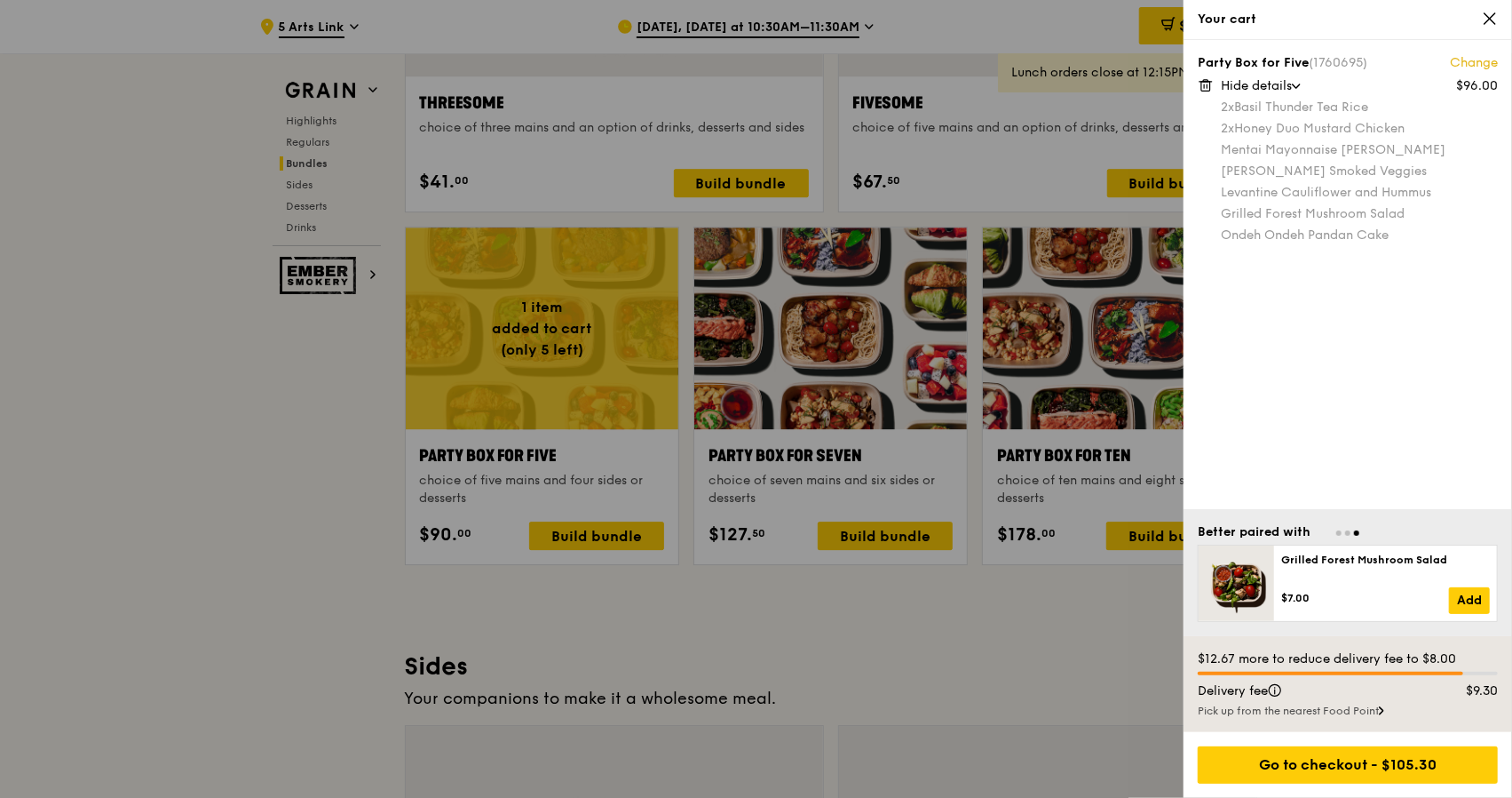
scroll to position [3465, 0]
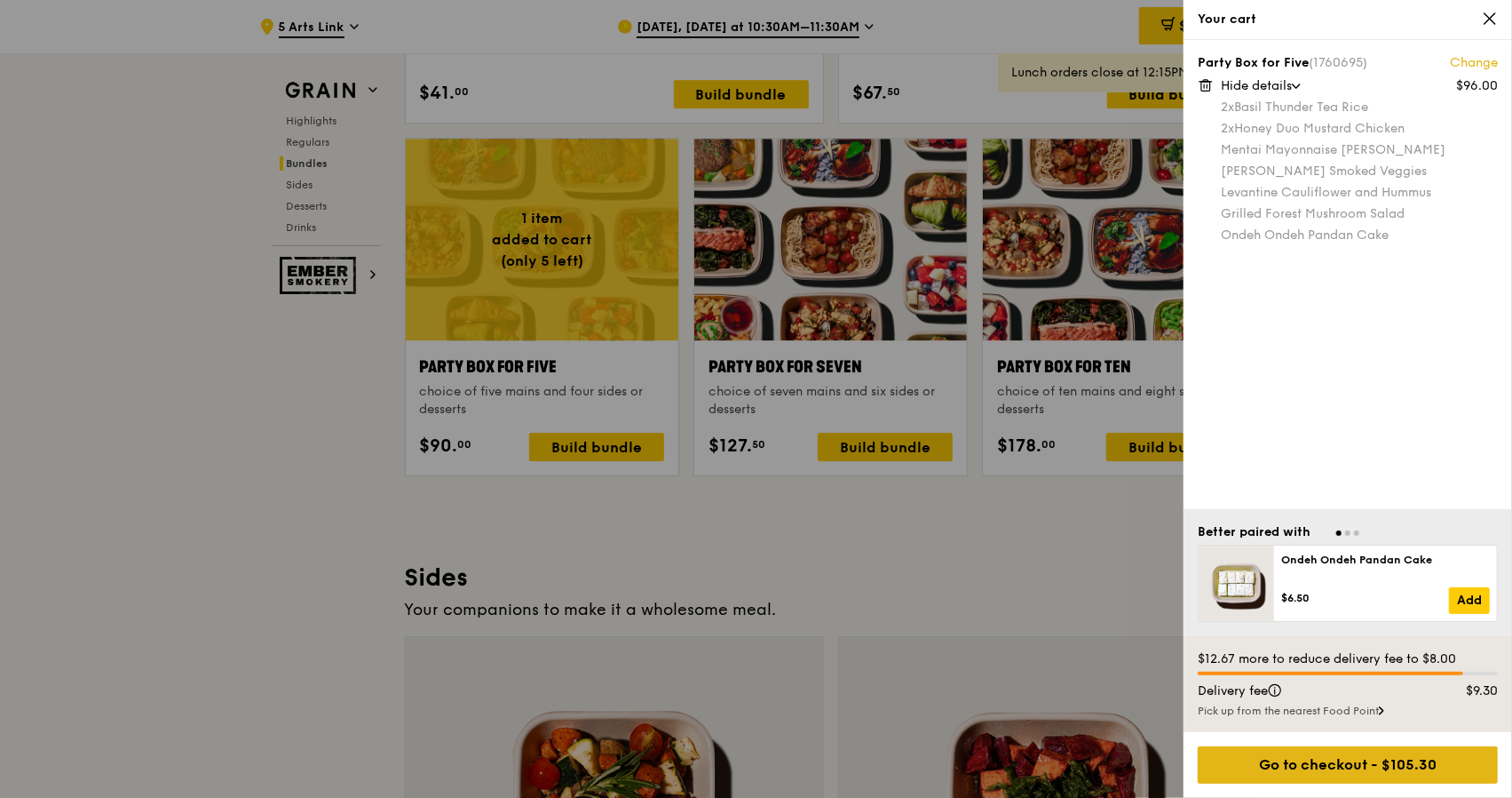
click at [1421, 765] on div "Go to checkout - $105.30" at bounding box center [1347, 765] width 300 height 37
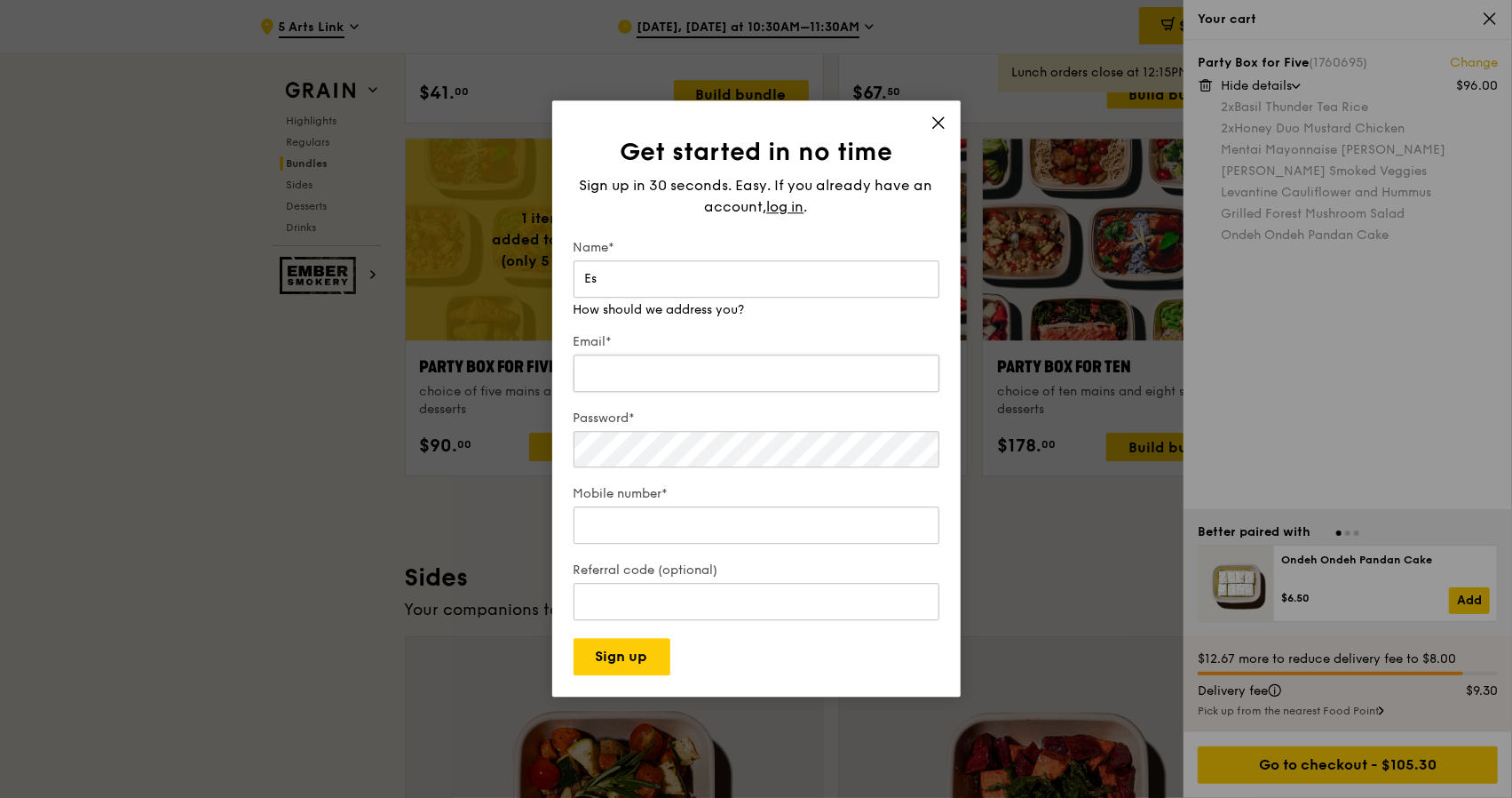
type input "E"
type input "Professor Esther Goh"
click at [703, 373] on input "Email*" at bounding box center [756, 373] width 366 height 37
type input "esther.bless@gmail.com"
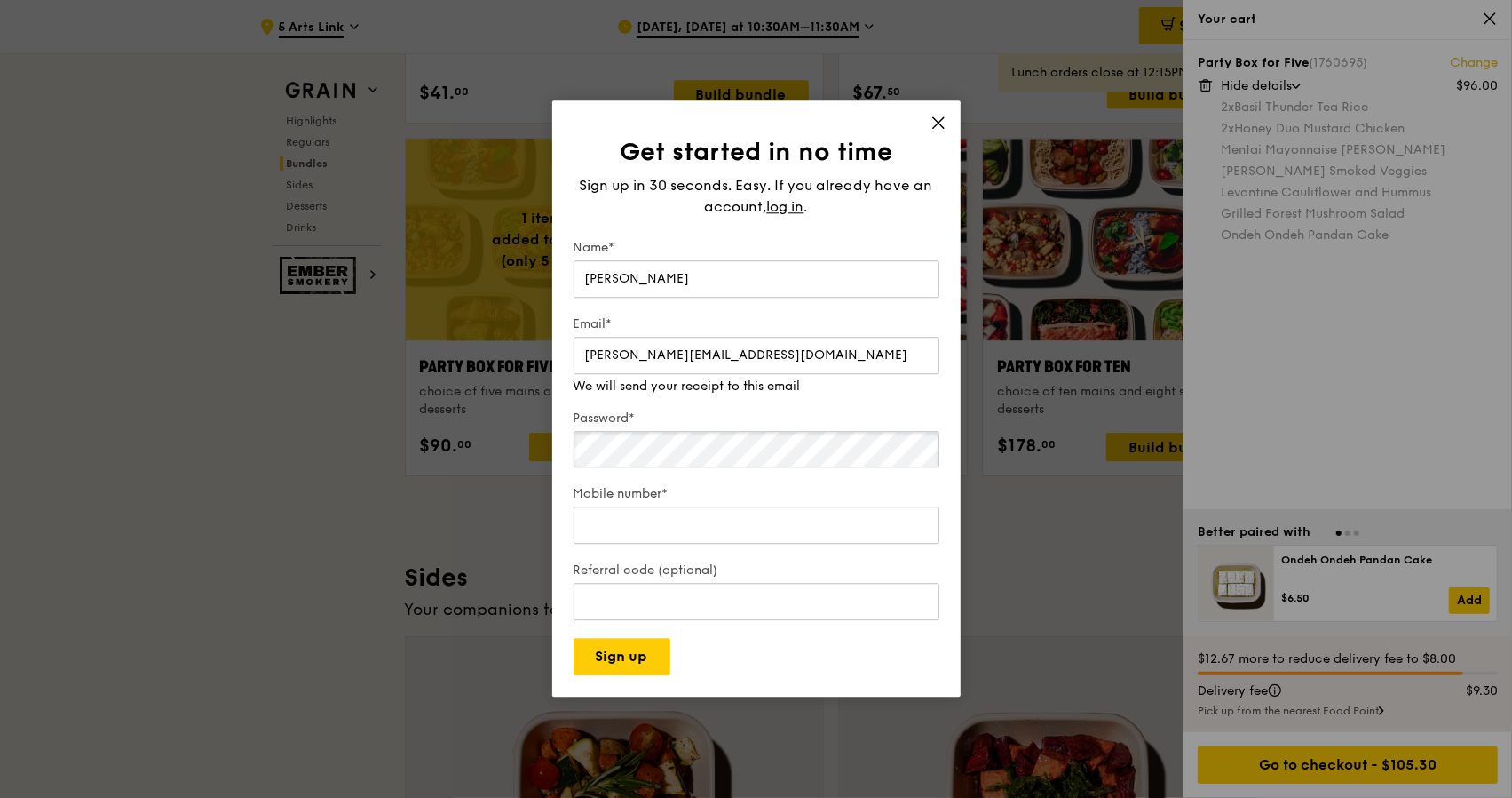
click at [657, 460] on div "Password*" at bounding box center [756, 440] width 366 height 62
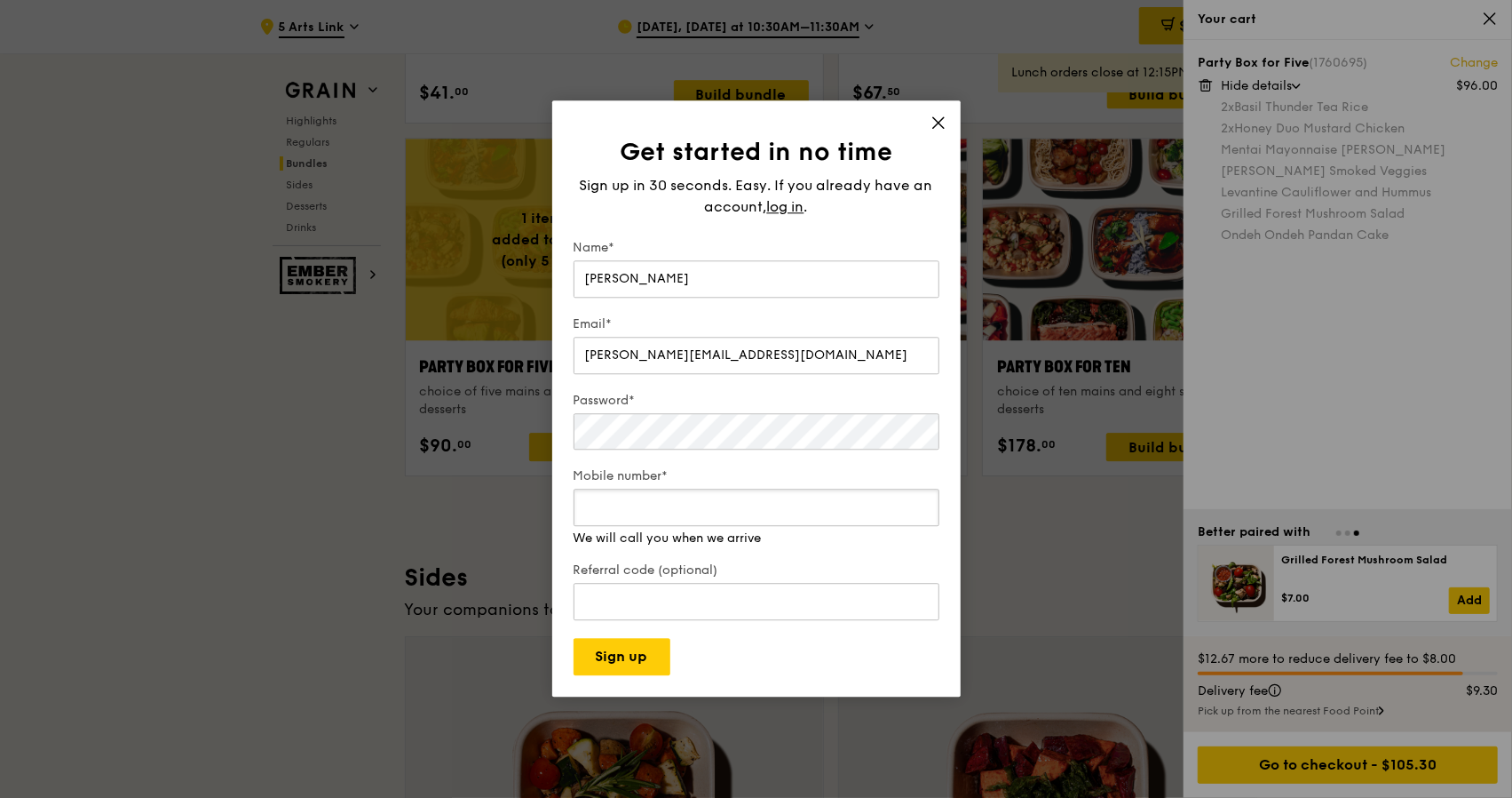
click at [708, 532] on div "Mobile number* We will call you when we arrive" at bounding box center [756, 509] width 366 height 80
type input "83686862"
click at [628, 662] on button "Sign up" at bounding box center [622, 657] width 97 height 37
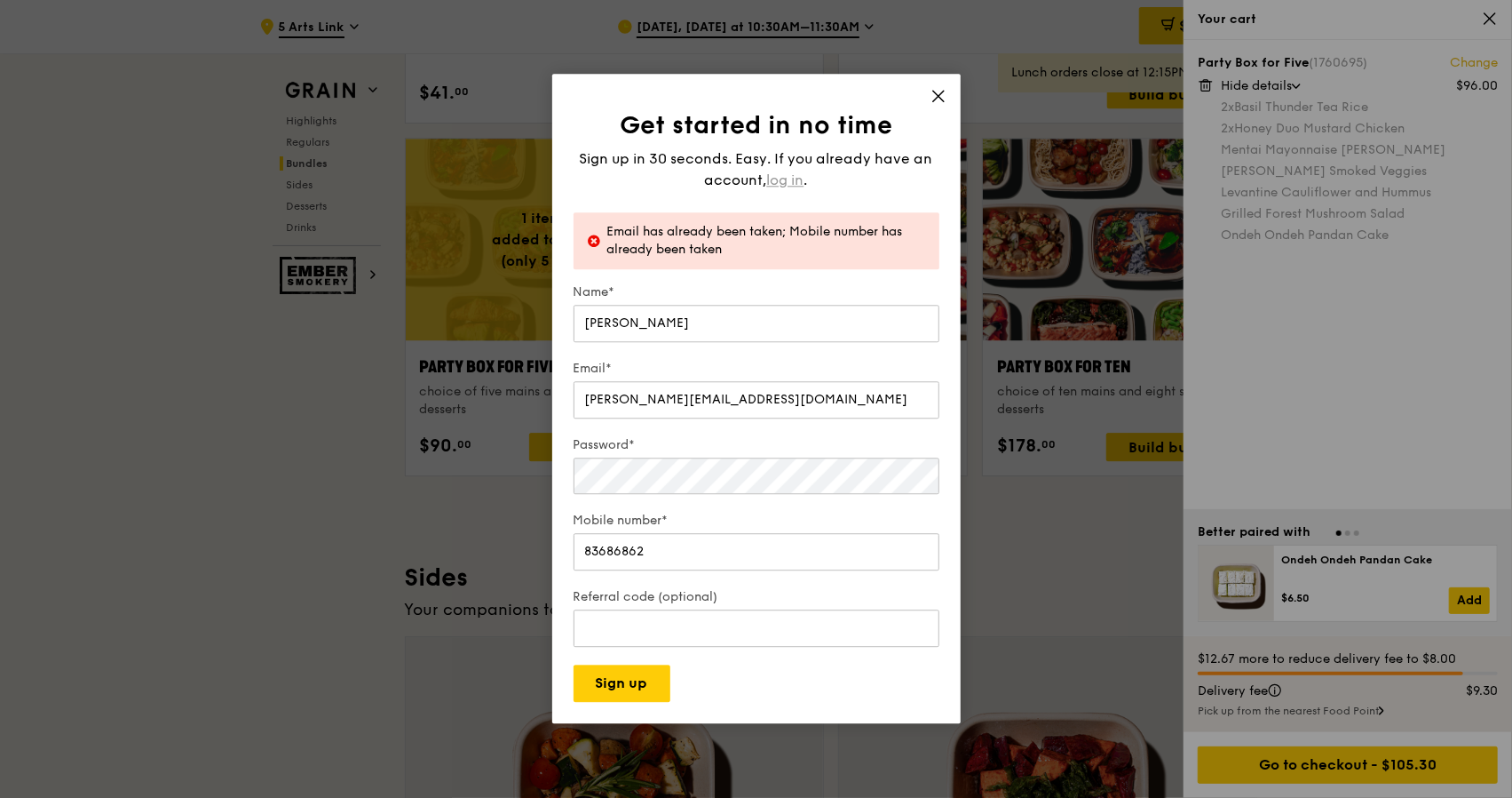
click at [781, 178] on span "log in" at bounding box center [786, 181] width 37 height 22
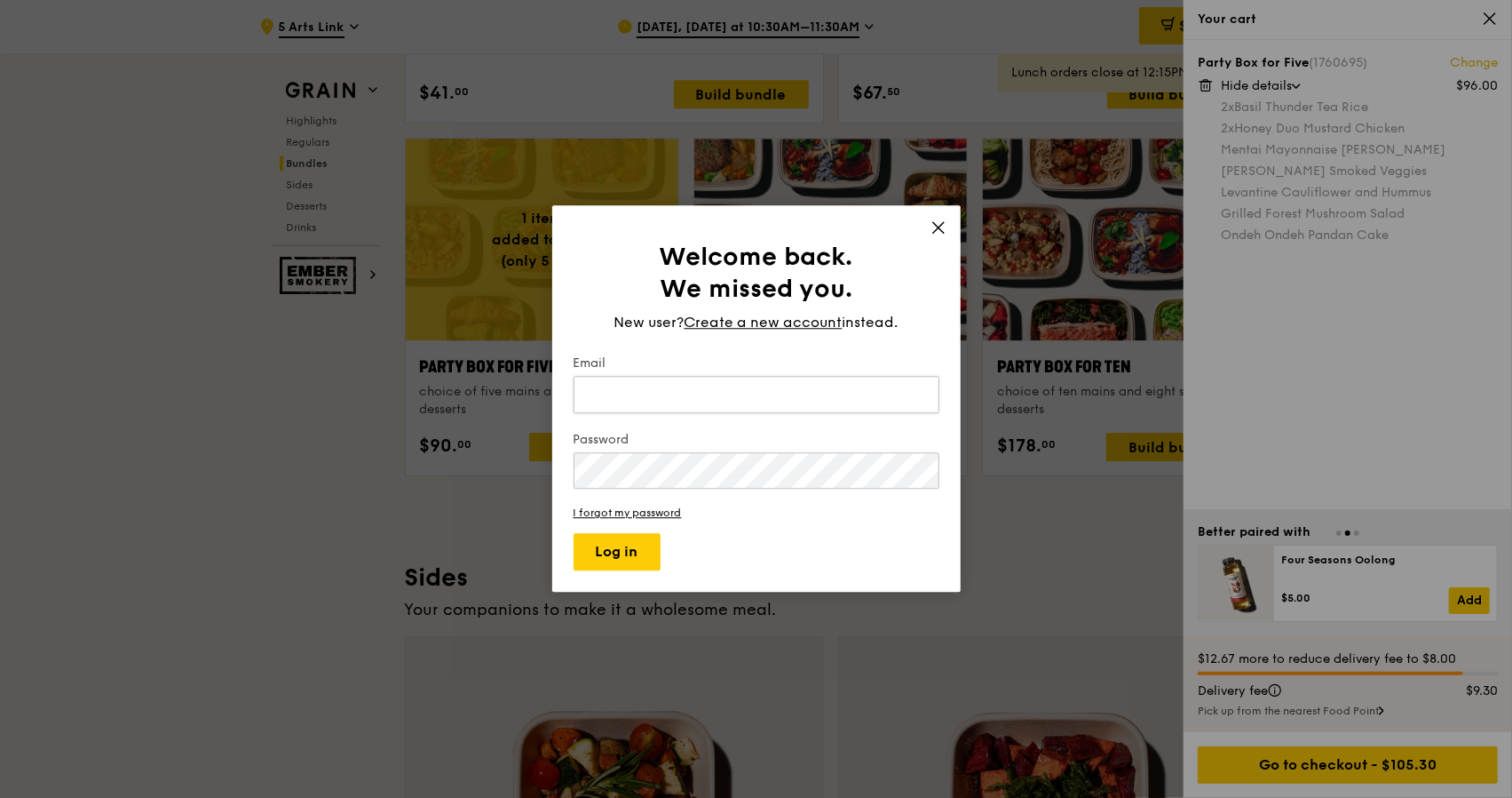
click at [687, 390] on input "Email" at bounding box center [756, 394] width 366 height 37
type input "esther.bless@gmail.com"
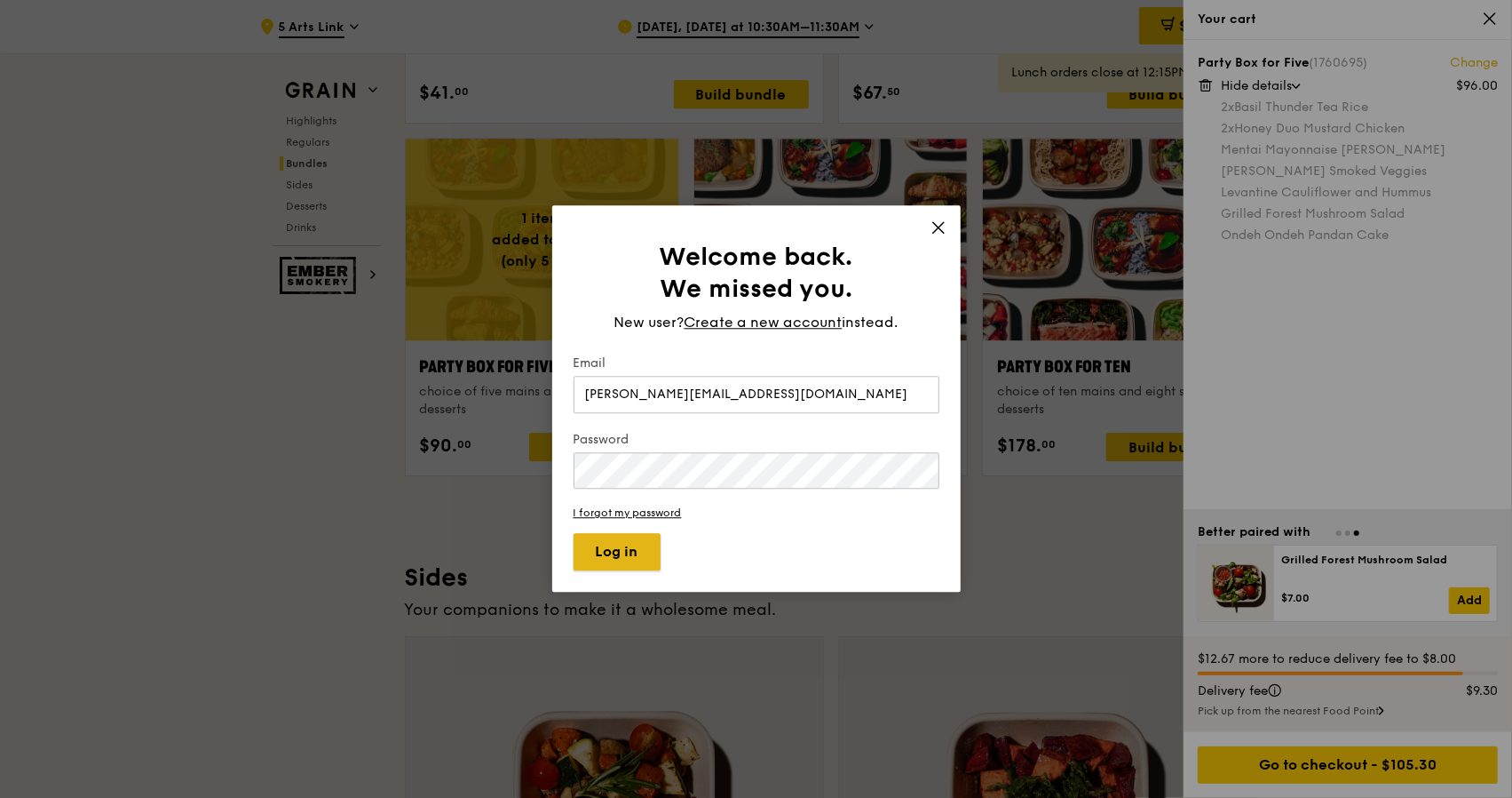
click at [622, 547] on button "Log in" at bounding box center [617, 553] width 87 height 37
click at [606, 510] on link "I forgot my password" at bounding box center [756, 513] width 366 height 13
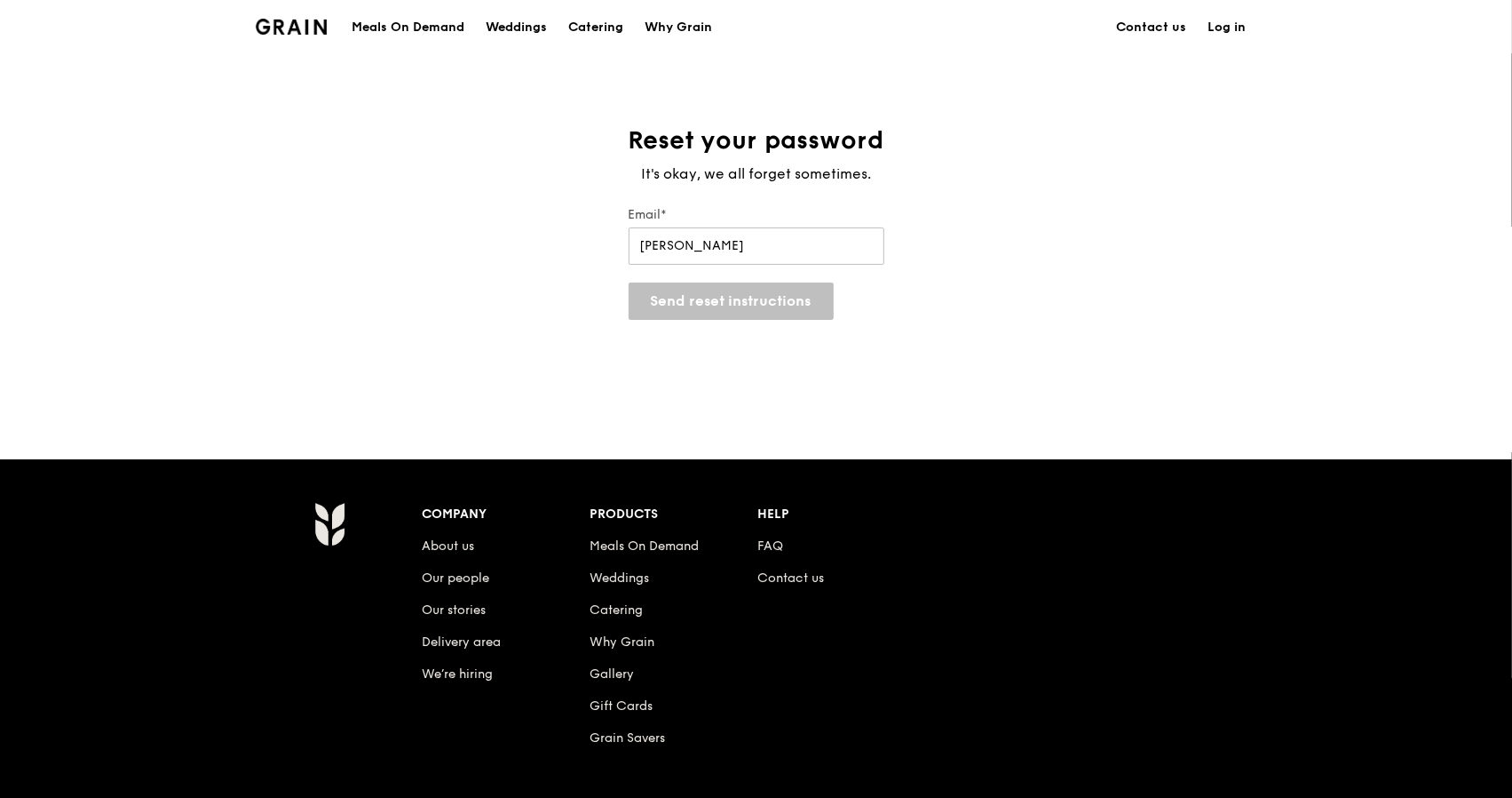
type input "esther.bless@gmail.com"
click at [746, 295] on button "Send reset instructions" at bounding box center [731, 301] width 205 height 37
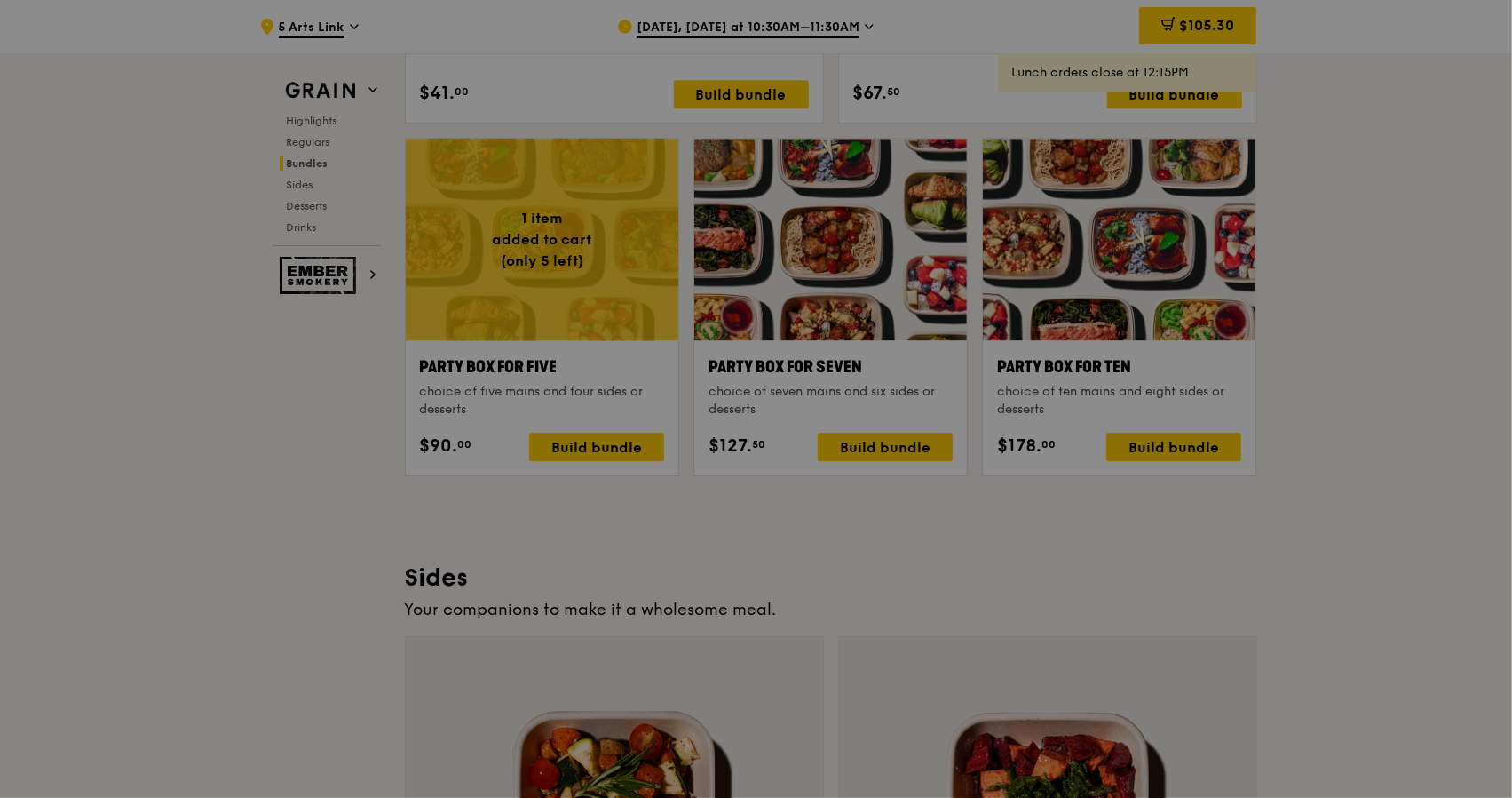
scroll to position [3487, 0]
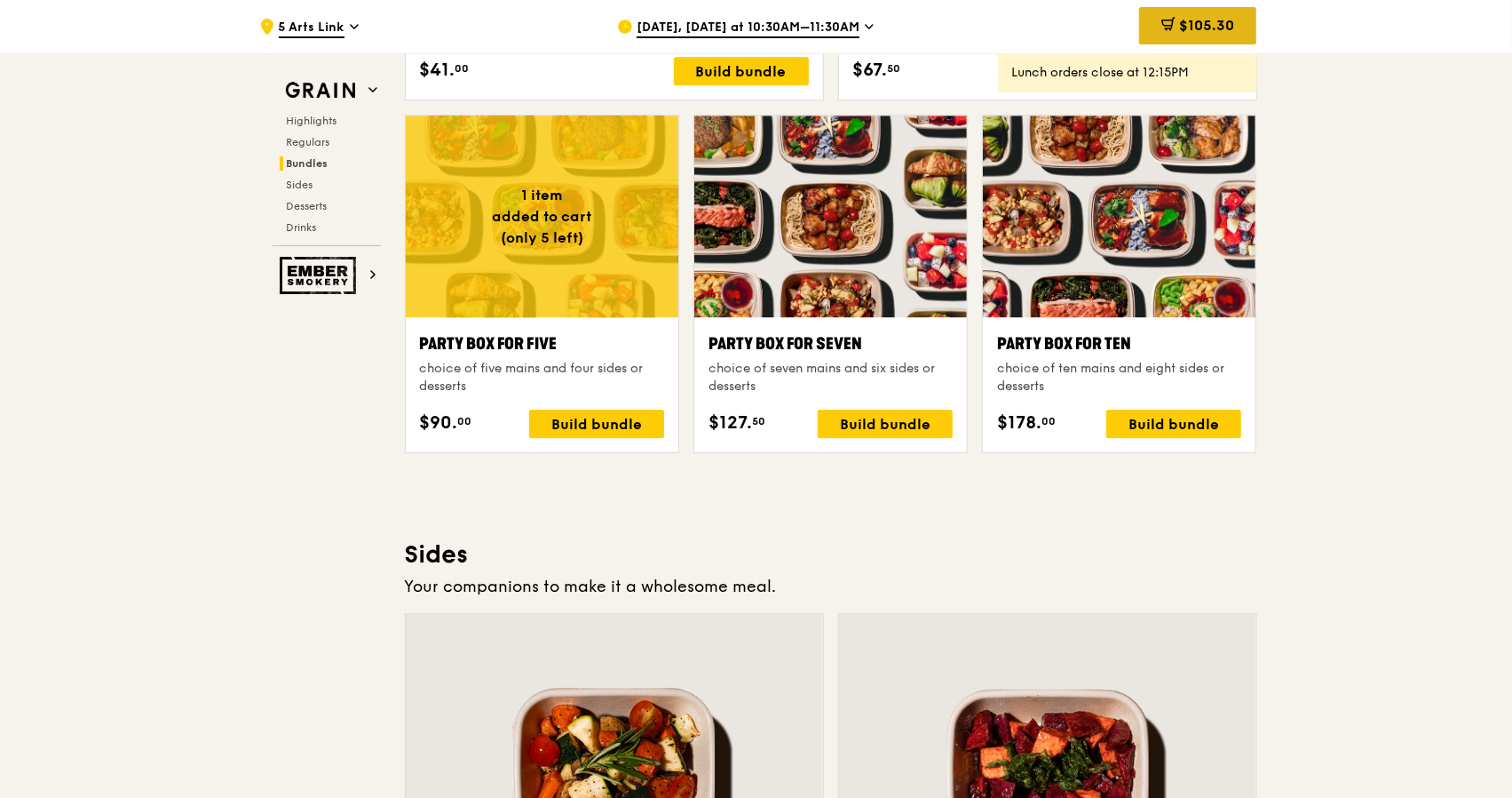
click at [1203, 17] on span "$105.30" at bounding box center [1206, 24] width 55 height 17
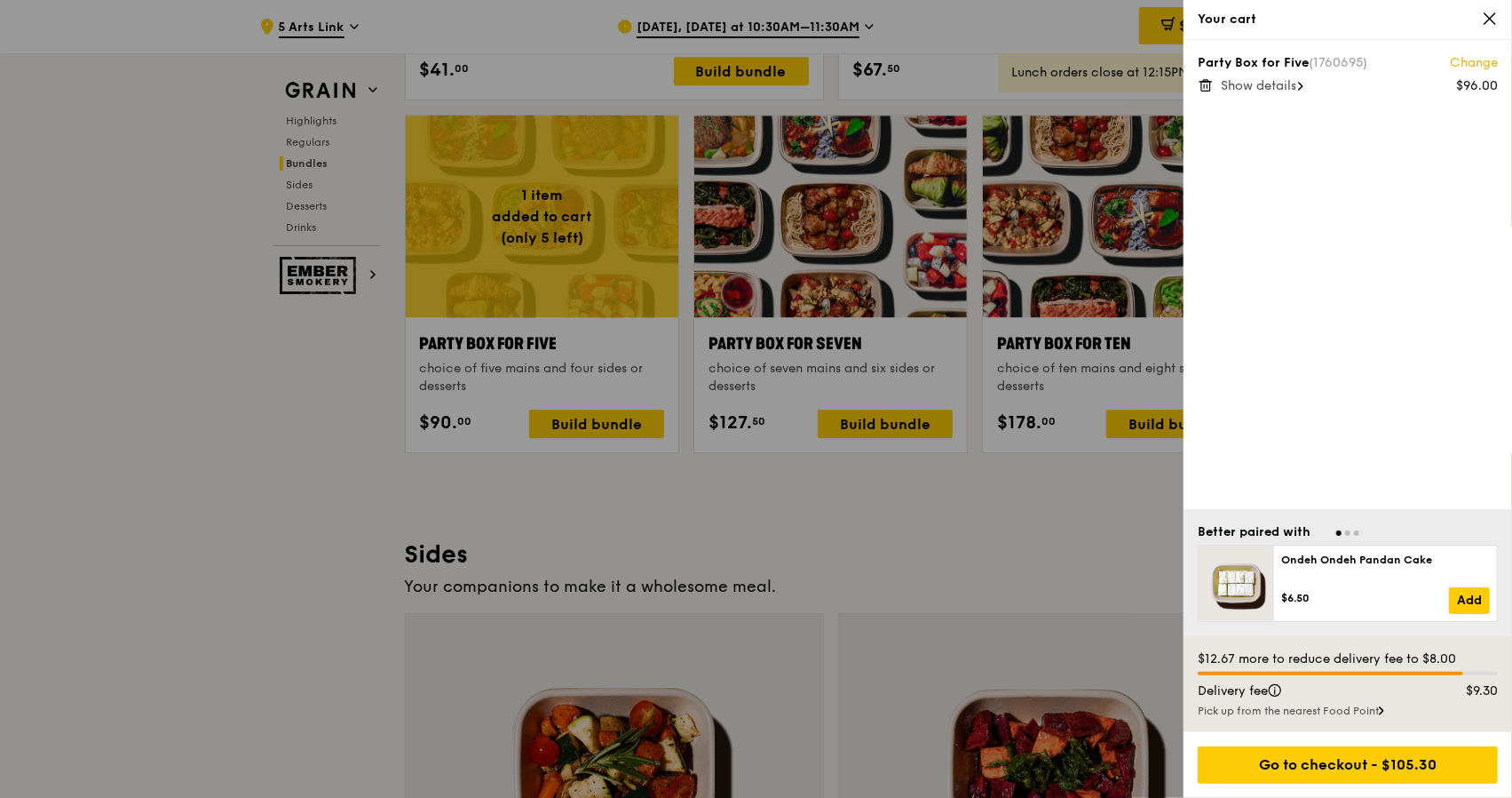
click at [1264, 86] on span "Show details" at bounding box center [1258, 85] width 75 height 15
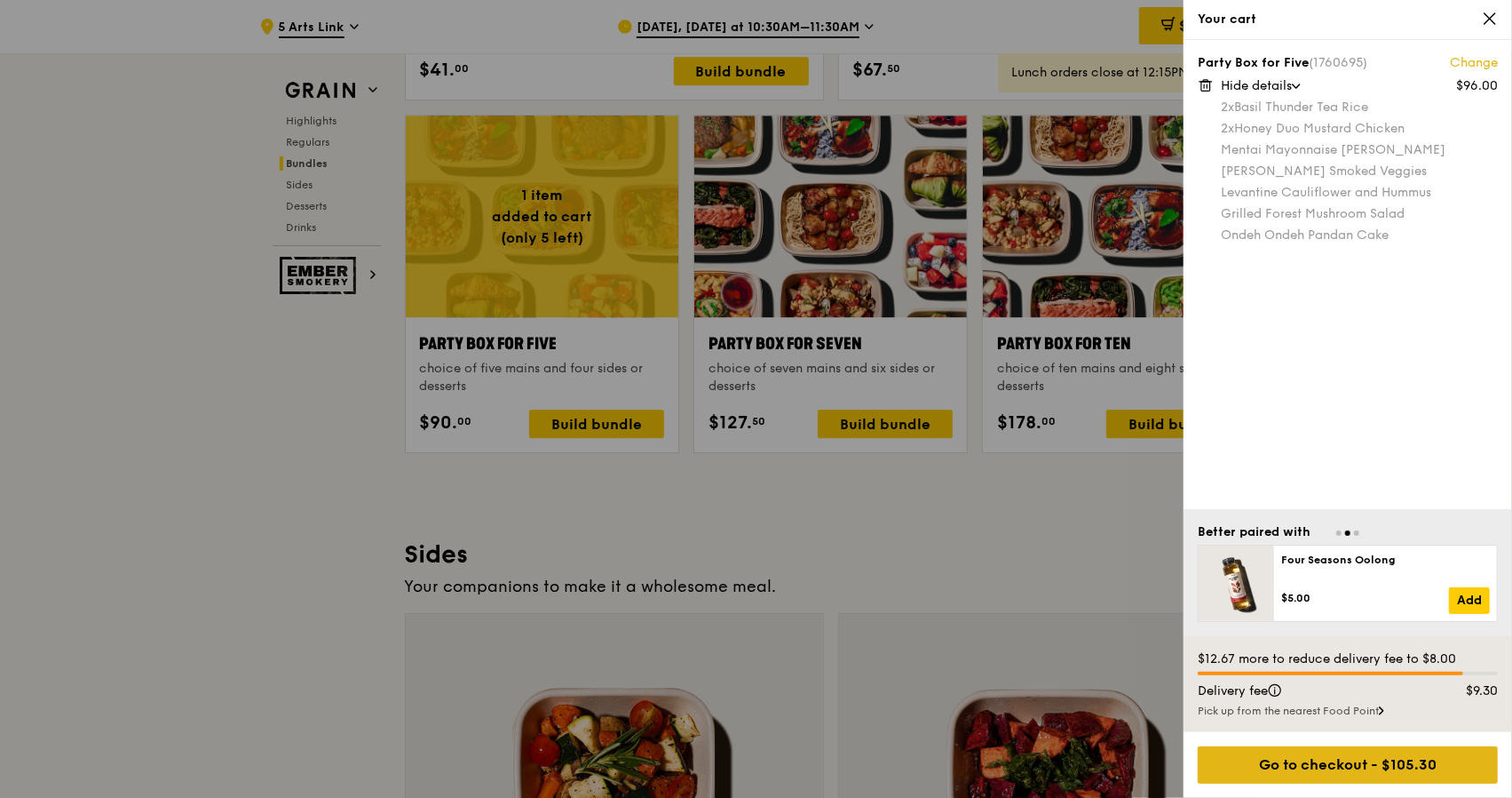
click at [1389, 760] on div "Go to checkout - $105.30" at bounding box center [1347, 765] width 300 height 37
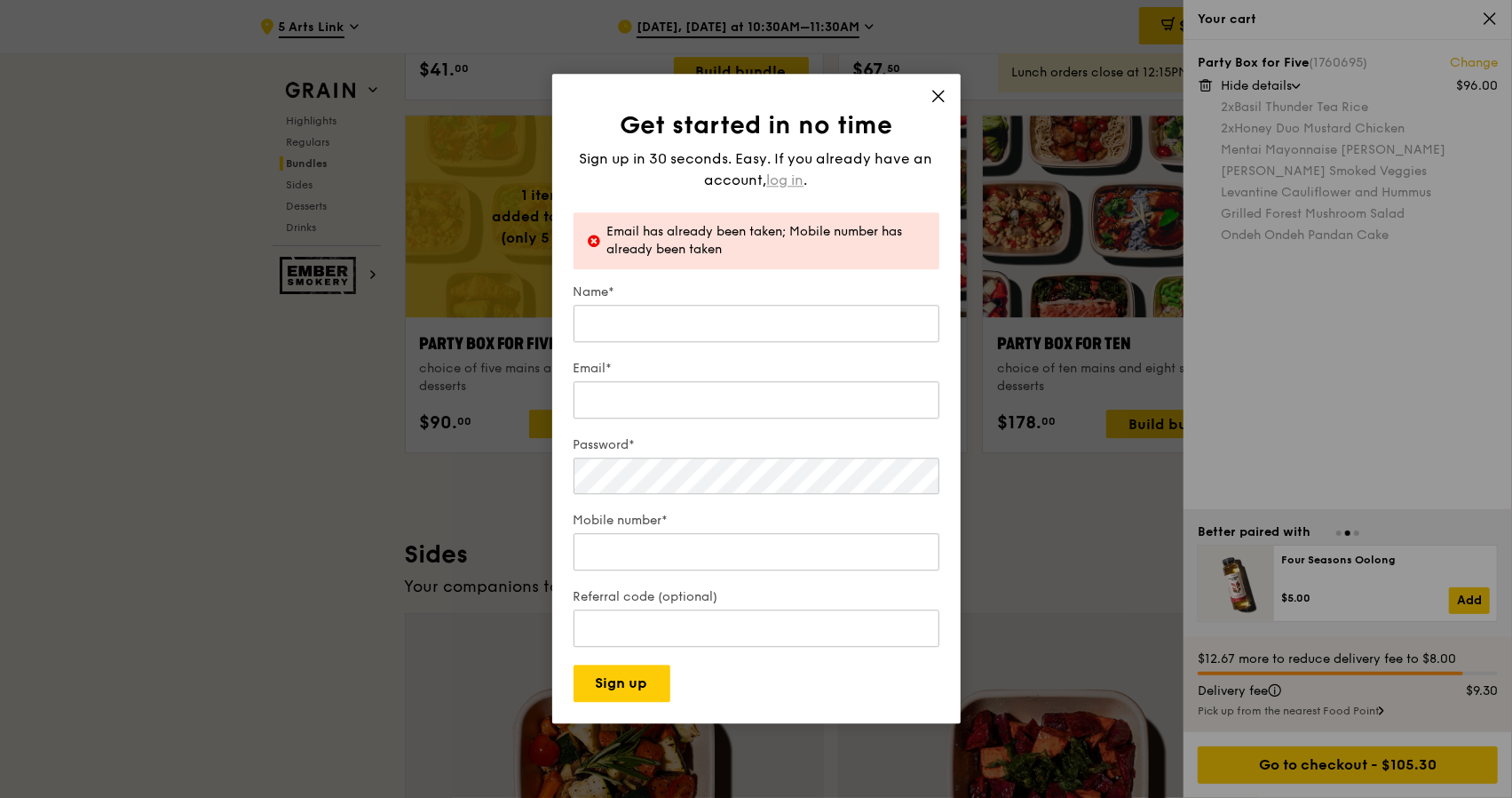
click at [778, 173] on span "log in" at bounding box center [786, 181] width 37 height 22
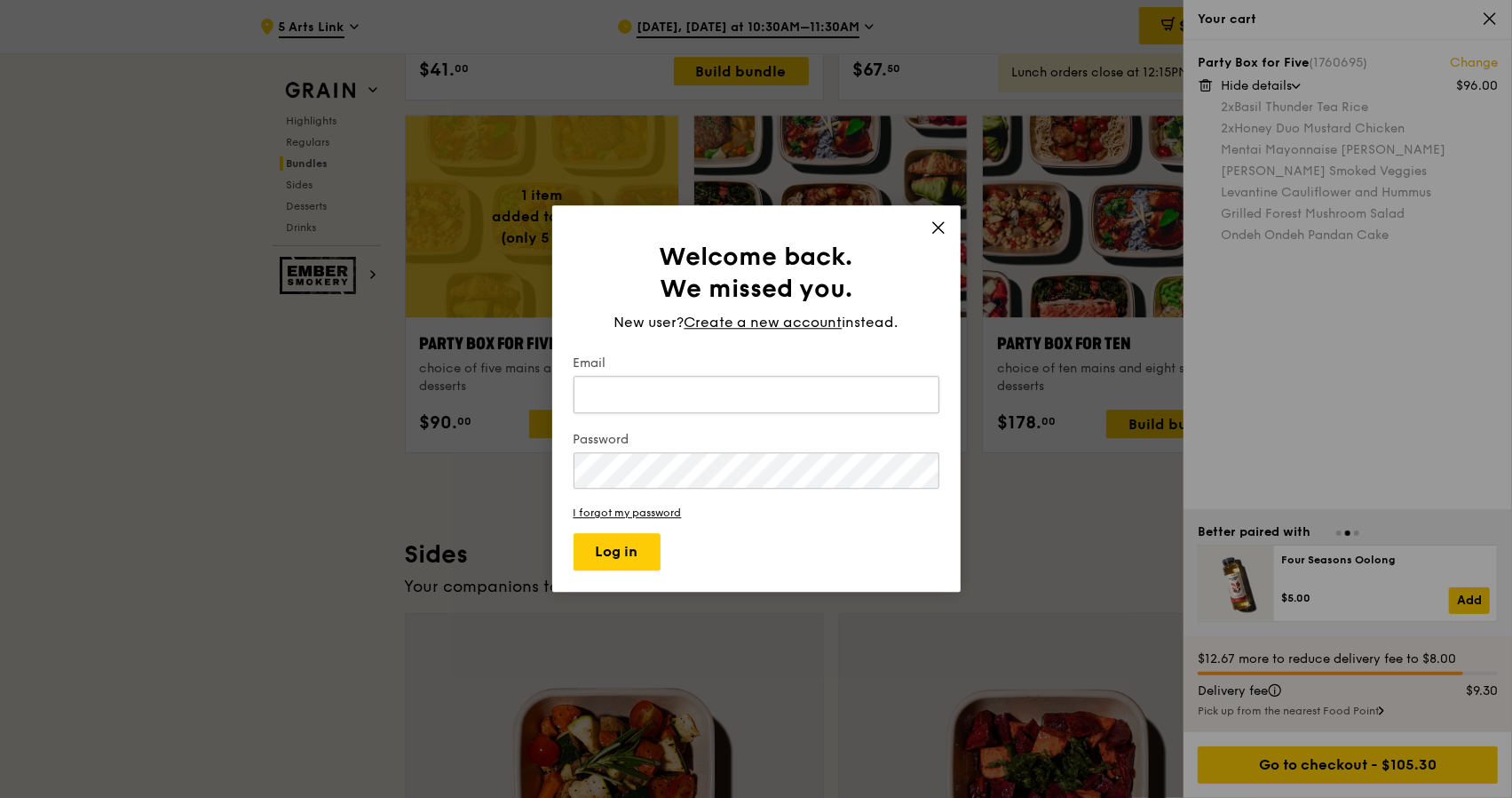
click at [691, 406] on input "Email" at bounding box center [756, 394] width 366 height 37
type input "esther.bless@gmail.com"
click at [644, 543] on button "Log in" at bounding box center [617, 553] width 87 height 37
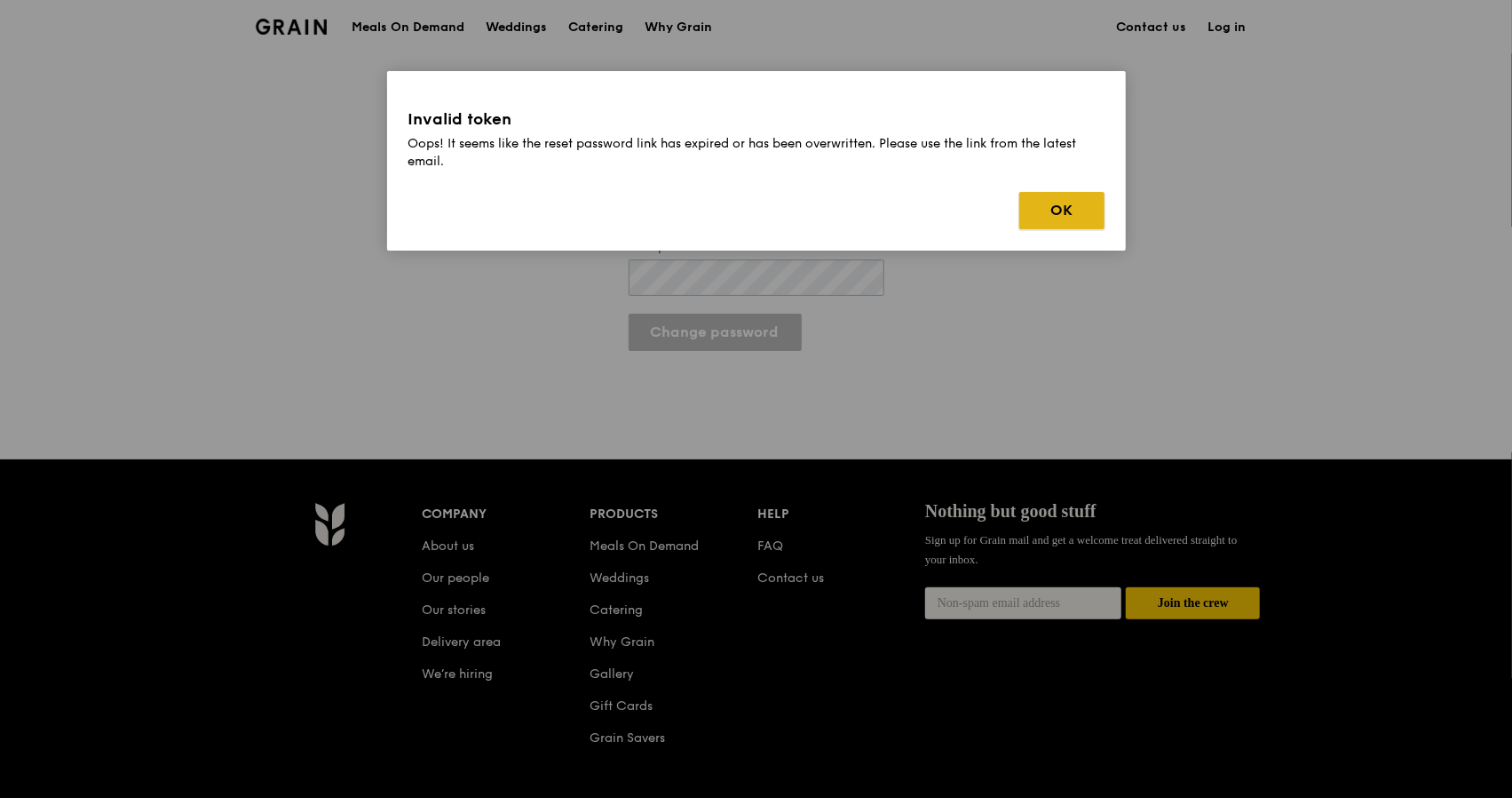
click at [1072, 207] on button "OK" at bounding box center [1061, 210] width 85 height 37
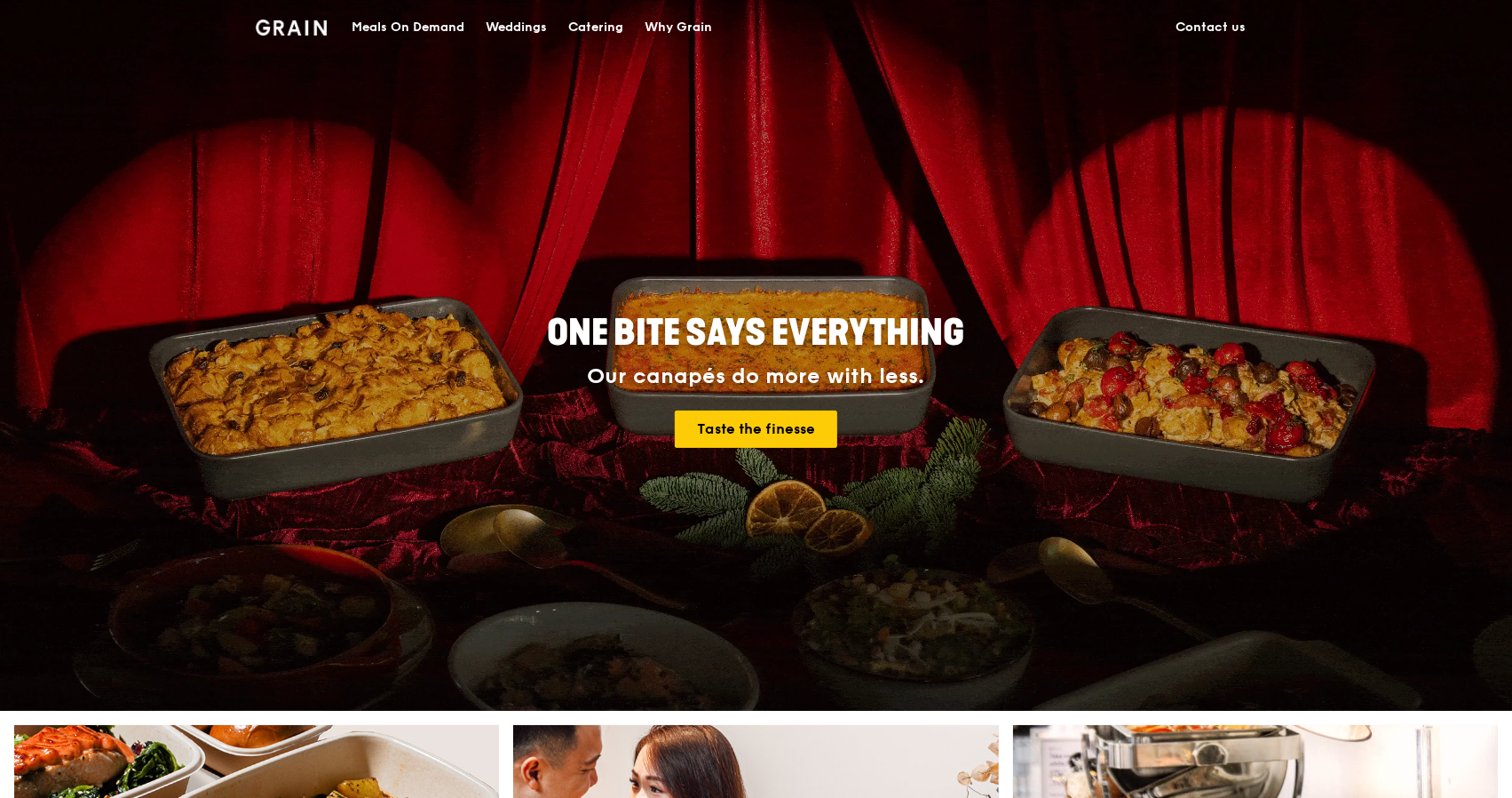
click at [433, 24] on div "Meals On Demand" at bounding box center [408, 27] width 112 height 54
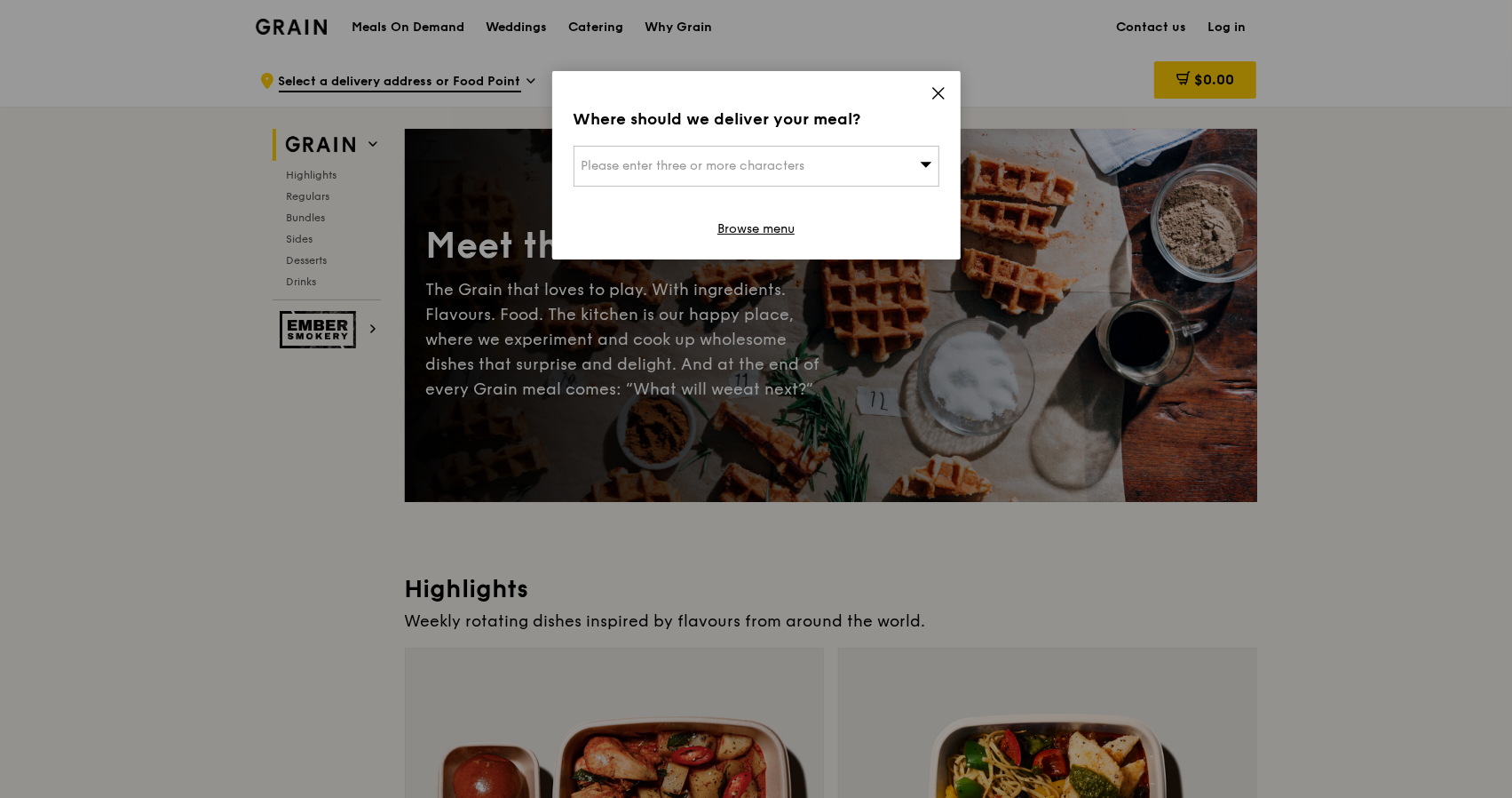
click at [932, 174] on div "Please enter three or more characters" at bounding box center [756, 166] width 366 height 41
click at [644, 171] on input "search" at bounding box center [756, 166] width 364 height 39
click at [935, 86] on icon at bounding box center [938, 93] width 16 height 16
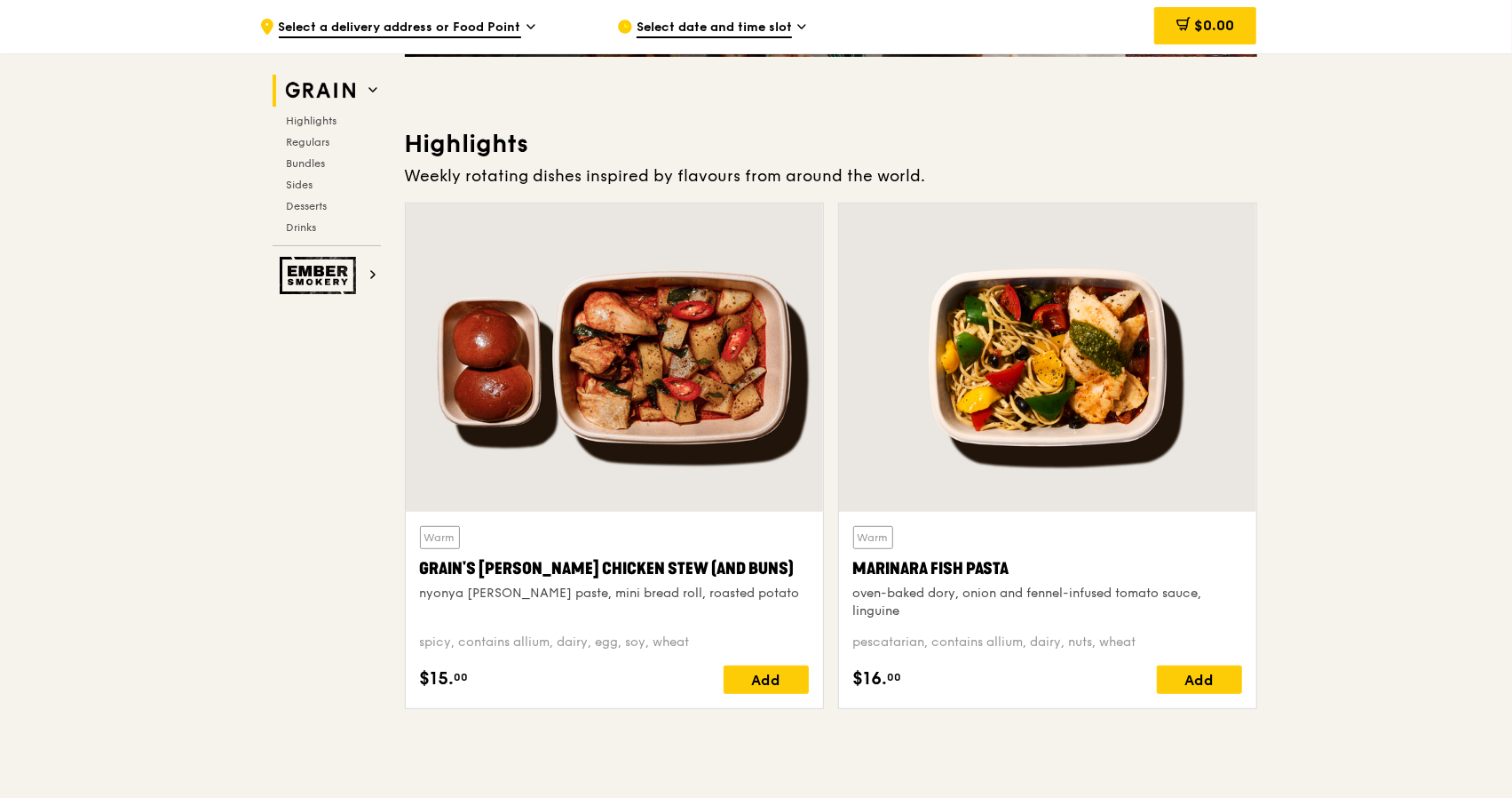
scroll to position [89, 0]
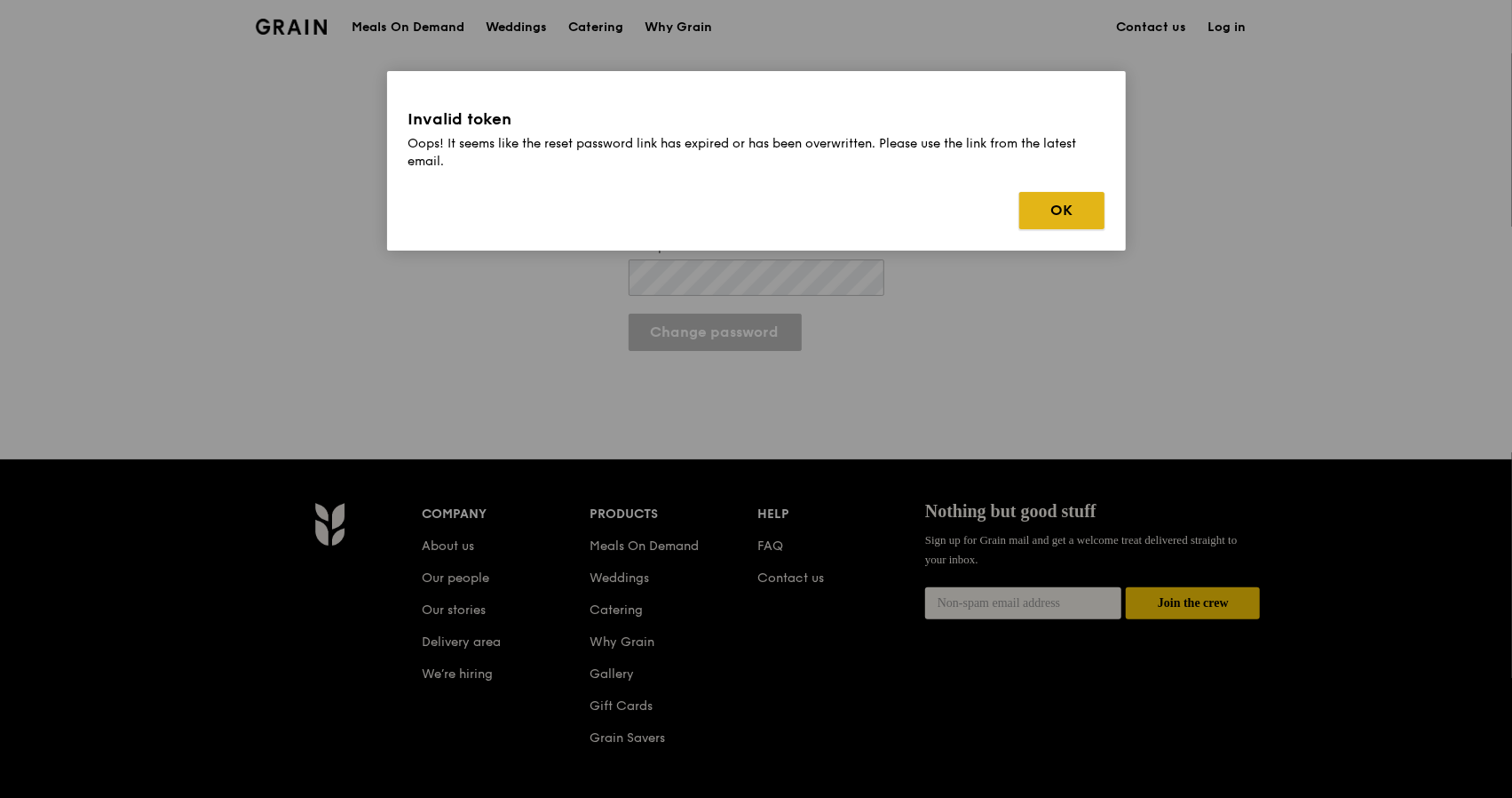
click at [1072, 214] on button "OK" at bounding box center [1061, 210] width 85 height 37
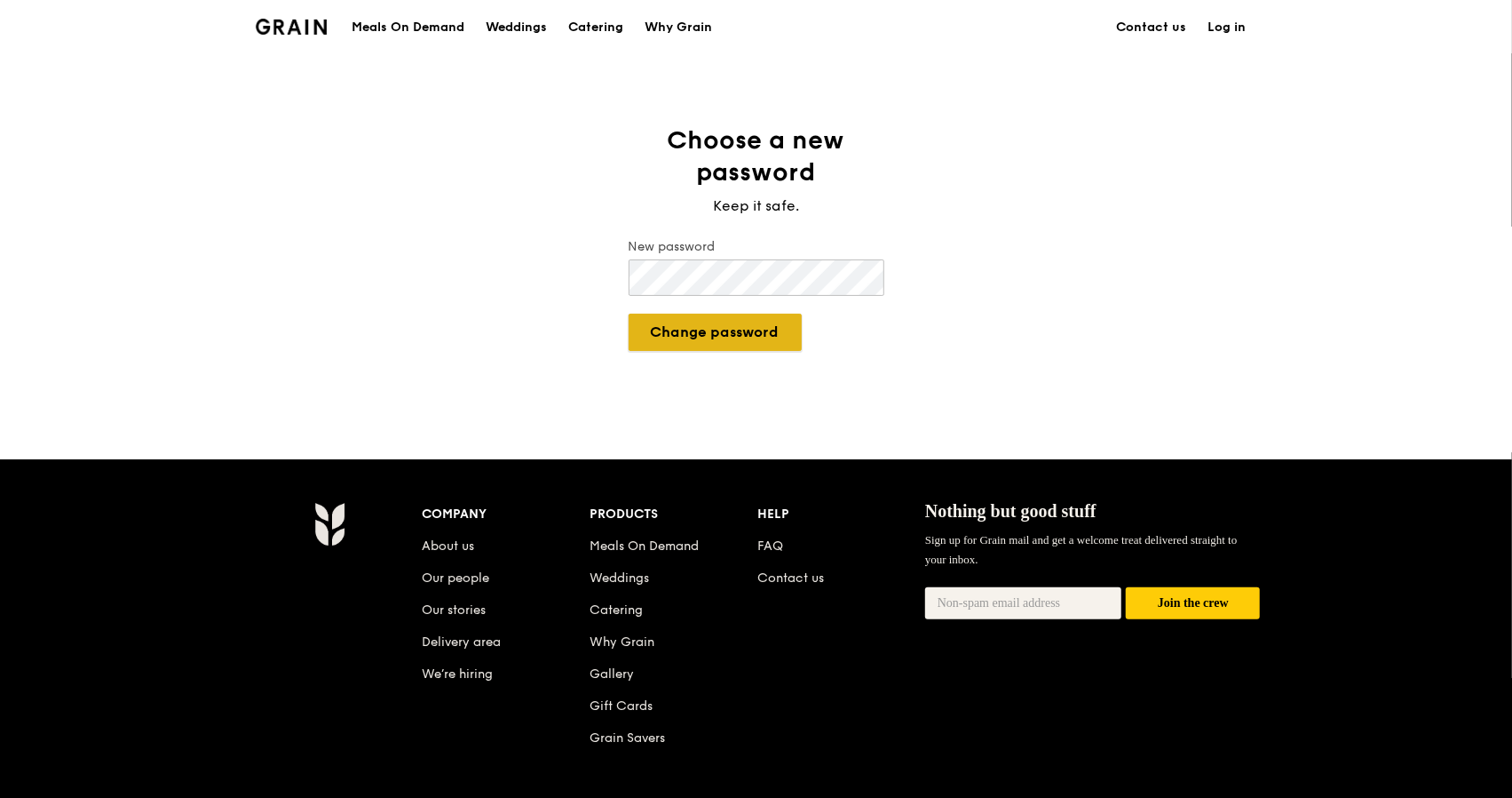
click at [742, 333] on button "Change password" at bounding box center [714, 332] width 173 height 37
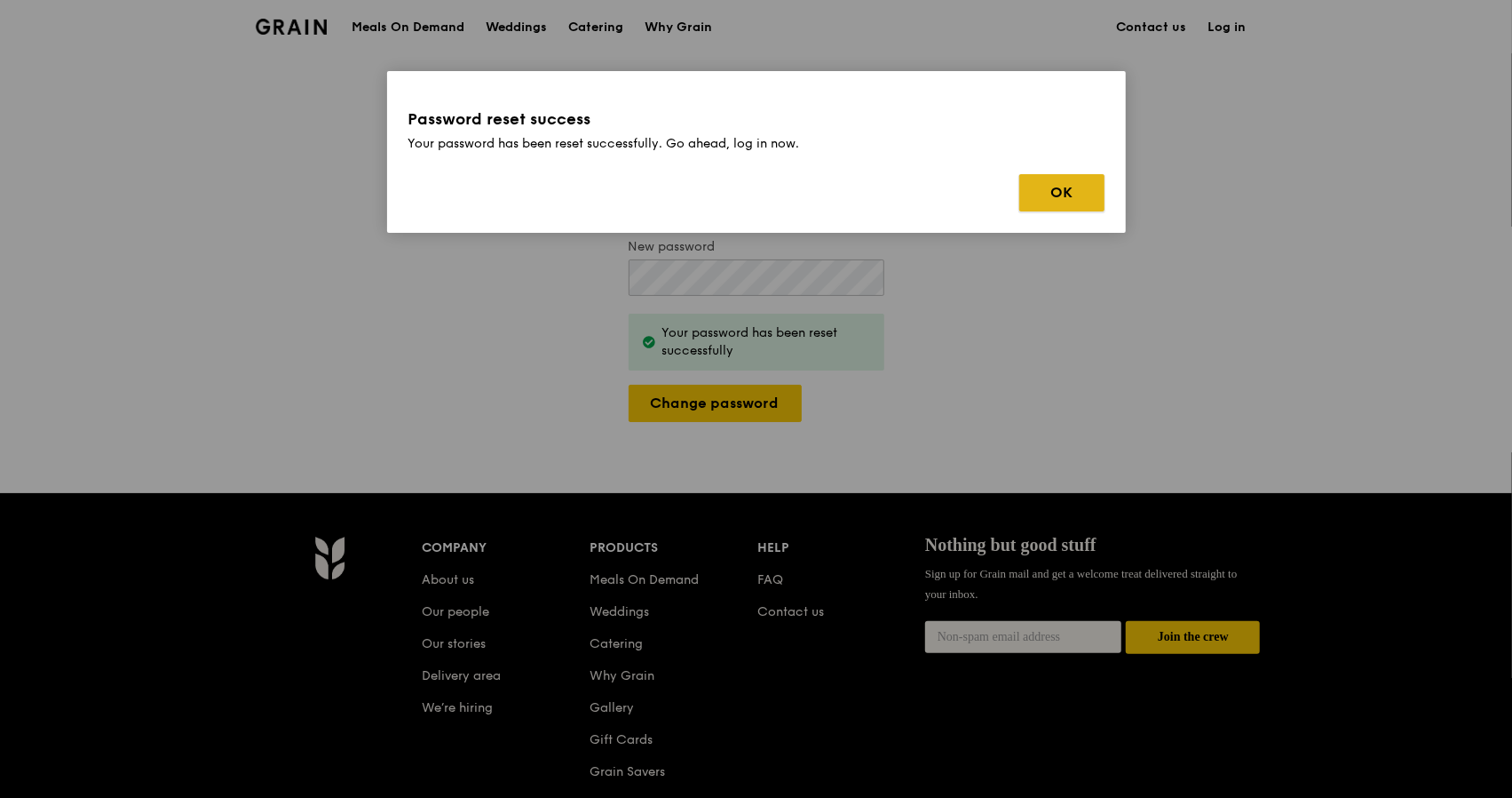
click at [1066, 199] on button "OK" at bounding box center [1061, 193] width 85 height 37
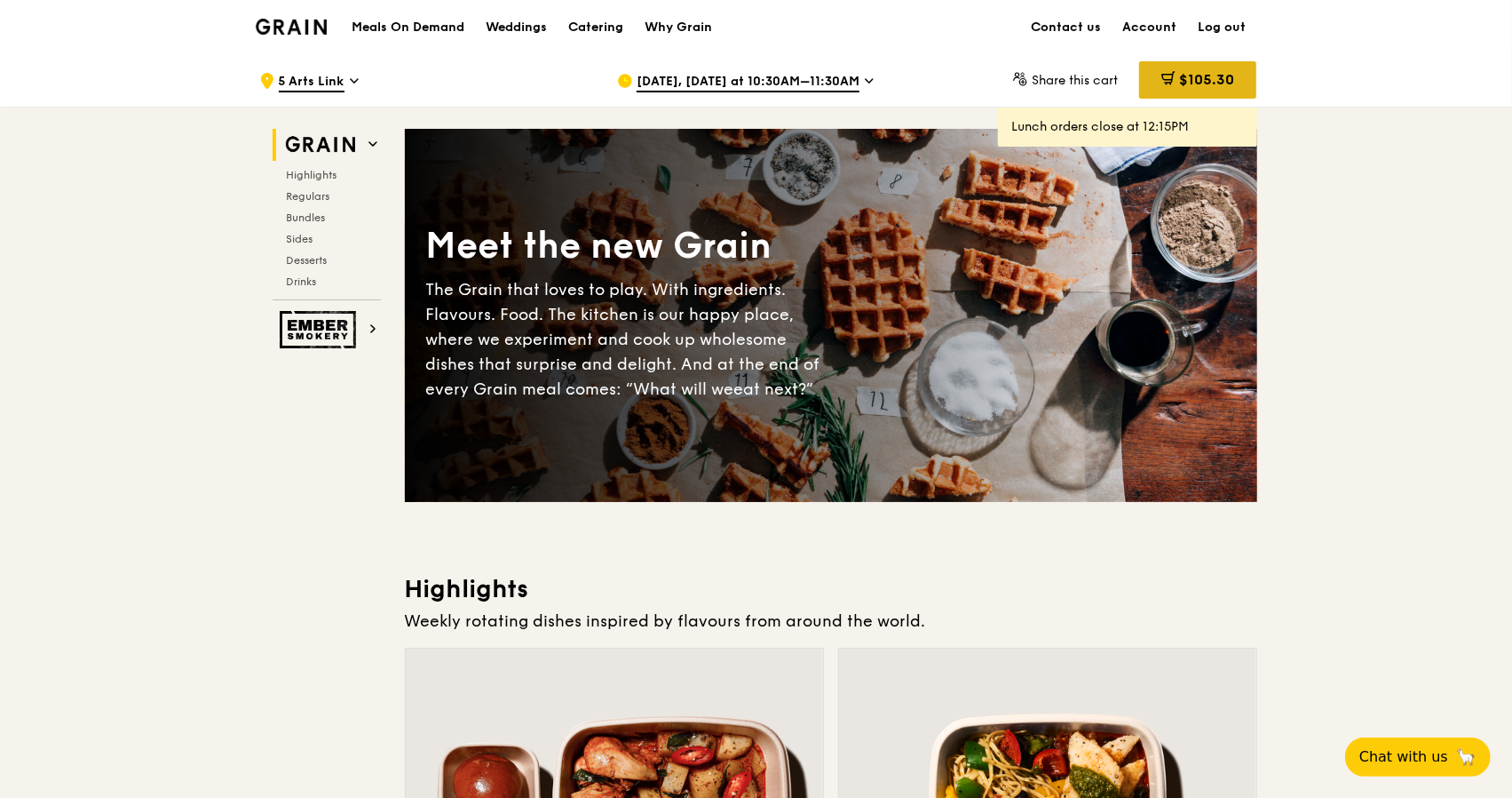
click at [1197, 84] on span "$105.30" at bounding box center [1206, 79] width 55 height 17
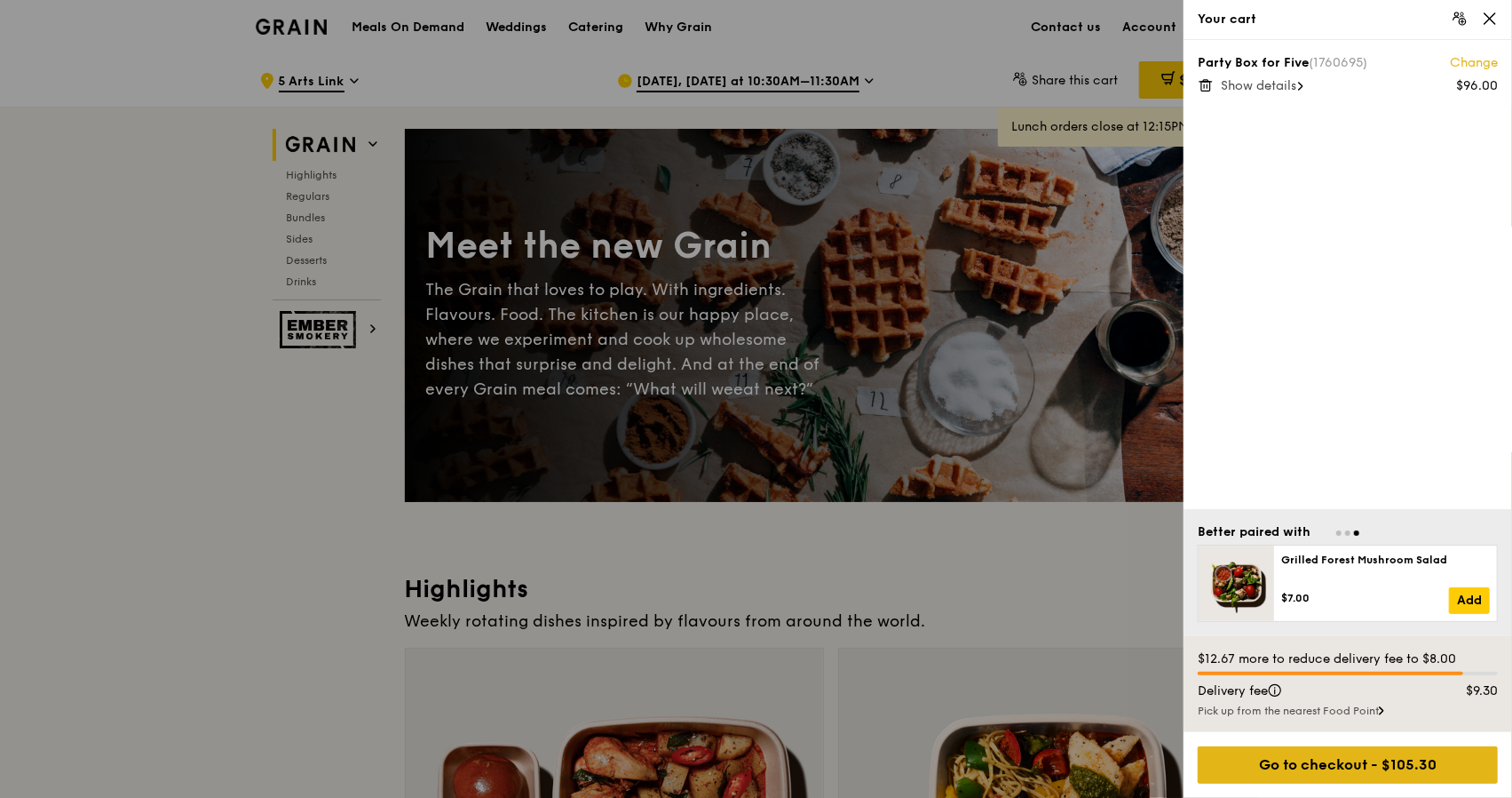
click at [1371, 761] on div "Go to checkout - $105.30" at bounding box center [1347, 765] width 300 height 37
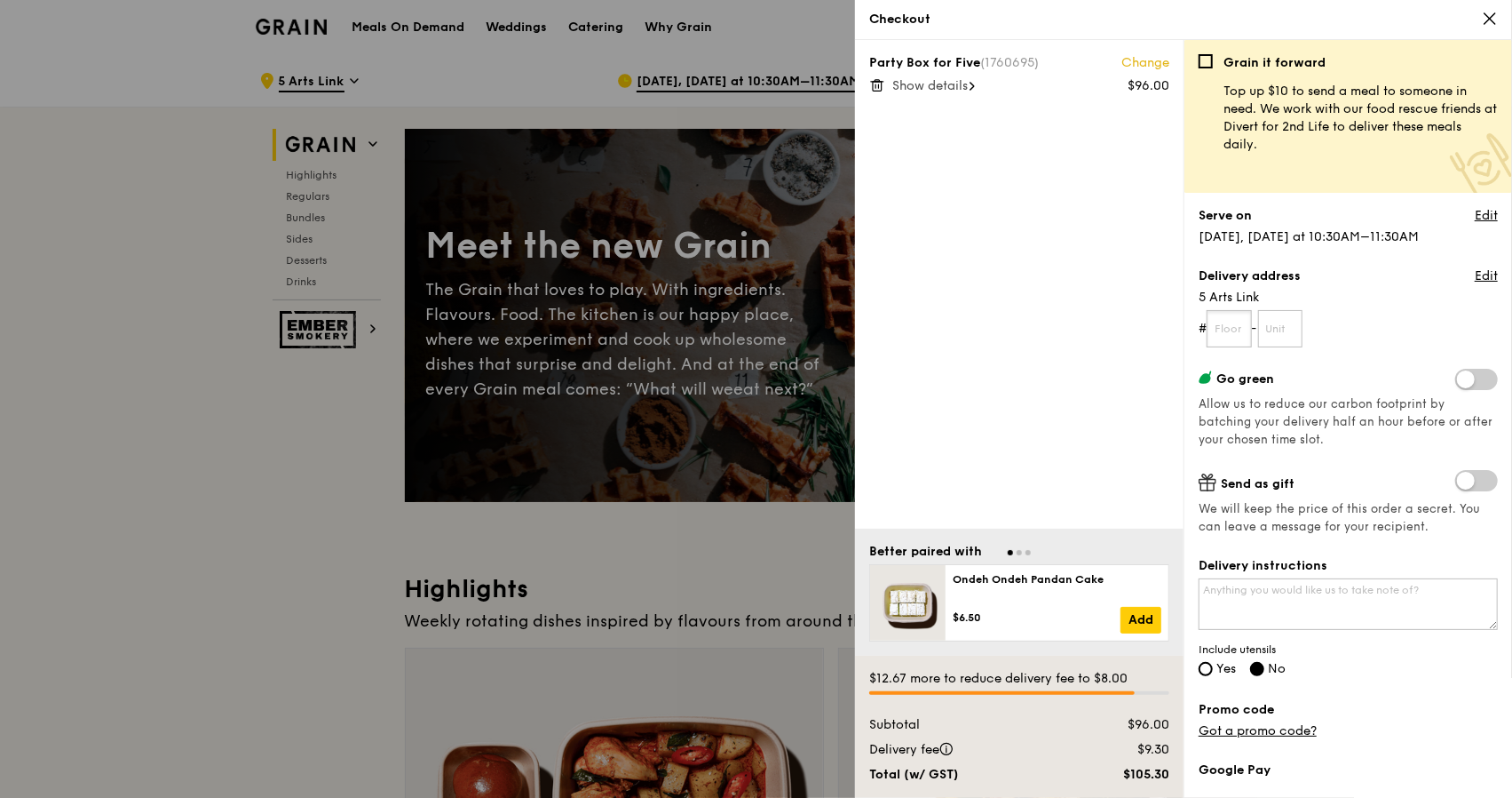
click at [1243, 325] on input "text" at bounding box center [1229, 329] width 45 height 37
click at [1476, 212] on link "Edit" at bounding box center [1487, 216] width 23 height 18
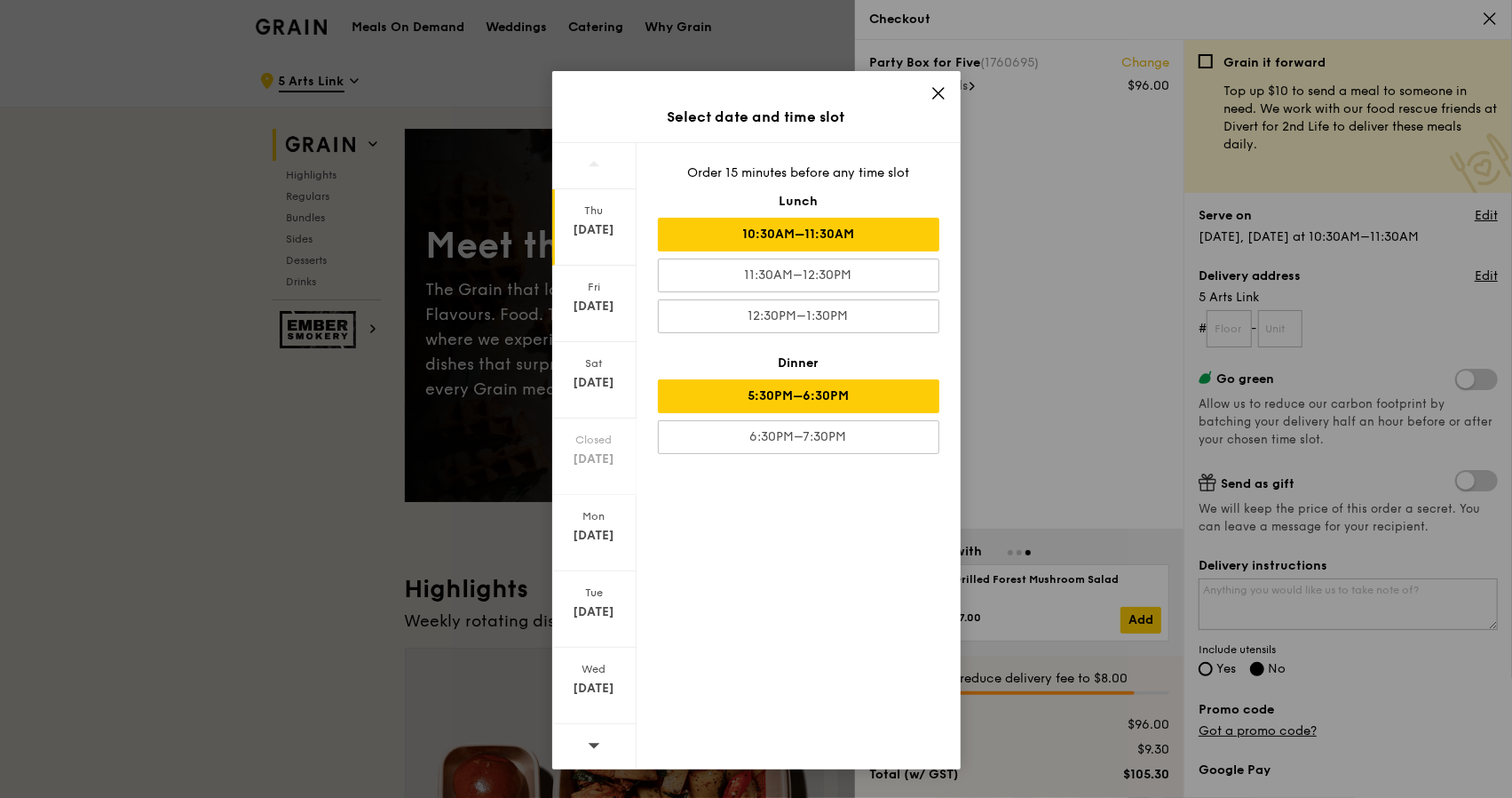
click at [872, 389] on div "5:30PM–6:30PM" at bounding box center [799, 396] width 281 height 34
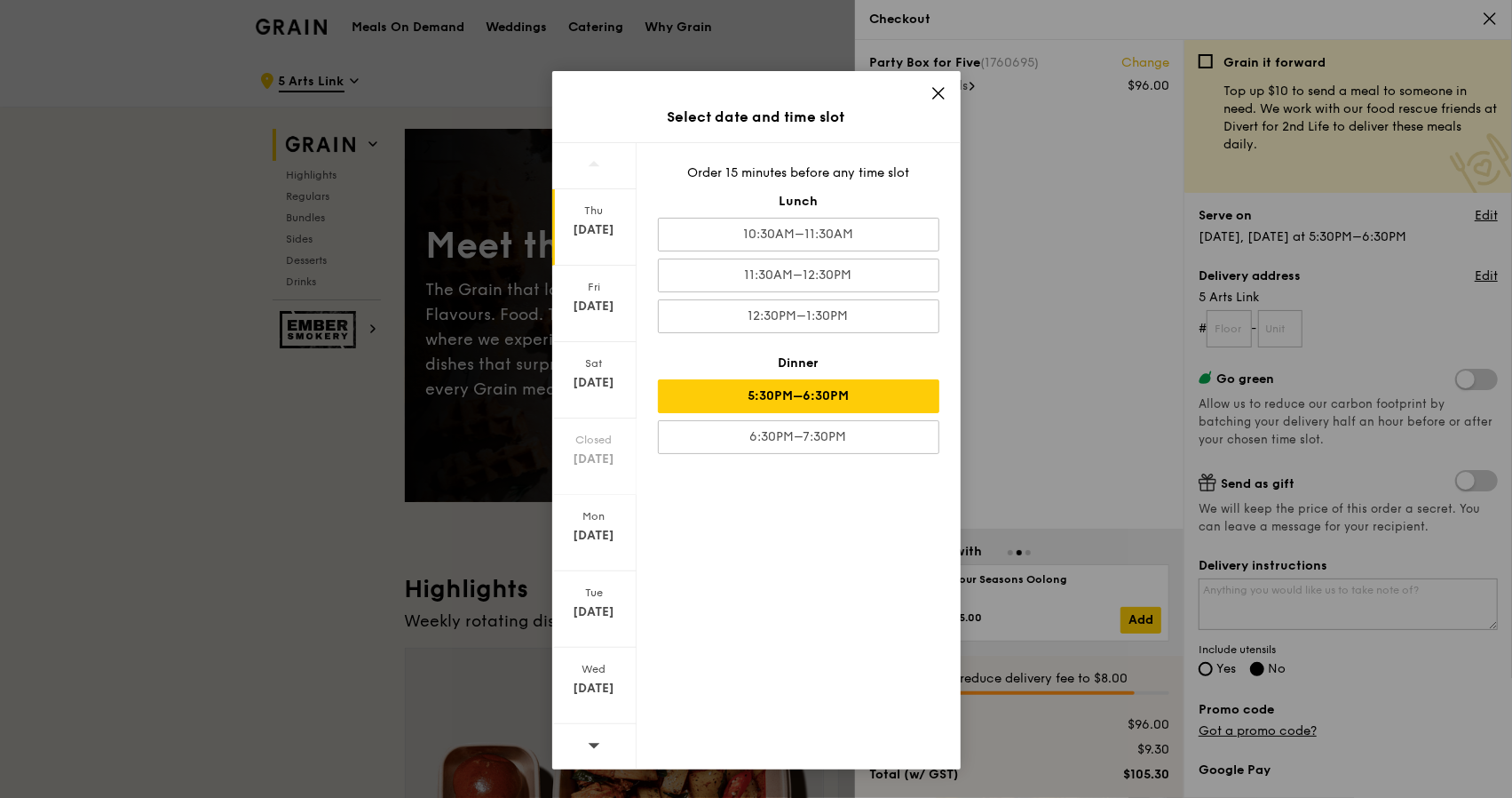
click at [1222, 325] on div "Select date and time slot [DATE] [DATE] [DATE] Closed [DATE] [DATE] [DATE] [DAT…" at bounding box center [756, 399] width 1512 height 798
click at [941, 93] on icon at bounding box center [938, 93] width 16 height 16
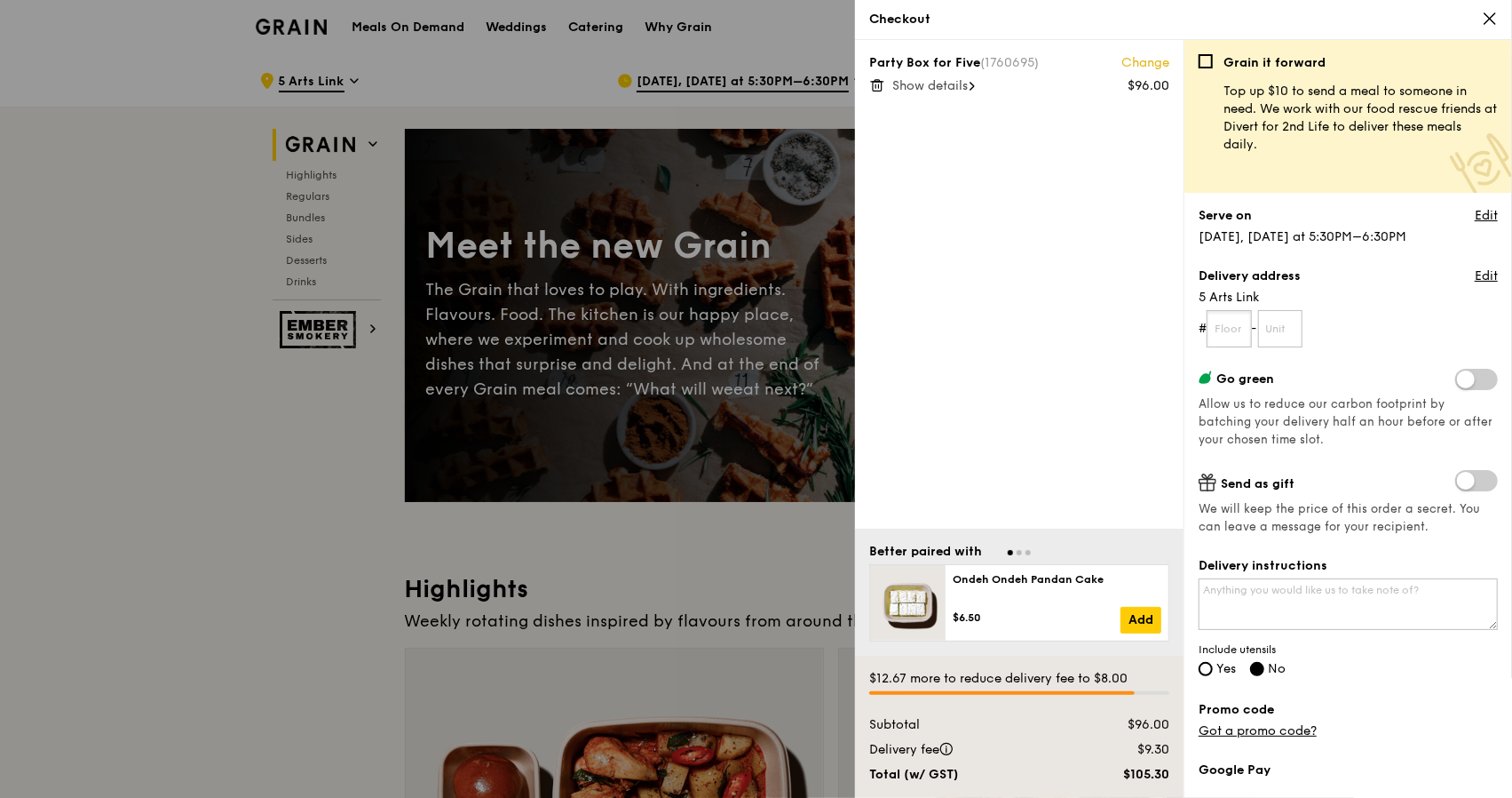
click at [1218, 321] on input "text" at bounding box center [1229, 329] width 45 height 37
type input "04"
click at [1234, 596] on textarea "Delivery instructions" at bounding box center [1348, 603] width 299 height 52
type textarea "Please look for department of Social Work please call me ([PERSON_NAME]) if you…"
click at [1211, 669] on input "Yes" at bounding box center [1205, 669] width 15 height 15
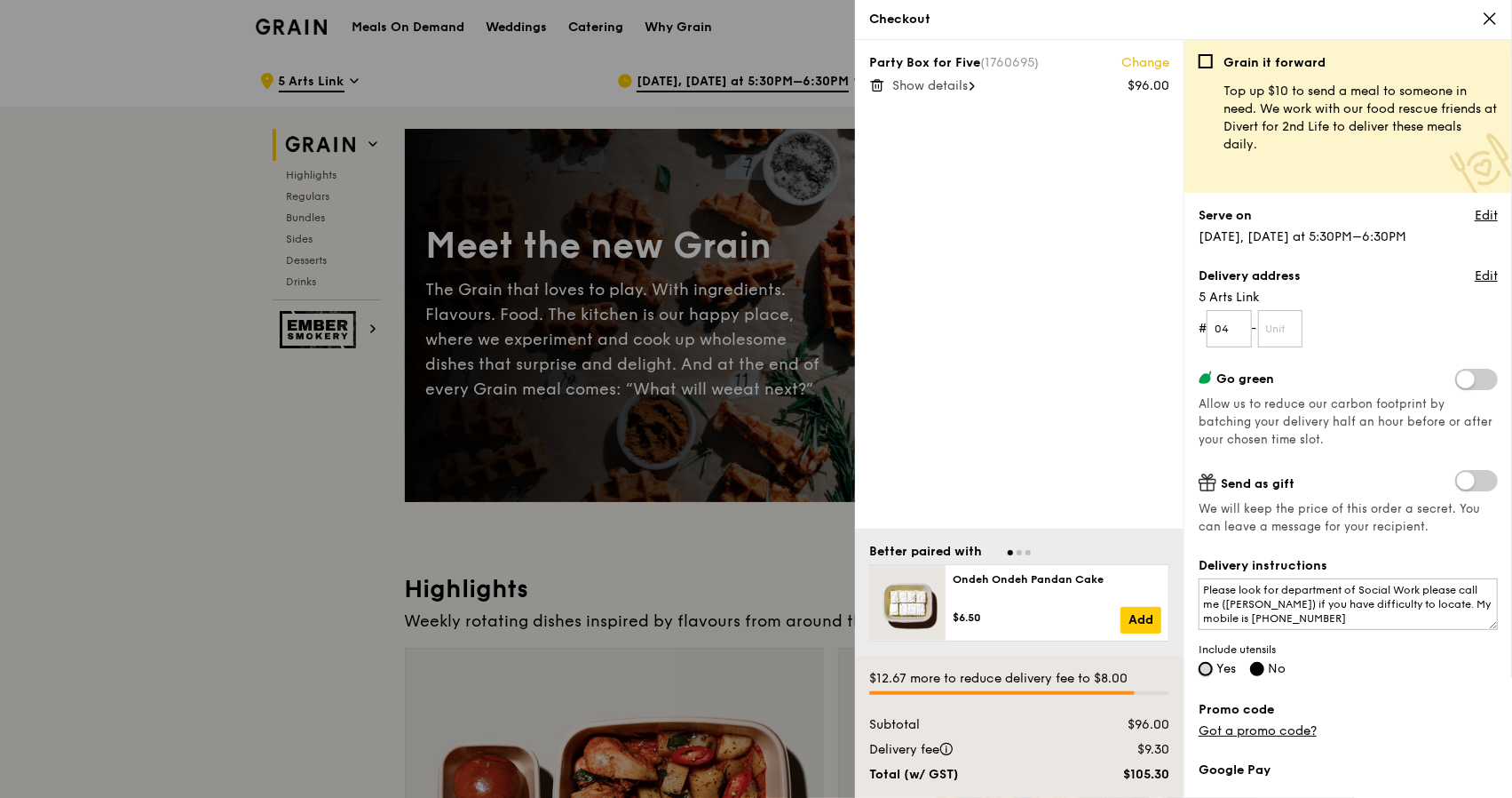
radio input "true"
radio input "false"
click at [1282, 315] on input "text" at bounding box center [1280, 329] width 45 height 37
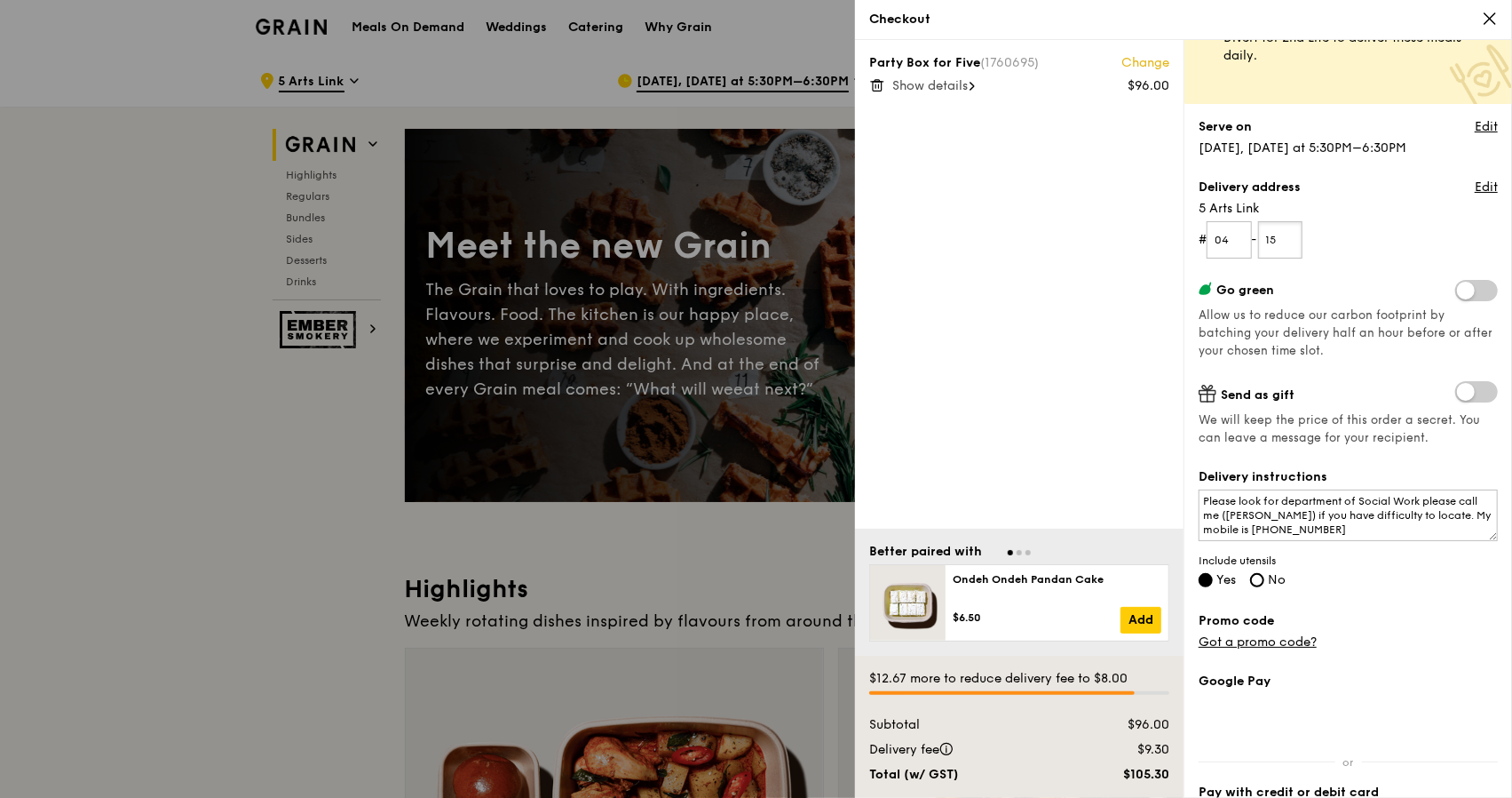
scroll to position [223, 0]
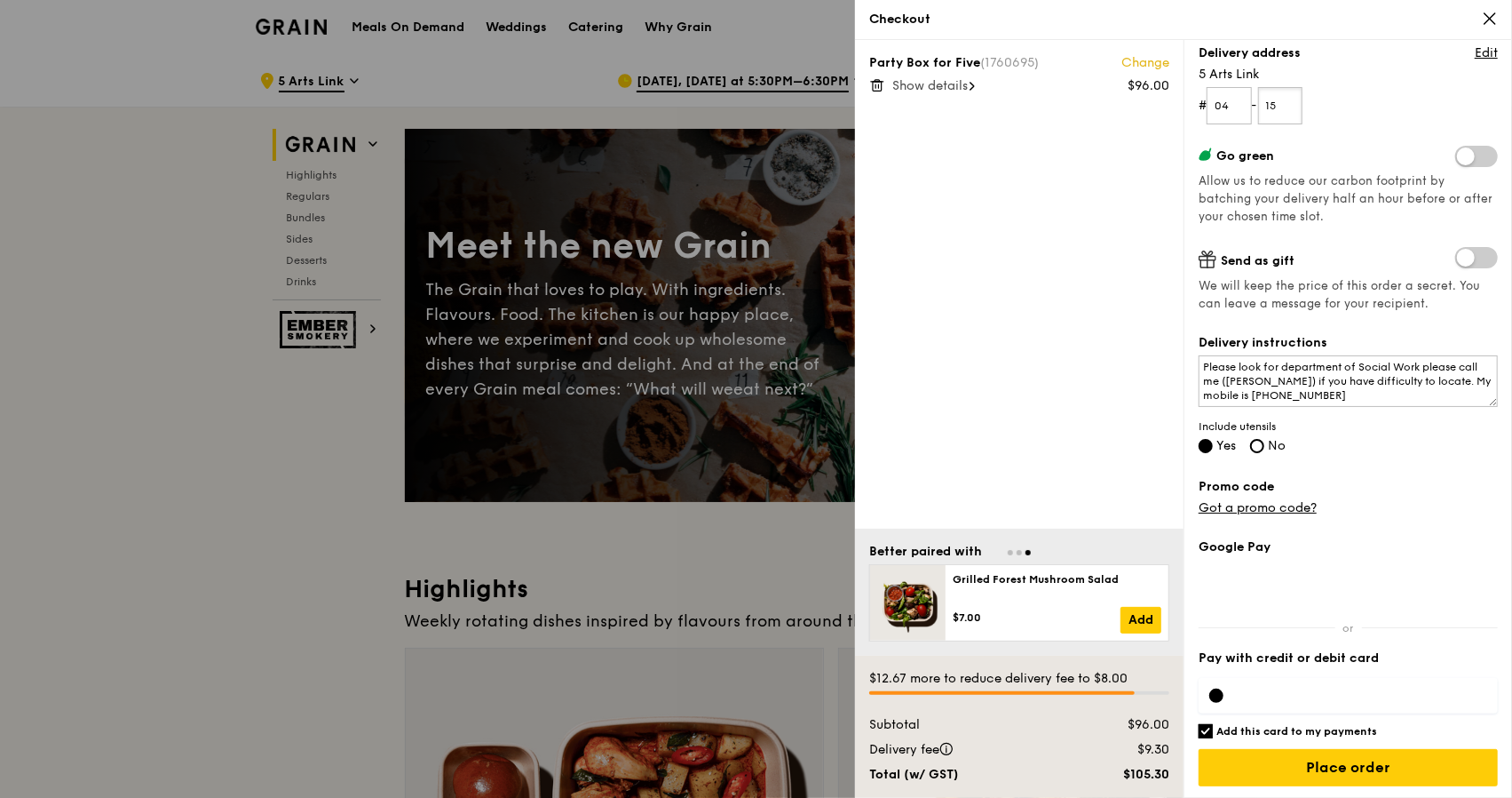
type input "15"
click at [1206, 732] on input "Add this card to my payments" at bounding box center [1205, 731] width 15 height 15
checkbox input "false"
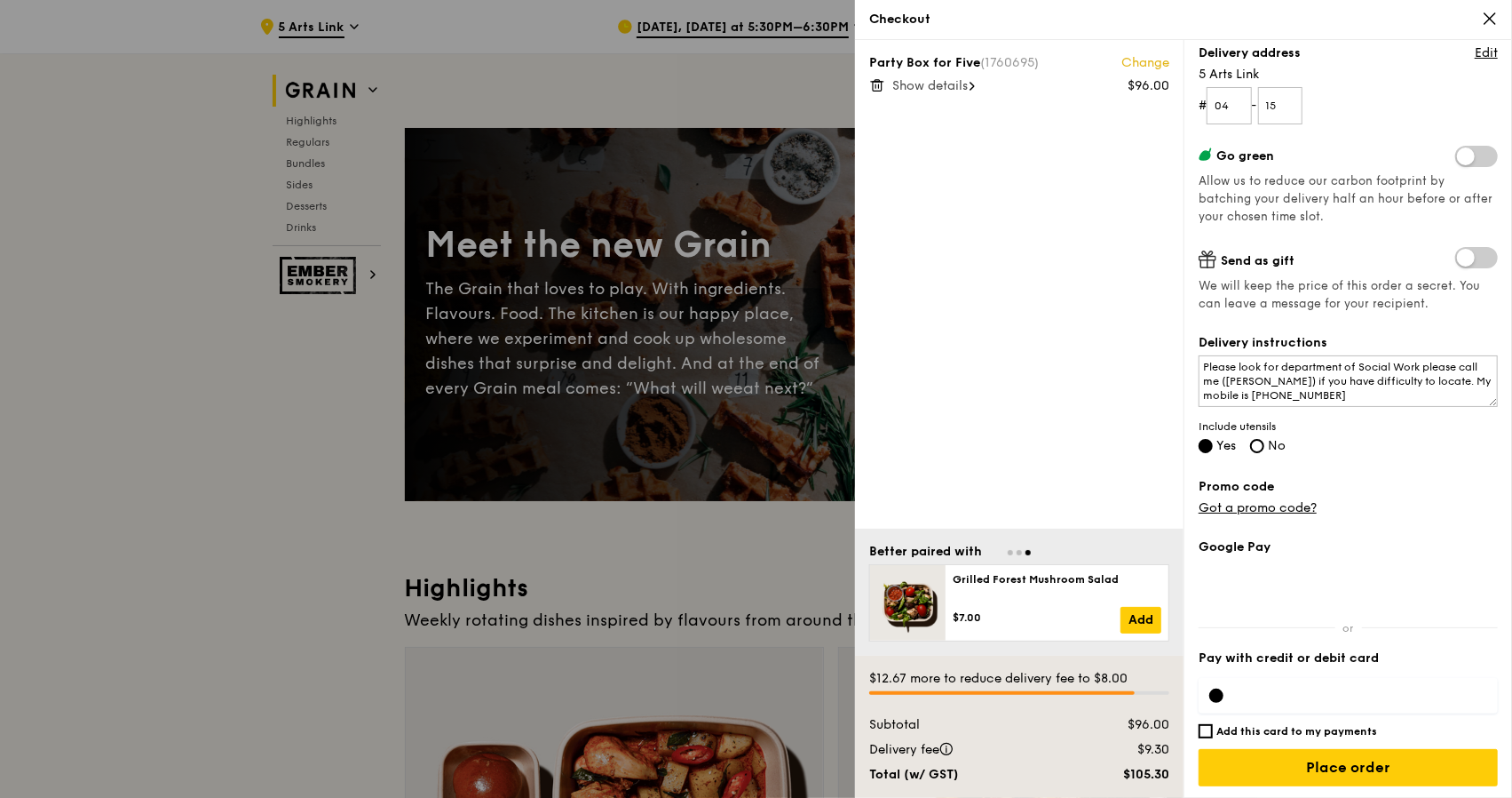
scroll to position [267, 0]
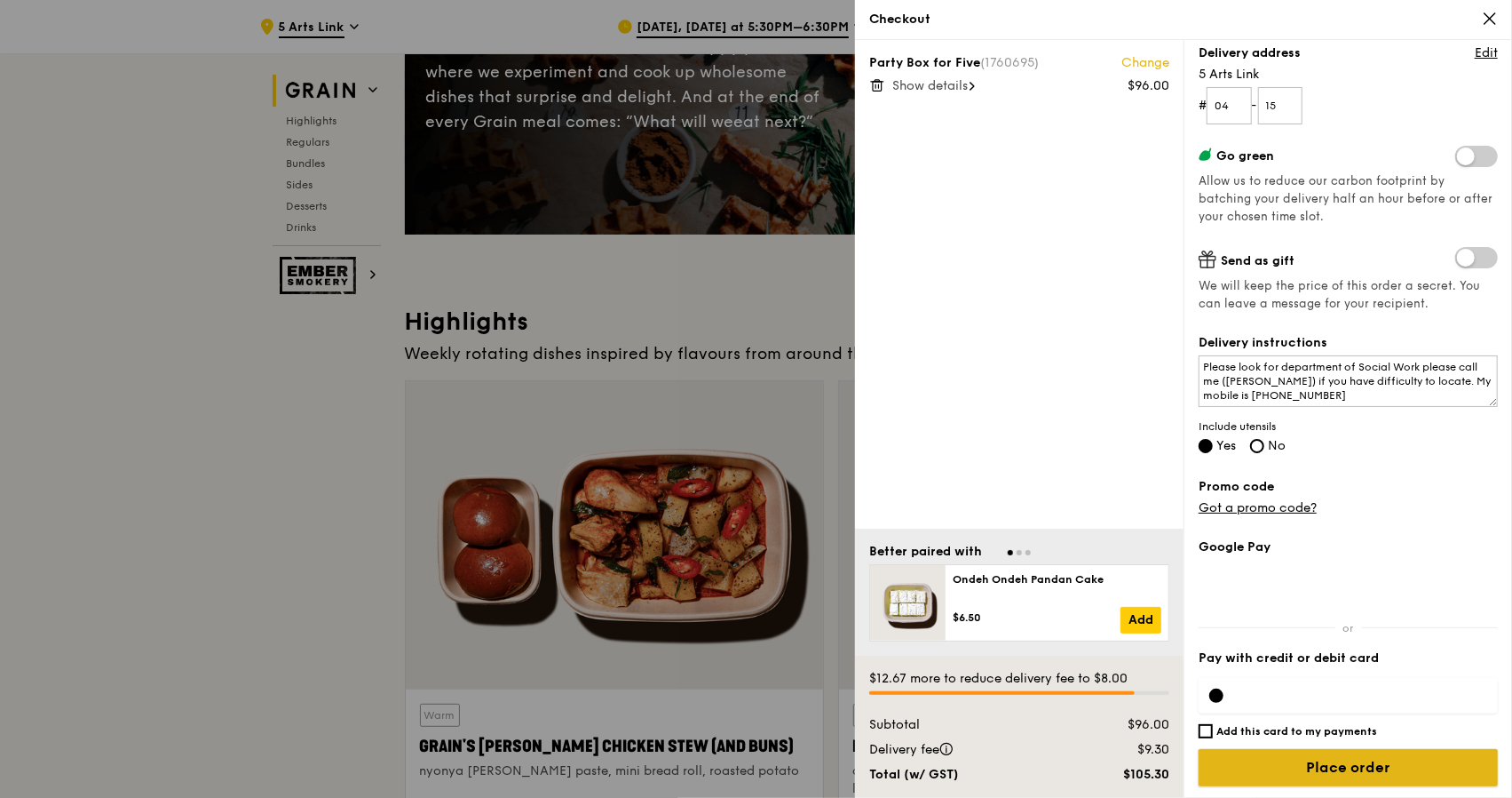
click at [1379, 769] on input "Place order" at bounding box center [1348, 768] width 299 height 37
click at [1412, 752] on input "Place order" at bounding box center [1348, 768] width 299 height 37
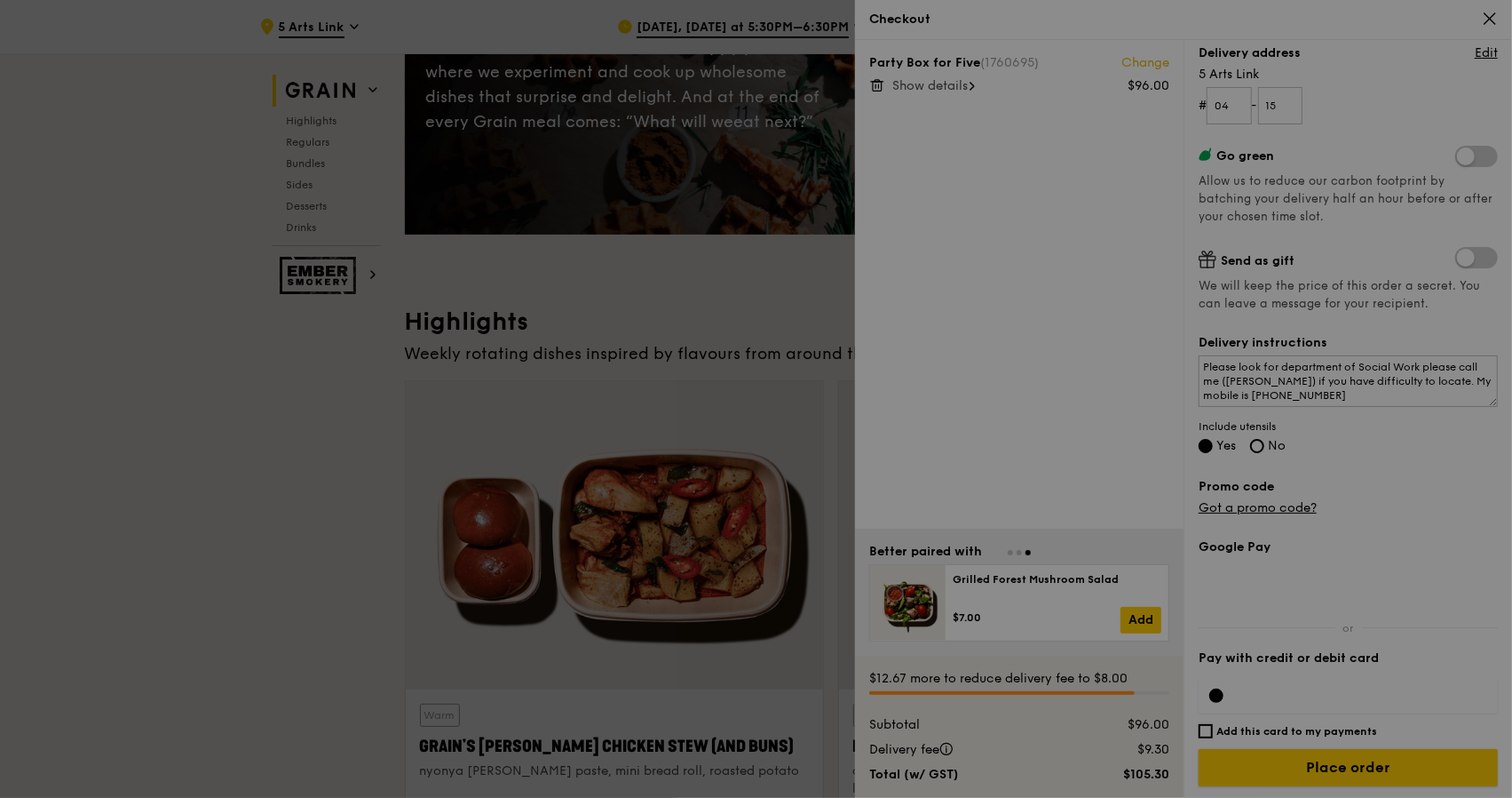
scroll to position [355, 0]
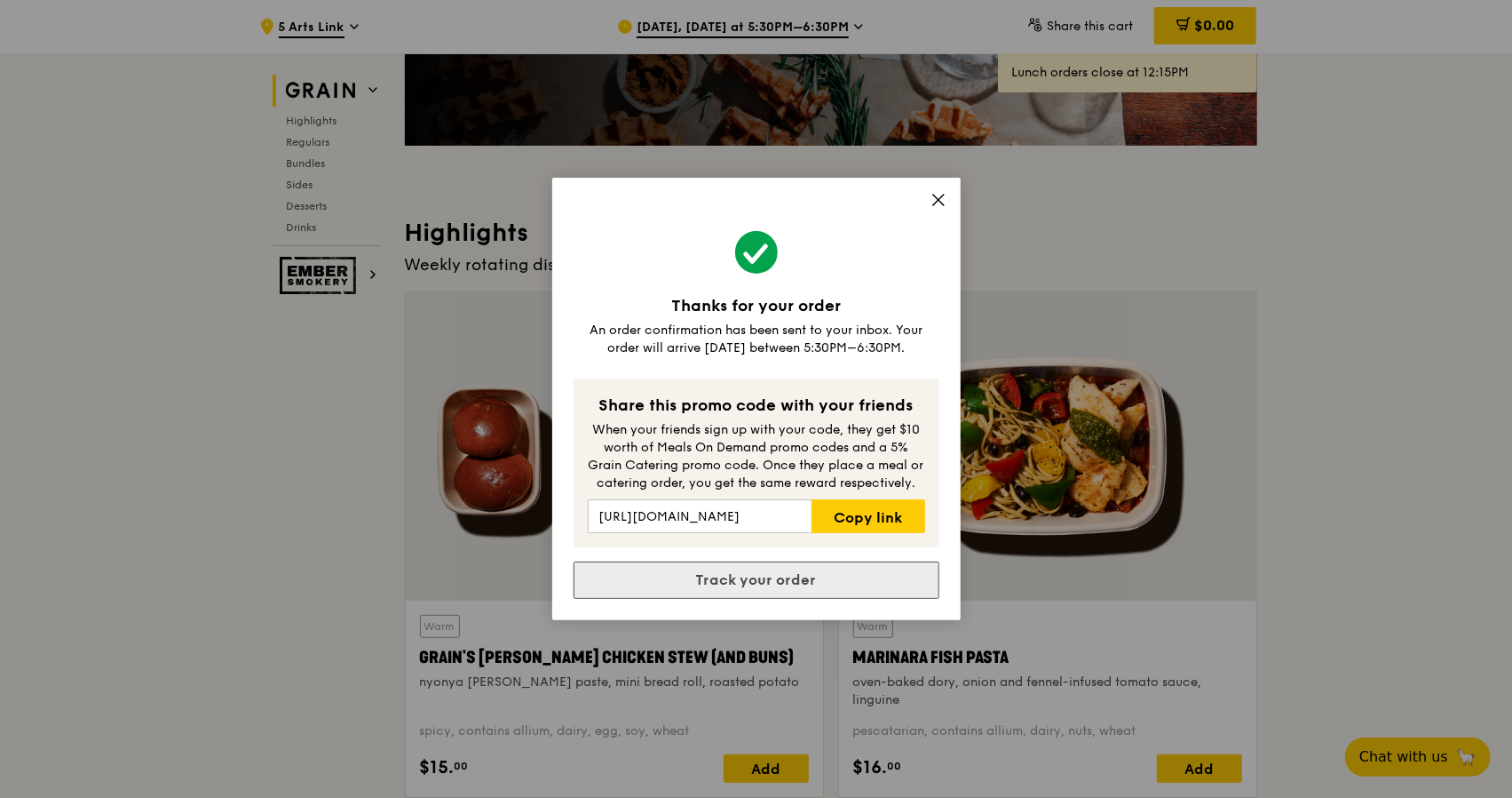
click at [751, 582] on link "Track your order" at bounding box center [756, 580] width 366 height 37
